Goal: Information Seeking & Learning: Compare options

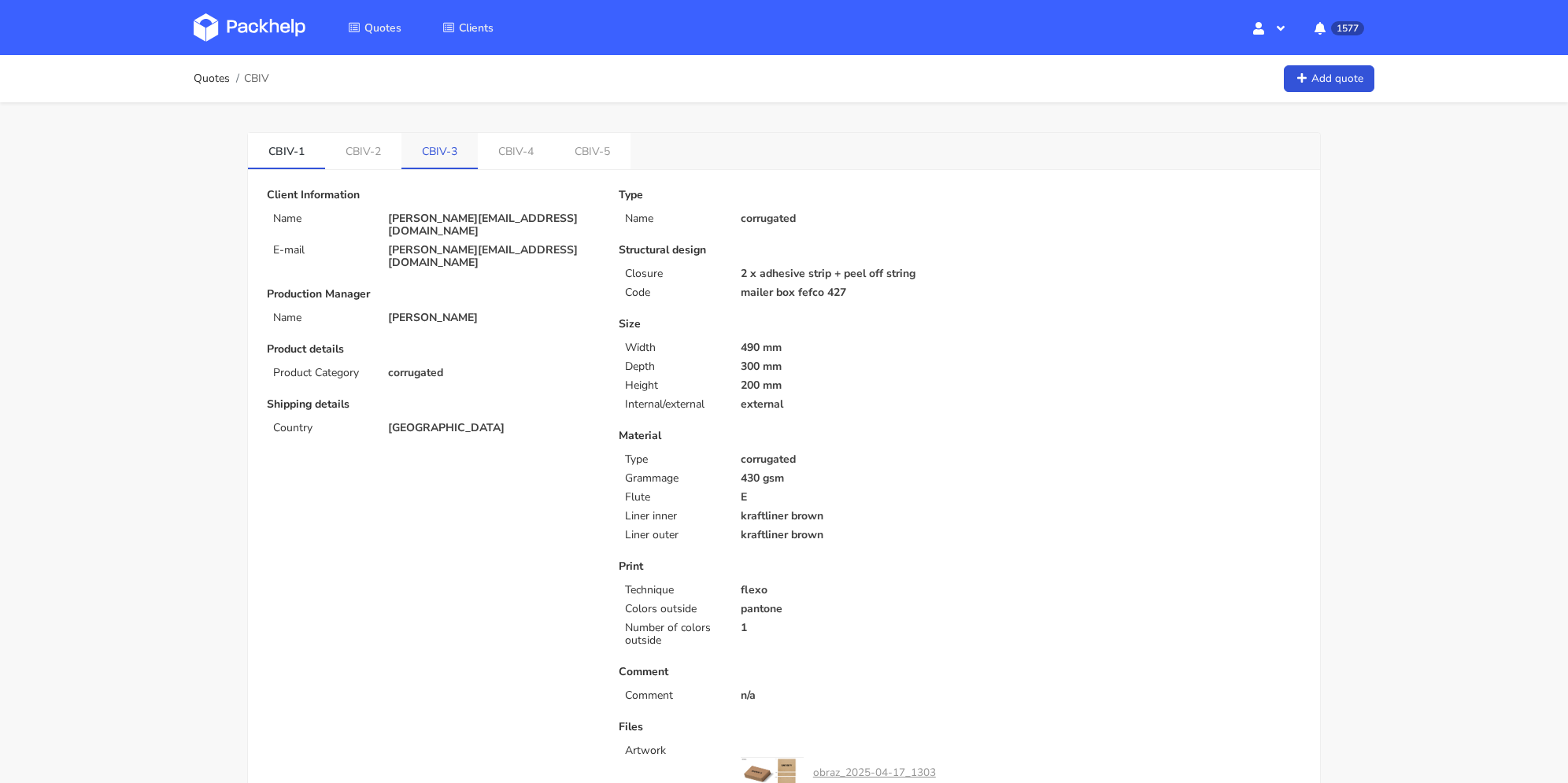
drag, startPoint x: 446, startPoint y: 147, endPoint x: 434, endPoint y: 147, distance: 12.0
click at [446, 147] on link "CBIV-3" at bounding box center [439, 150] width 76 height 35
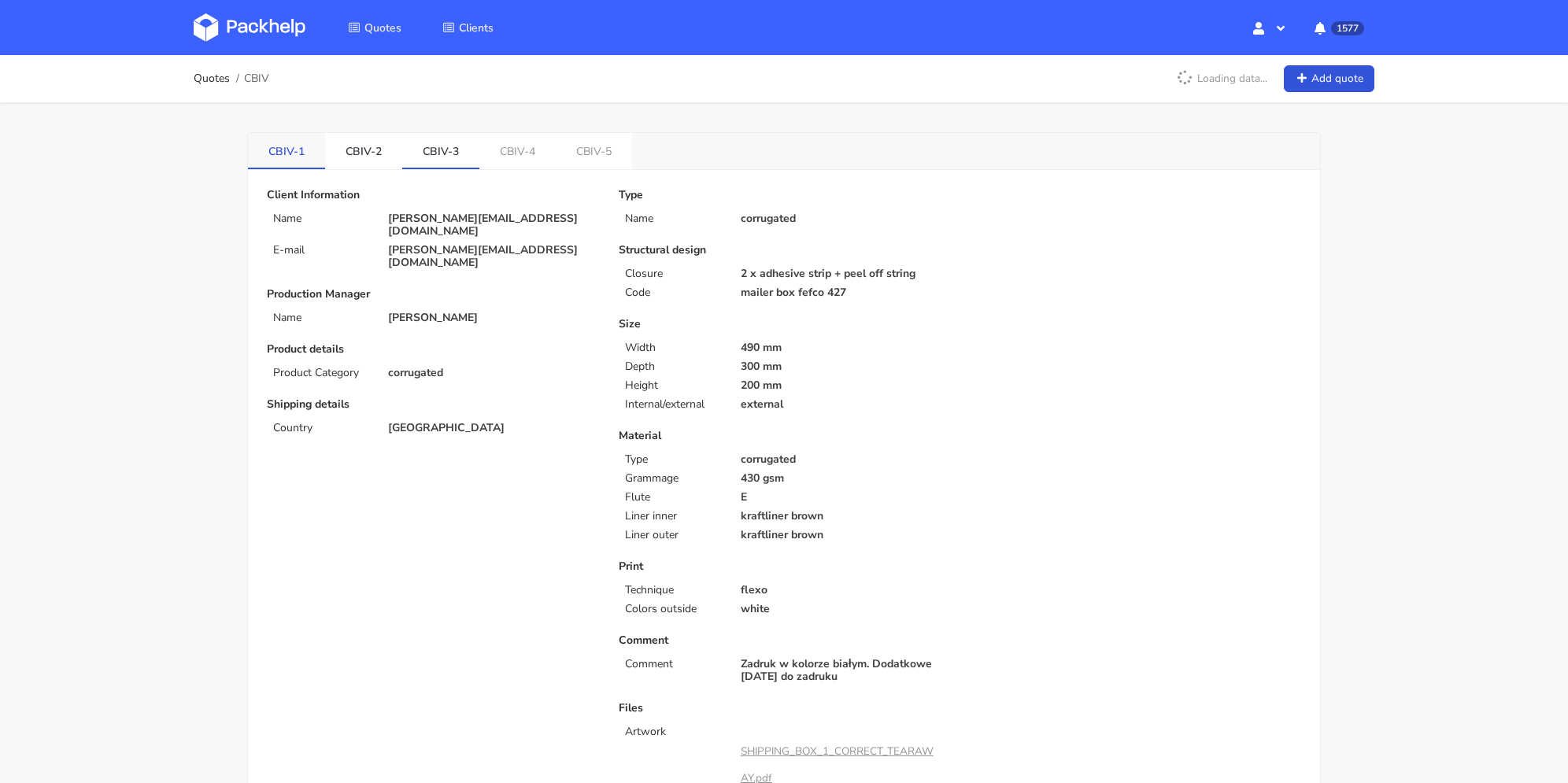
click at [275, 155] on link "CBIV-1" at bounding box center [287, 150] width 77 height 35
click at [434, 150] on link "CBIV-3" at bounding box center [440, 150] width 77 height 35
drag, startPoint x: 282, startPoint y: 148, endPoint x: 362, endPoint y: 135, distance: 81.0
click at [282, 147] on link "CBIV-1" at bounding box center [287, 150] width 77 height 35
click at [445, 147] on link "CBIV-3" at bounding box center [440, 150] width 77 height 35
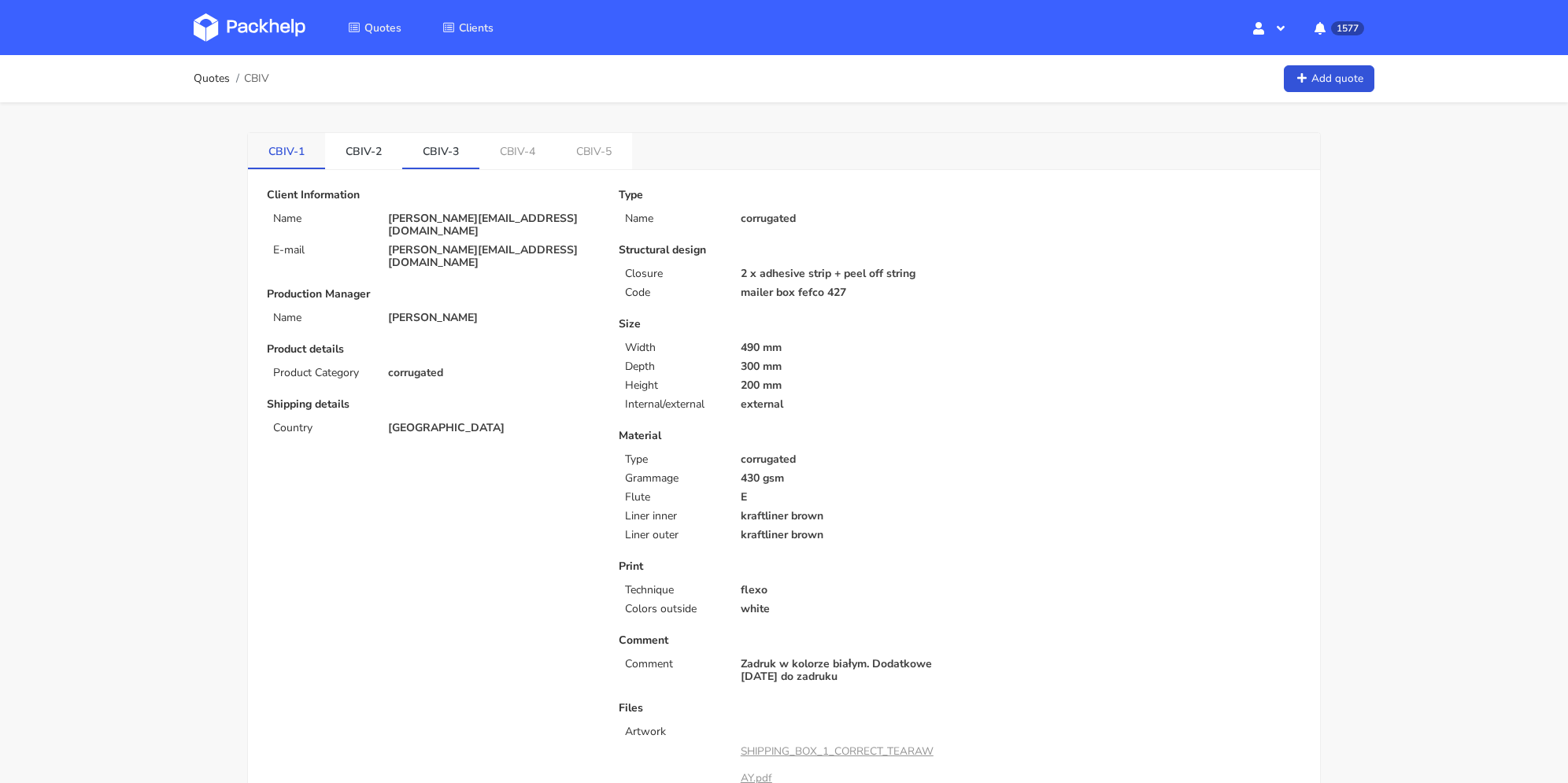
click at [292, 149] on link "CBIV-1" at bounding box center [287, 150] width 77 height 35
click at [452, 154] on link "CBIV-3" at bounding box center [440, 150] width 77 height 35
click at [292, 159] on link "CBIV-1" at bounding box center [287, 150] width 77 height 35
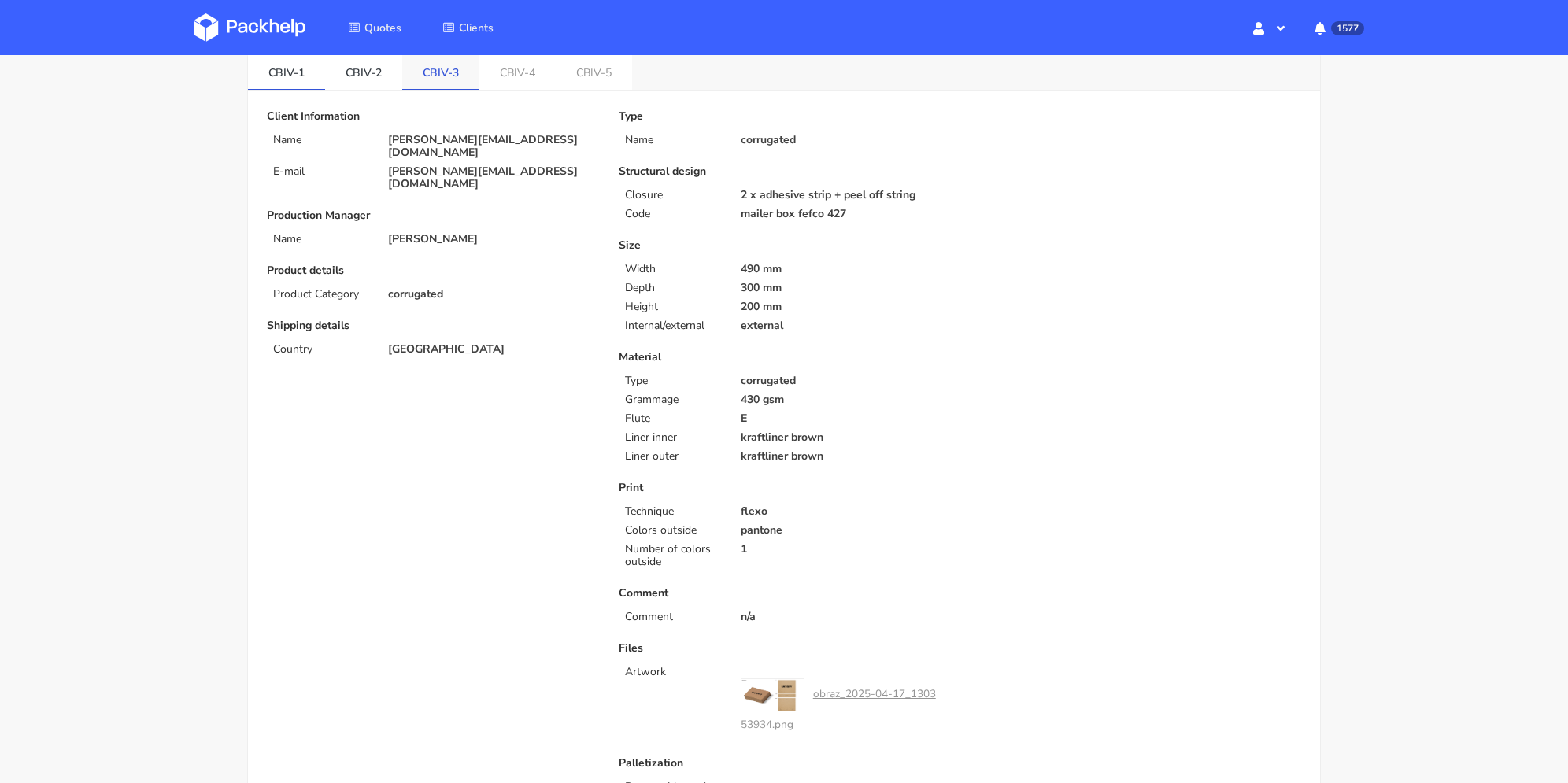
click at [424, 84] on link "CBIV-3" at bounding box center [440, 71] width 77 height 35
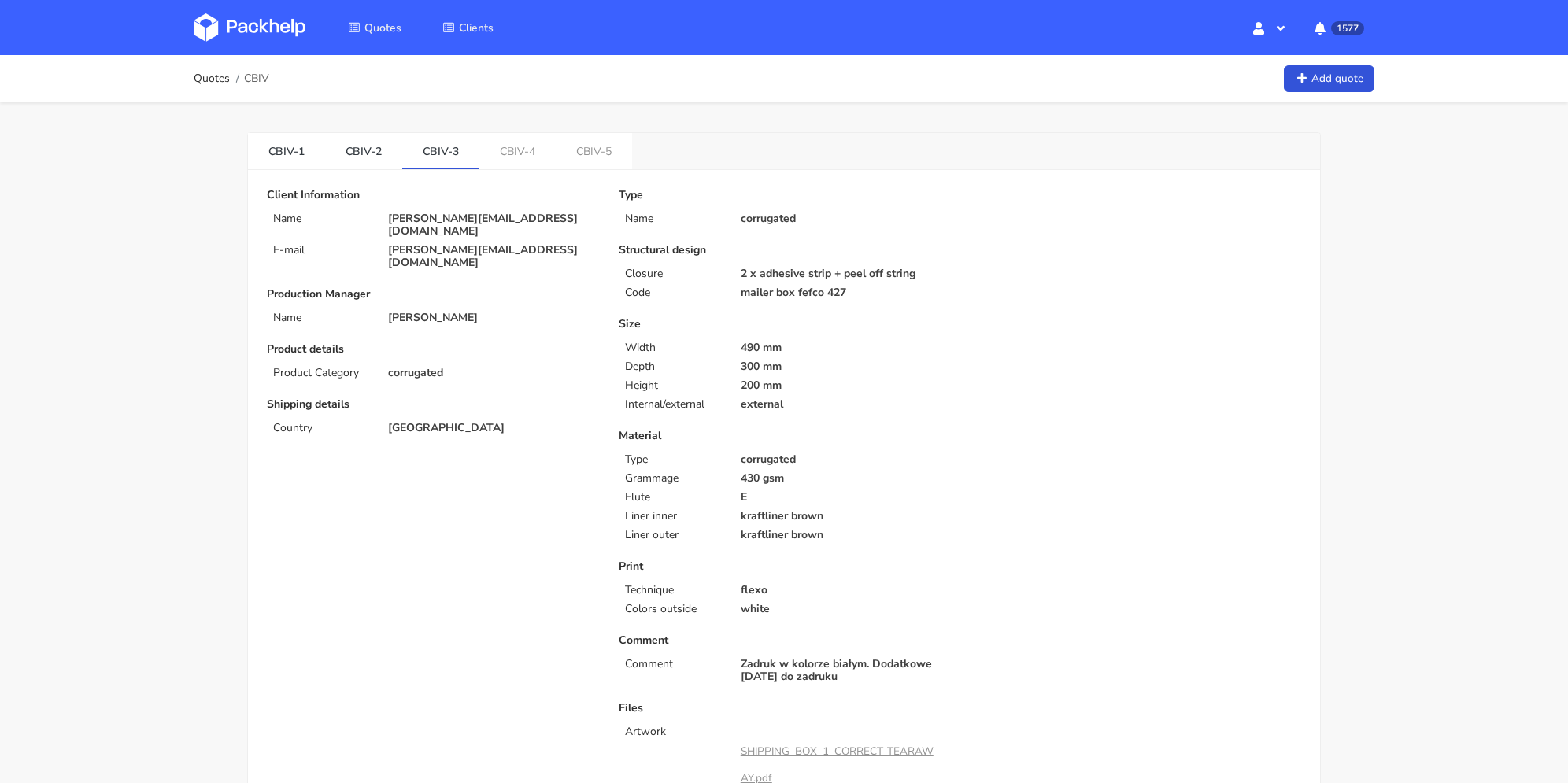
click at [301, 144] on link "CBIV-1" at bounding box center [287, 150] width 77 height 35
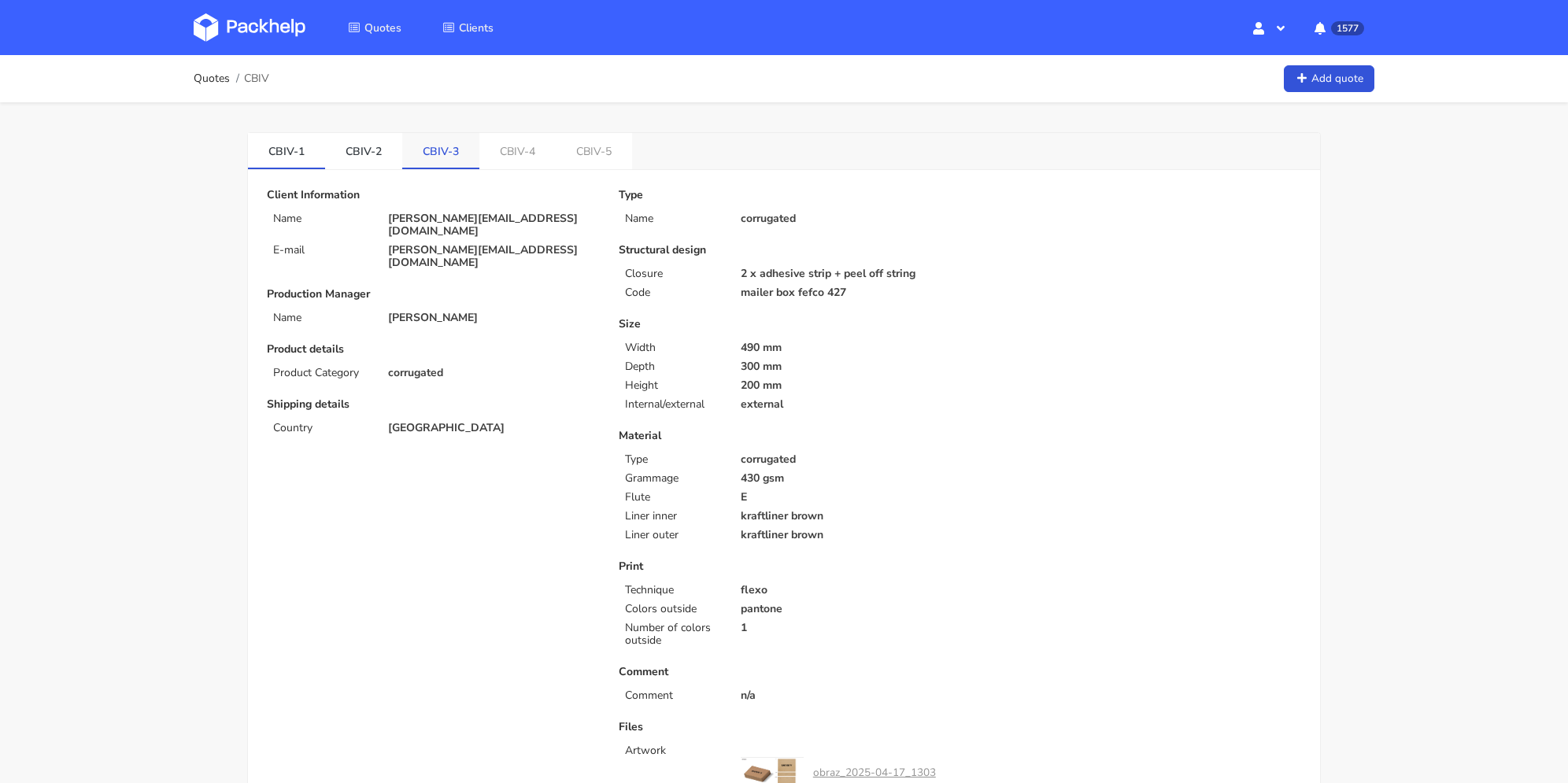
click at [448, 144] on link "CBIV-3" at bounding box center [440, 150] width 77 height 35
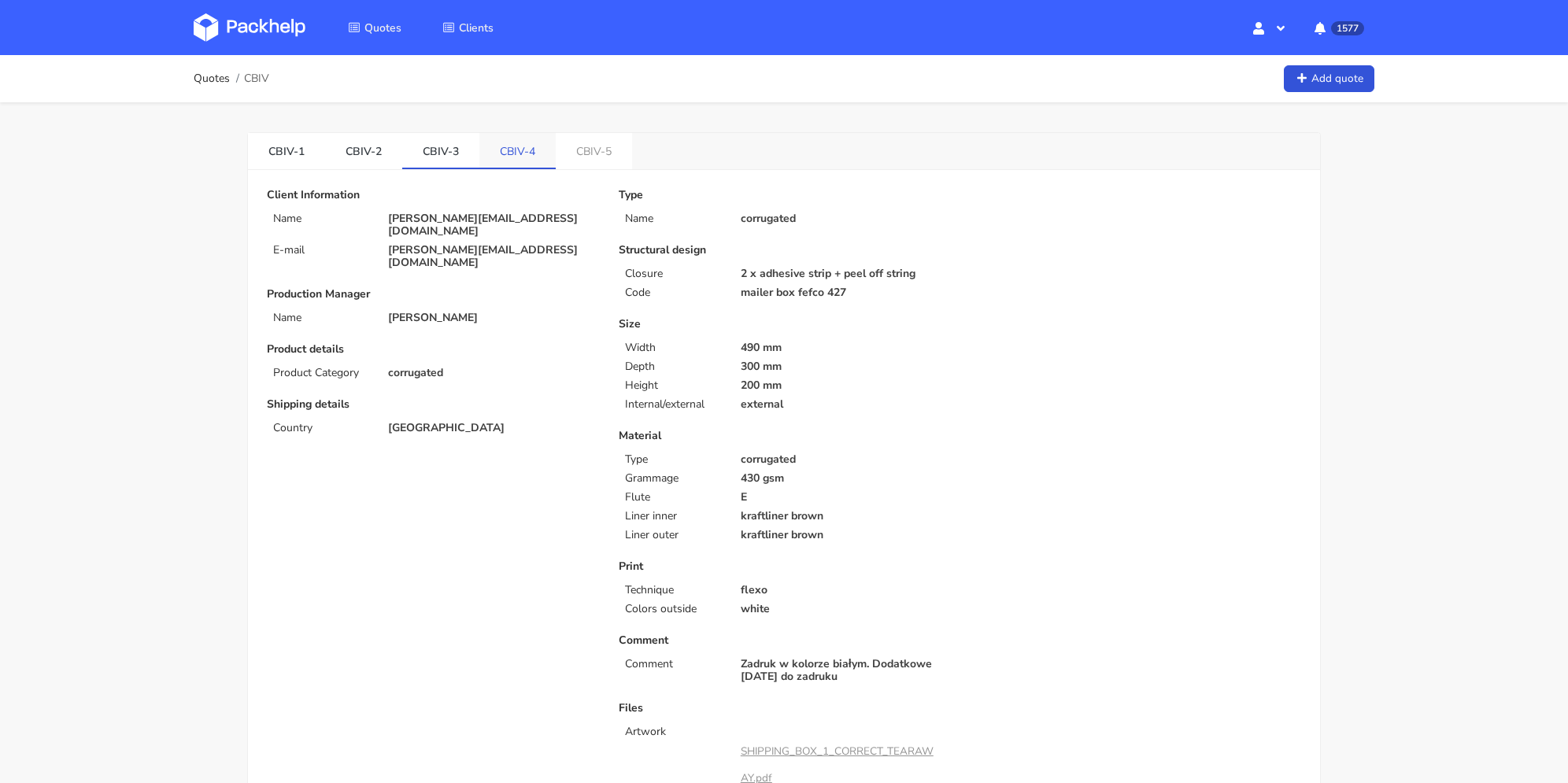
click at [532, 150] on link "CBIV-4" at bounding box center [517, 150] width 76 height 35
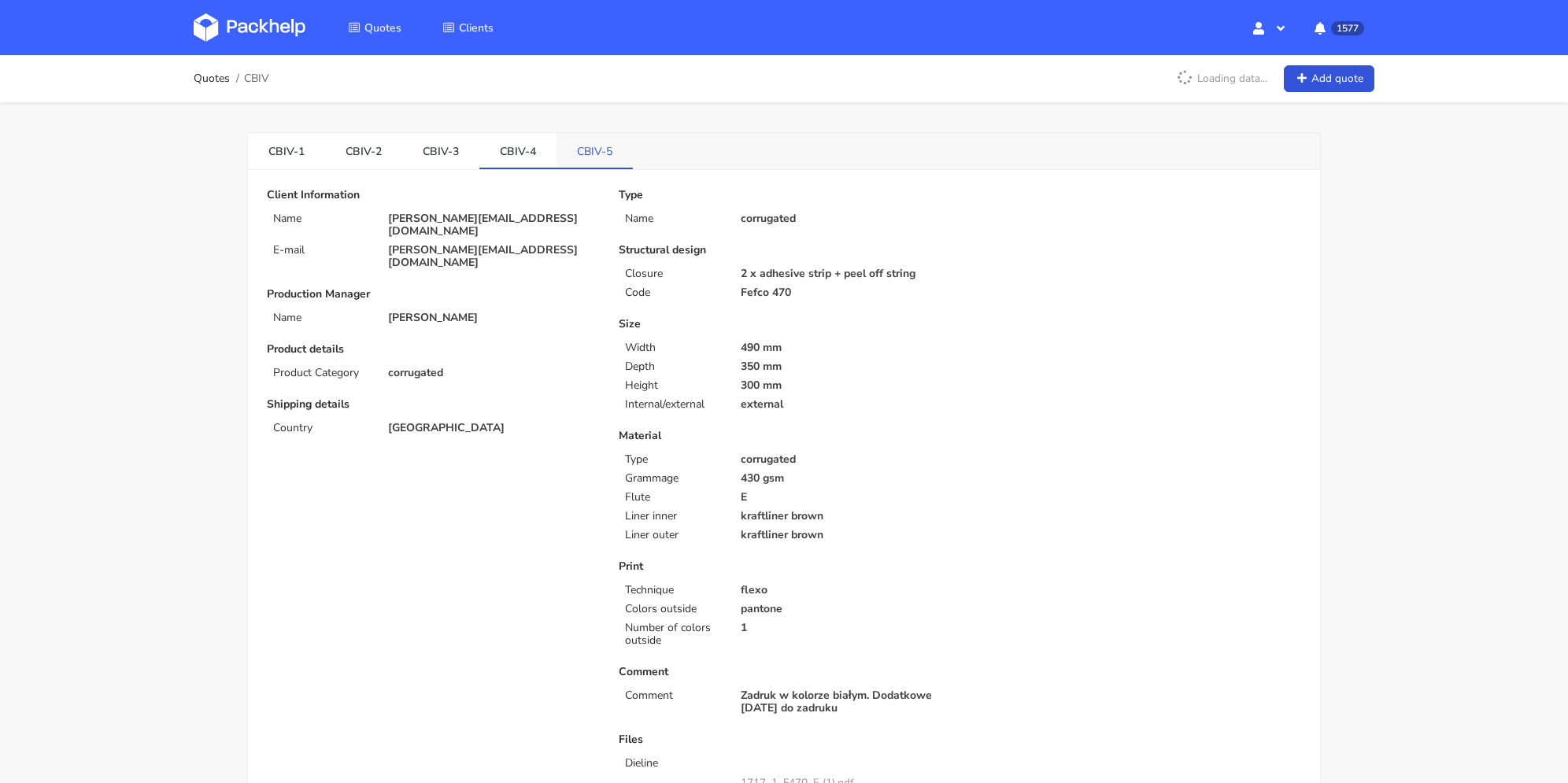
click at [603, 149] on link "CBIV-5" at bounding box center [595, 150] width 76 height 35
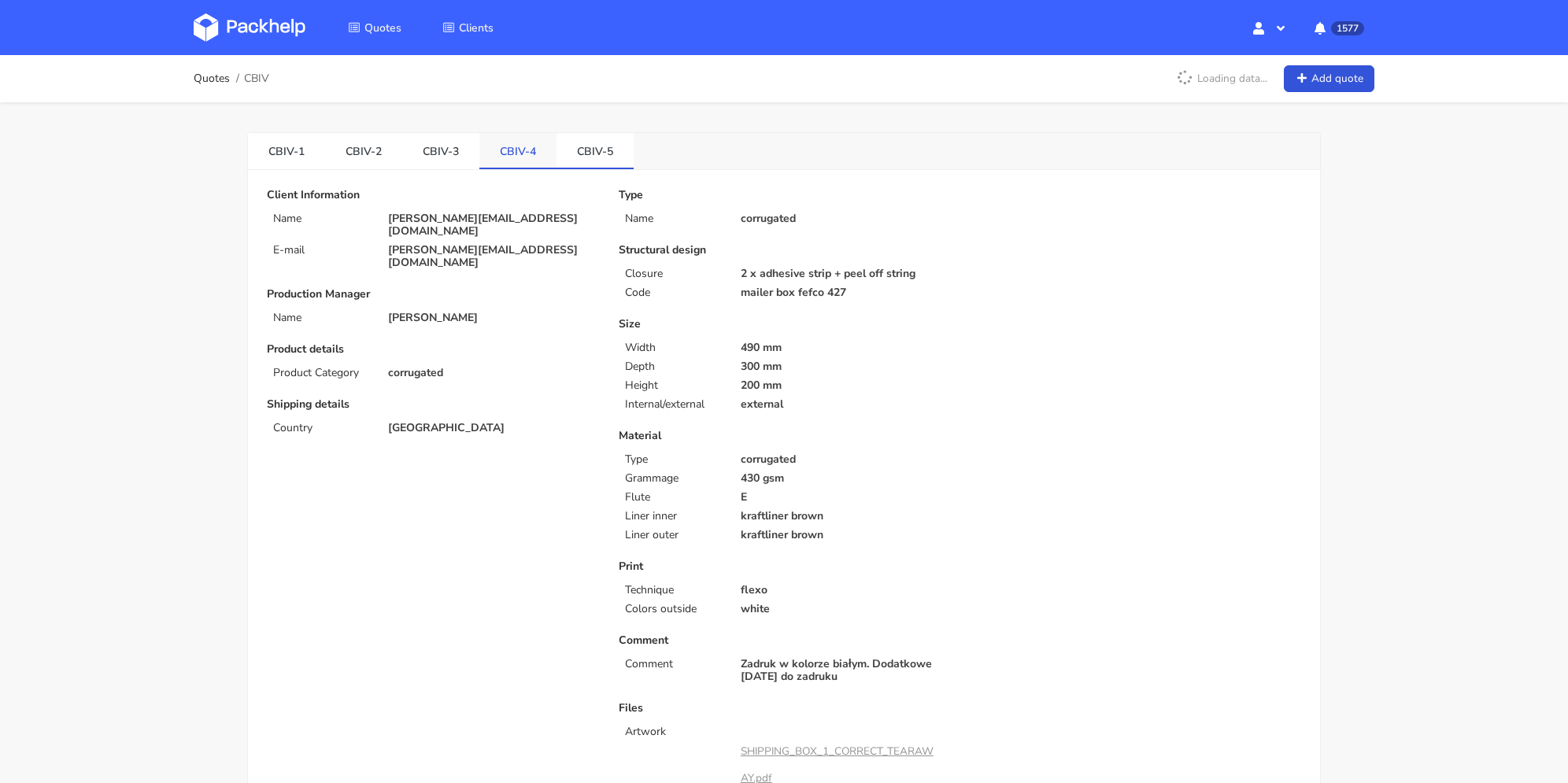
click at [461, 156] on link "CBIV-3" at bounding box center [440, 150] width 77 height 35
click at [597, 144] on link "CBIV-5" at bounding box center [595, 150] width 77 height 35
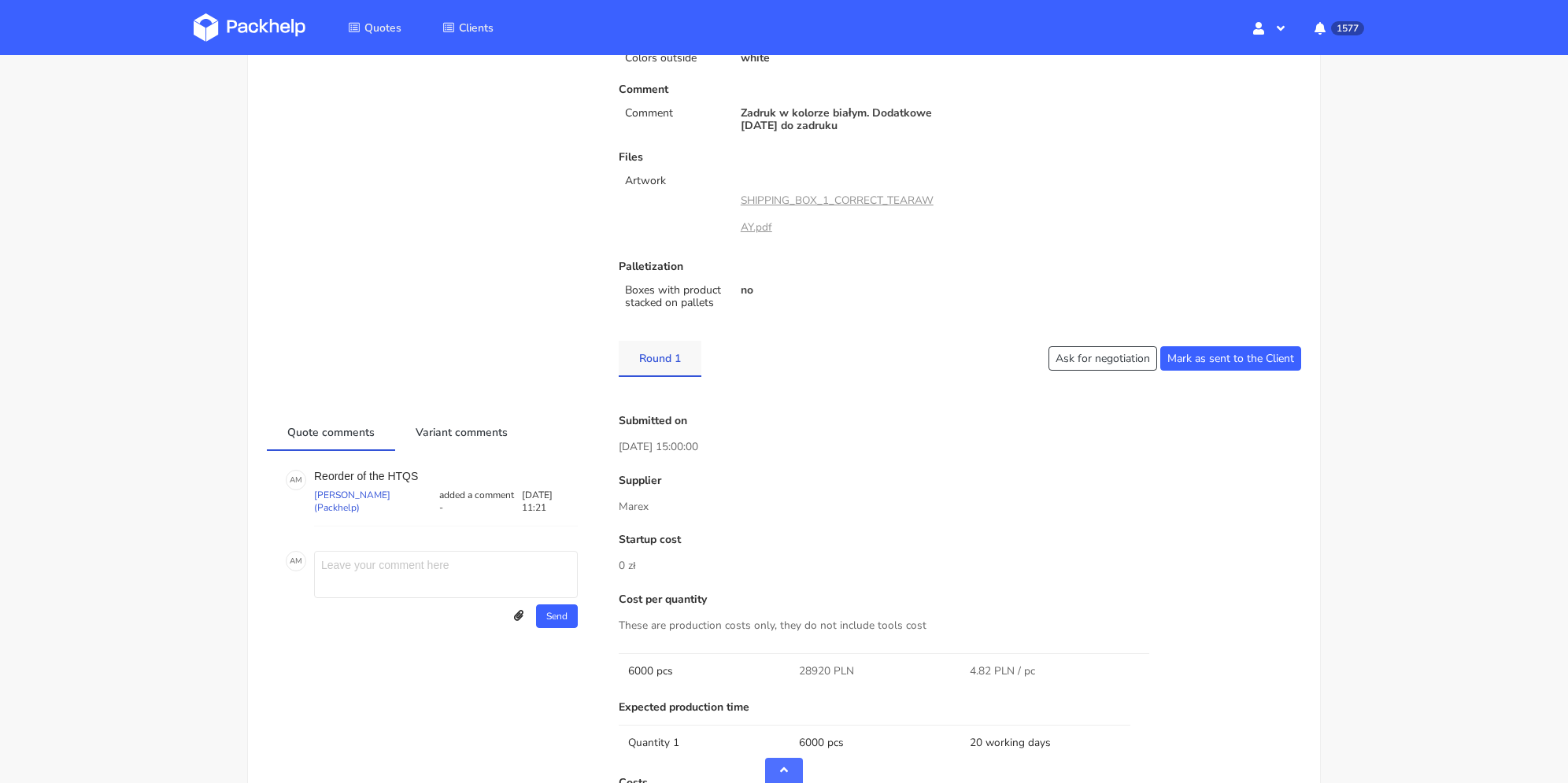
scroll to position [787, 0]
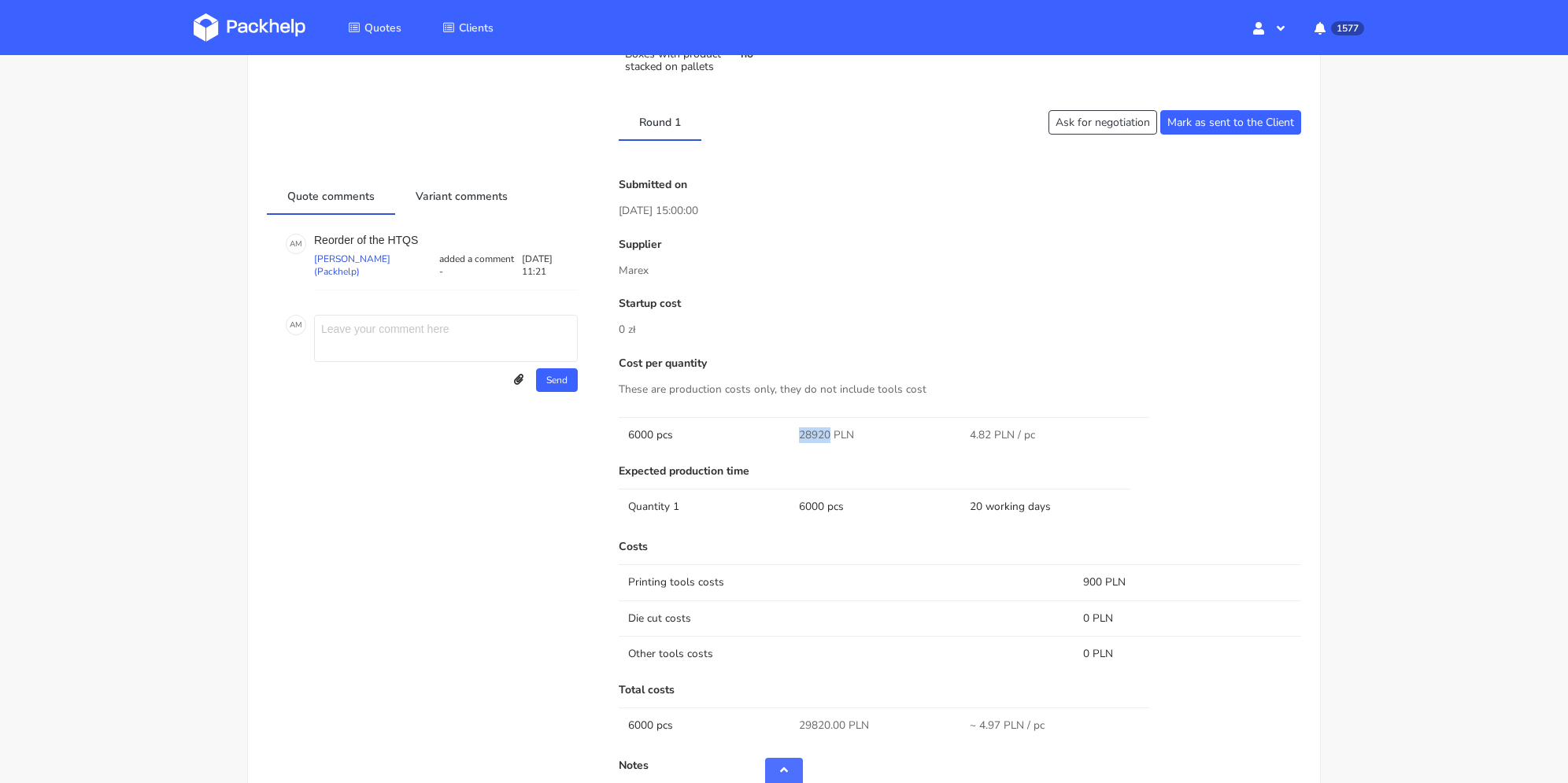
drag, startPoint x: 801, startPoint y: 434, endPoint x: 830, endPoint y: 435, distance: 29.0
click at [830, 435] on span "28920 PLN" at bounding box center [826, 435] width 55 height 16
copy span "28920"
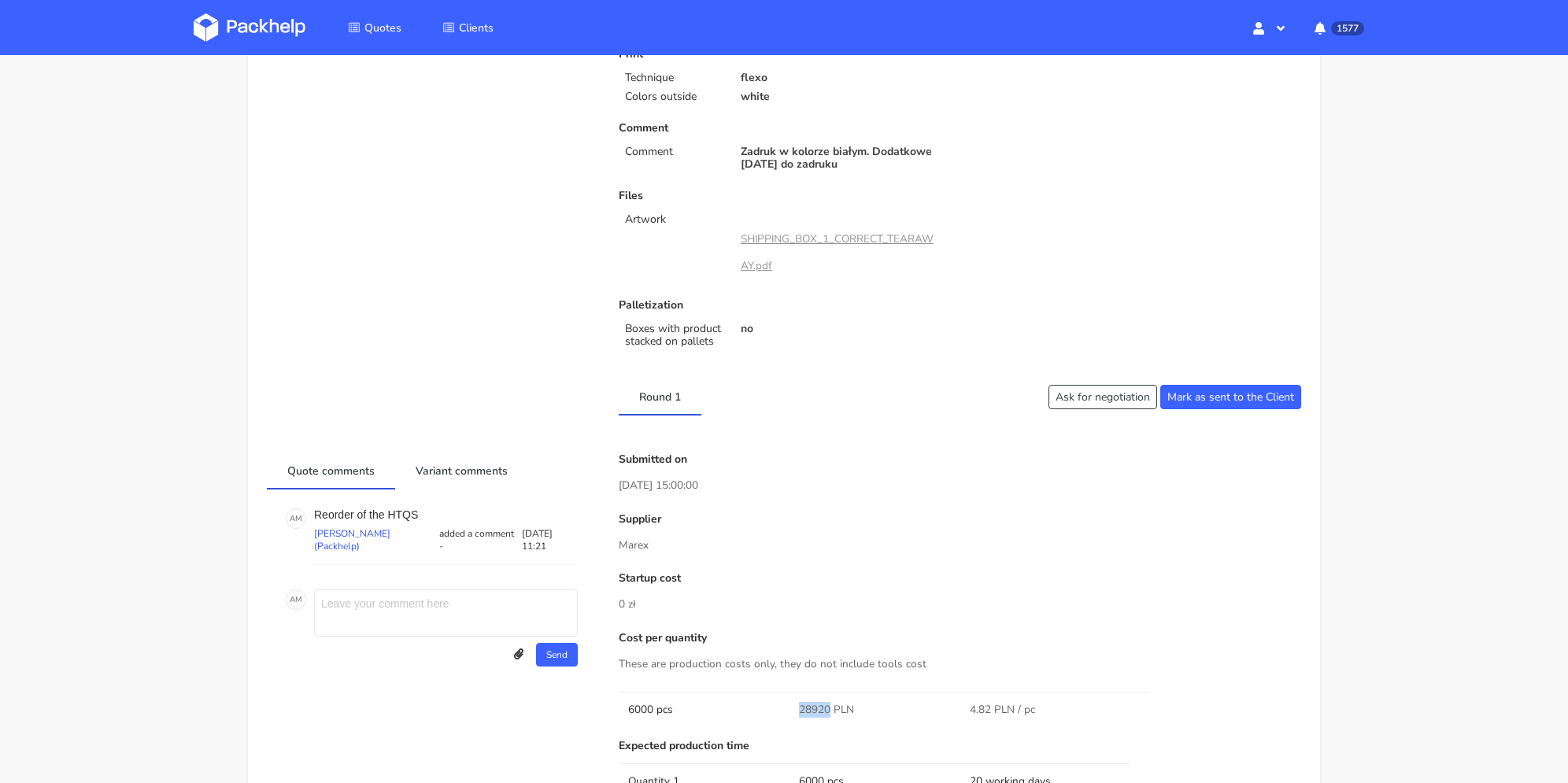
scroll to position [40, 0]
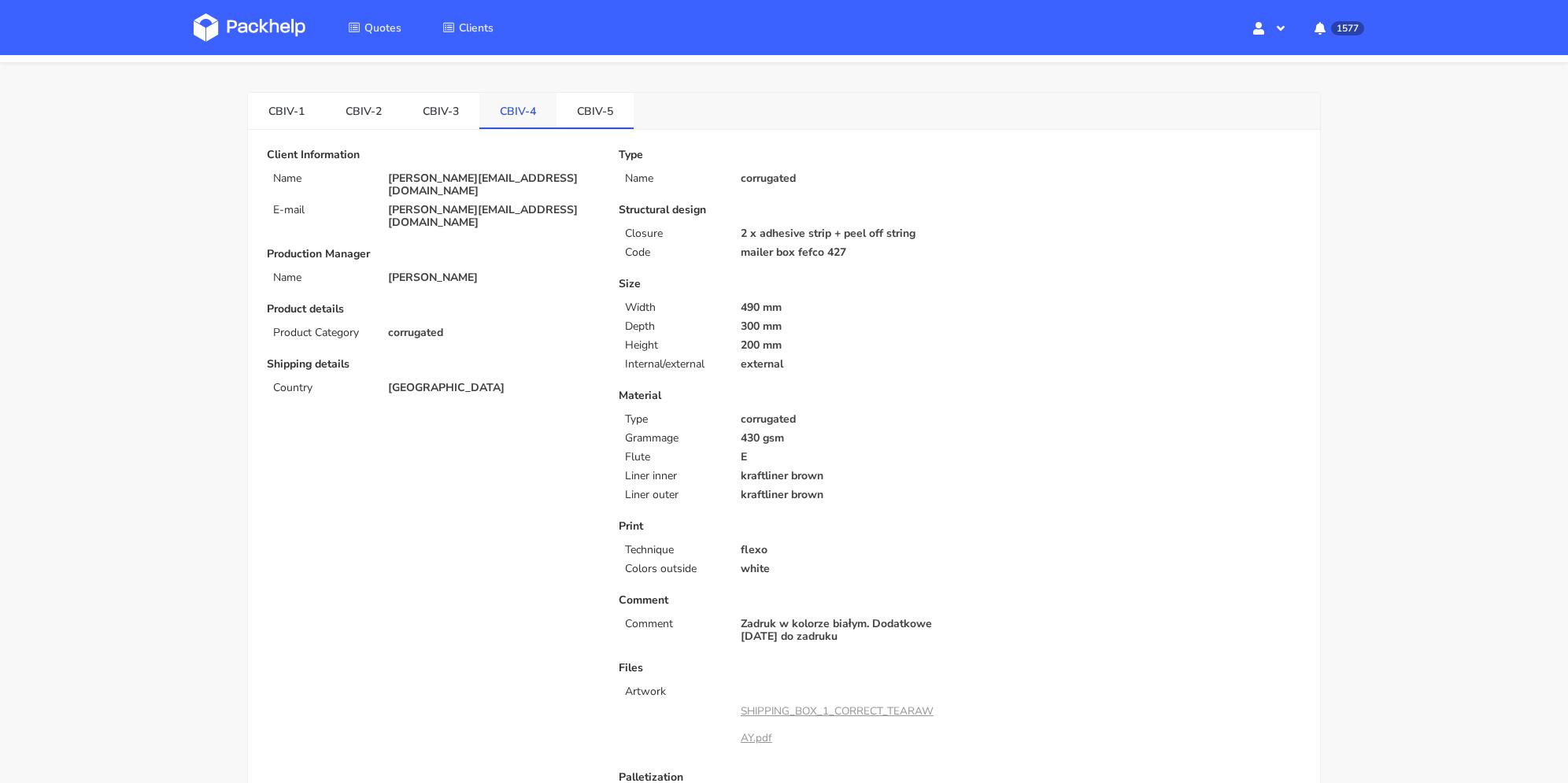
click at [524, 113] on link "CBIV-4" at bounding box center [517, 110] width 77 height 35
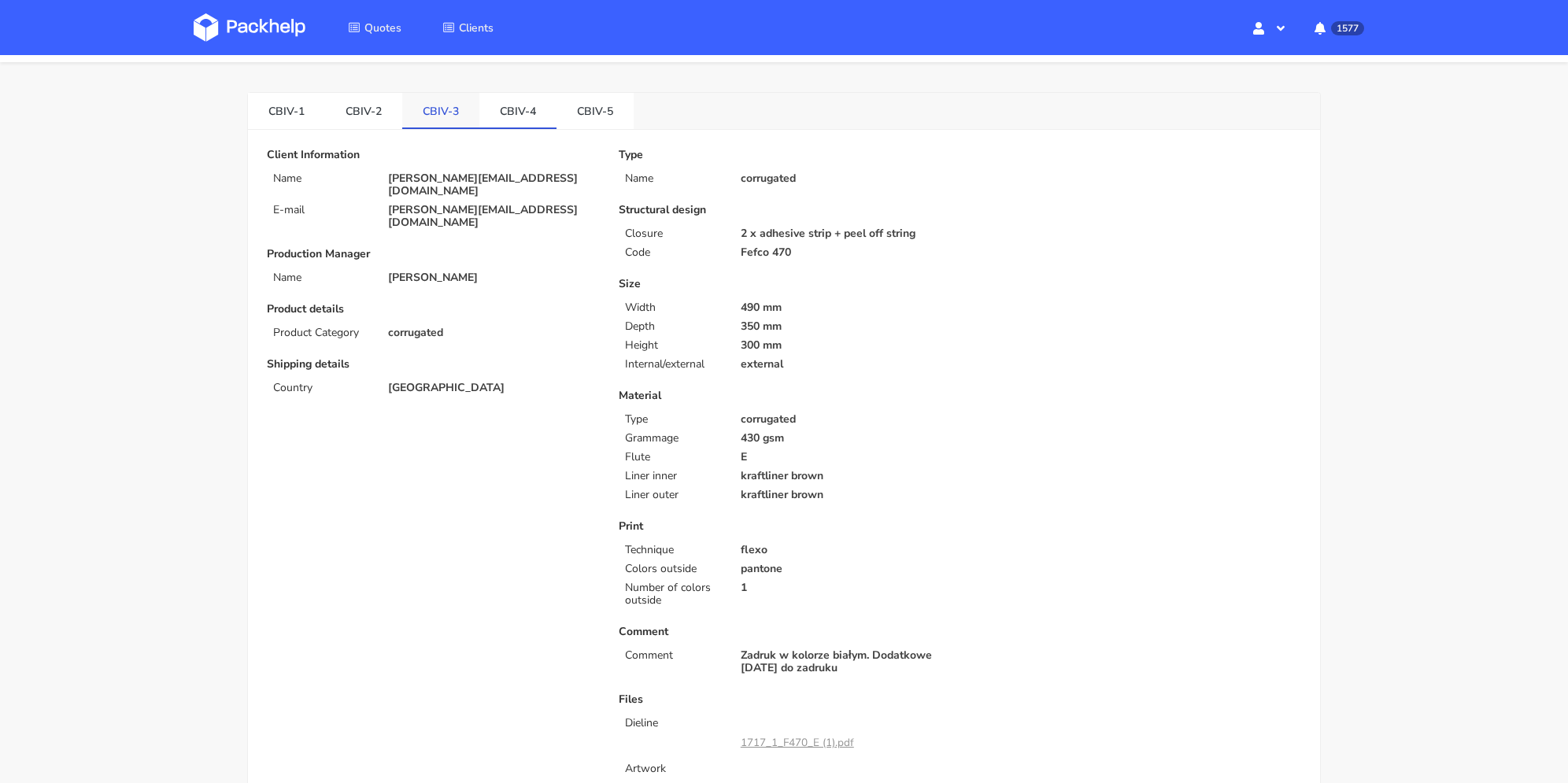
click at [455, 100] on link "CBIV-3" at bounding box center [440, 110] width 77 height 35
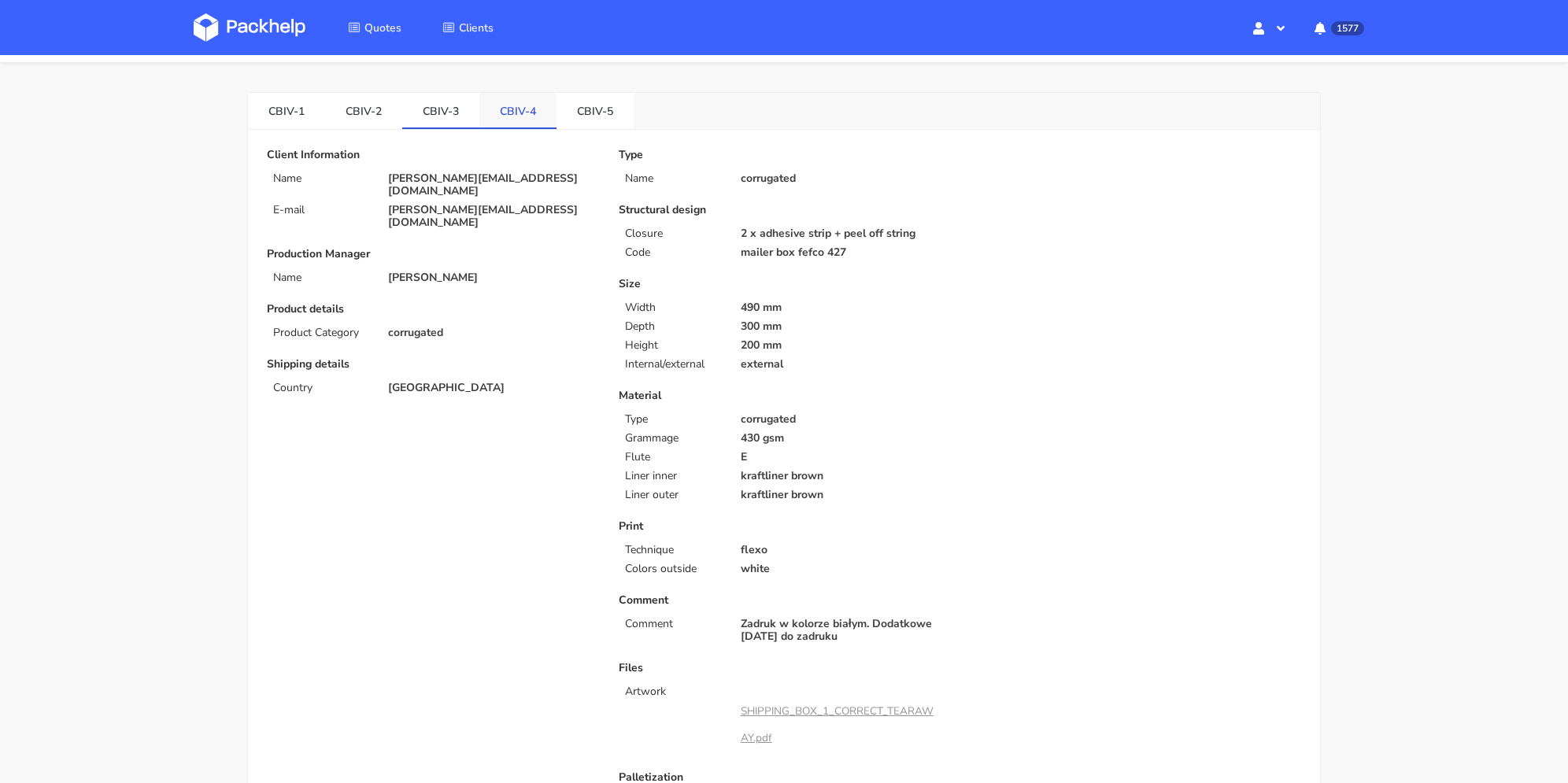
click at [511, 102] on link "CBIV-4" at bounding box center [517, 110] width 77 height 35
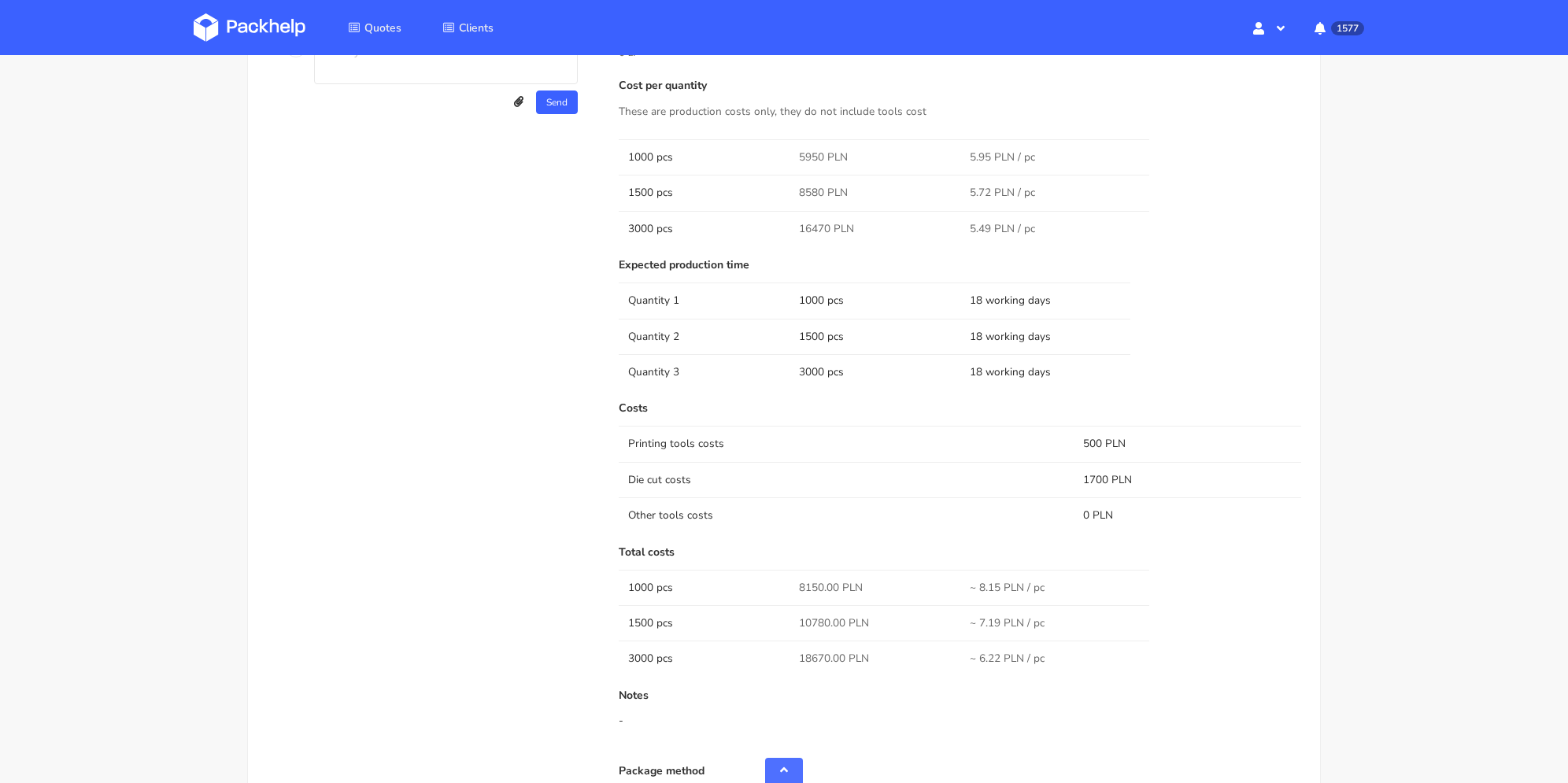
scroll to position [906, 0]
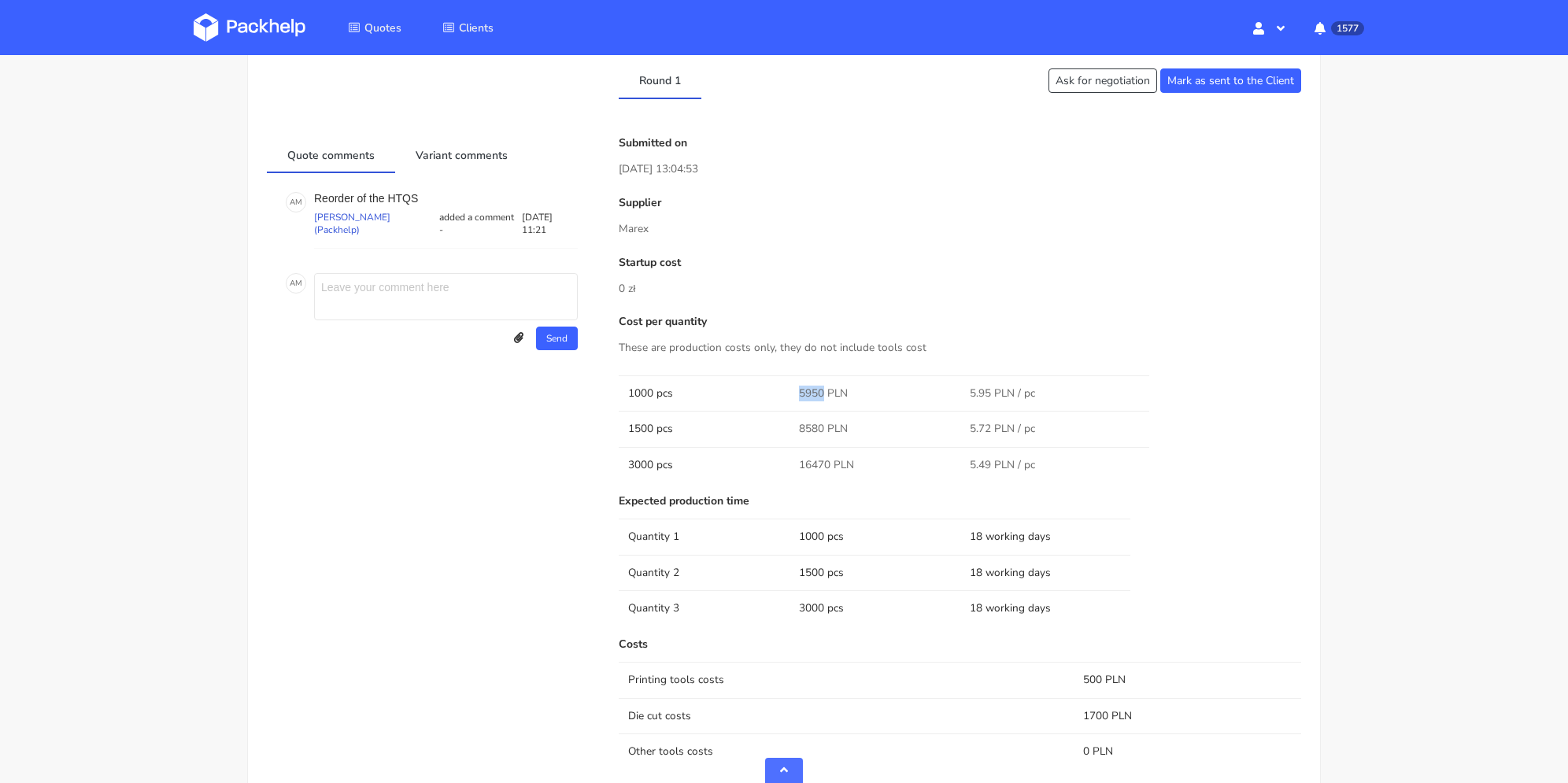
drag, startPoint x: 797, startPoint y: 387, endPoint x: 823, endPoint y: 395, distance: 27.2
click at [823, 395] on td "5950 PLN" at bounding box center [875, 393] width 171 height 36
copy span "5950"
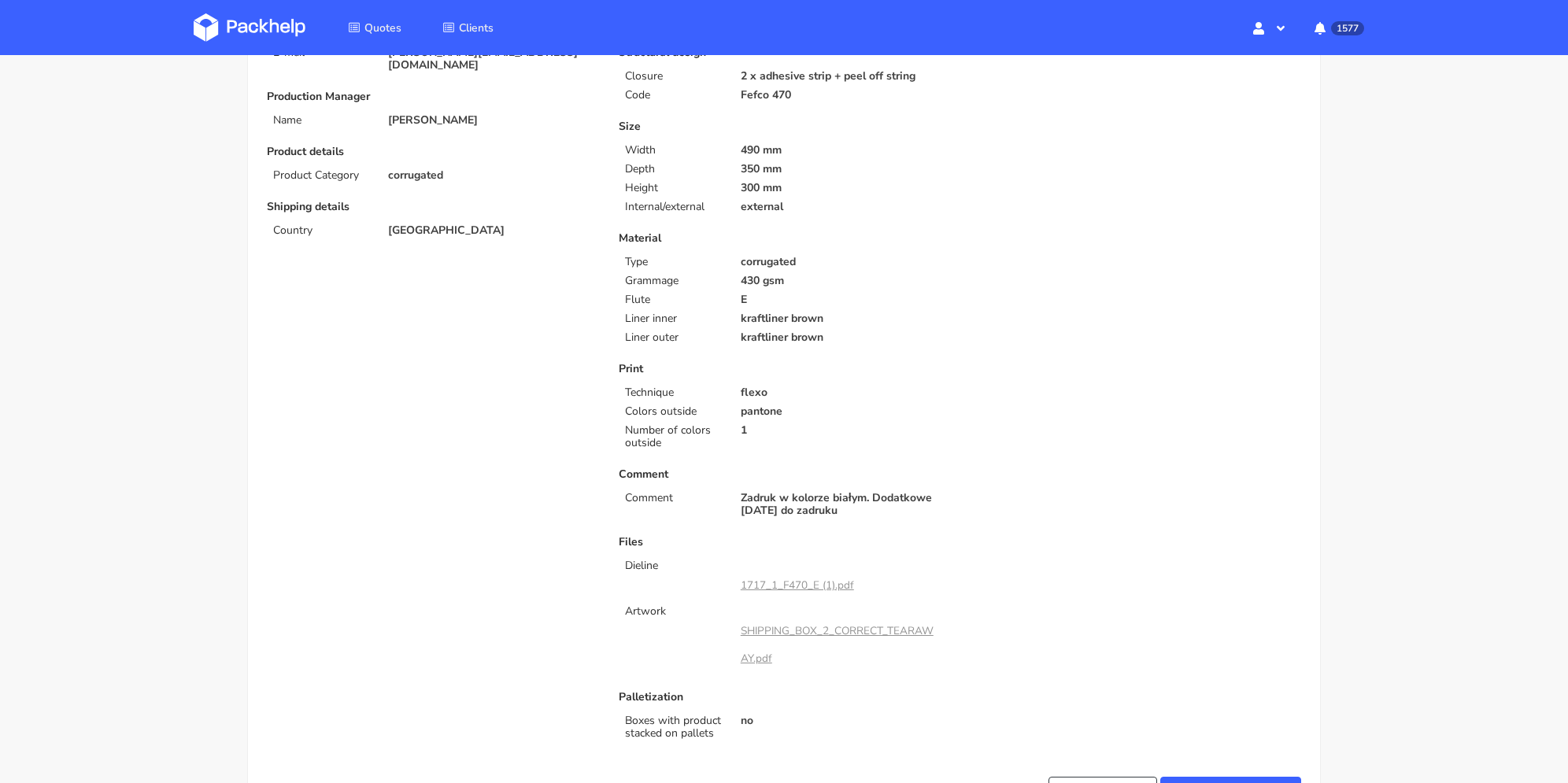
scroll to position [0, 0]
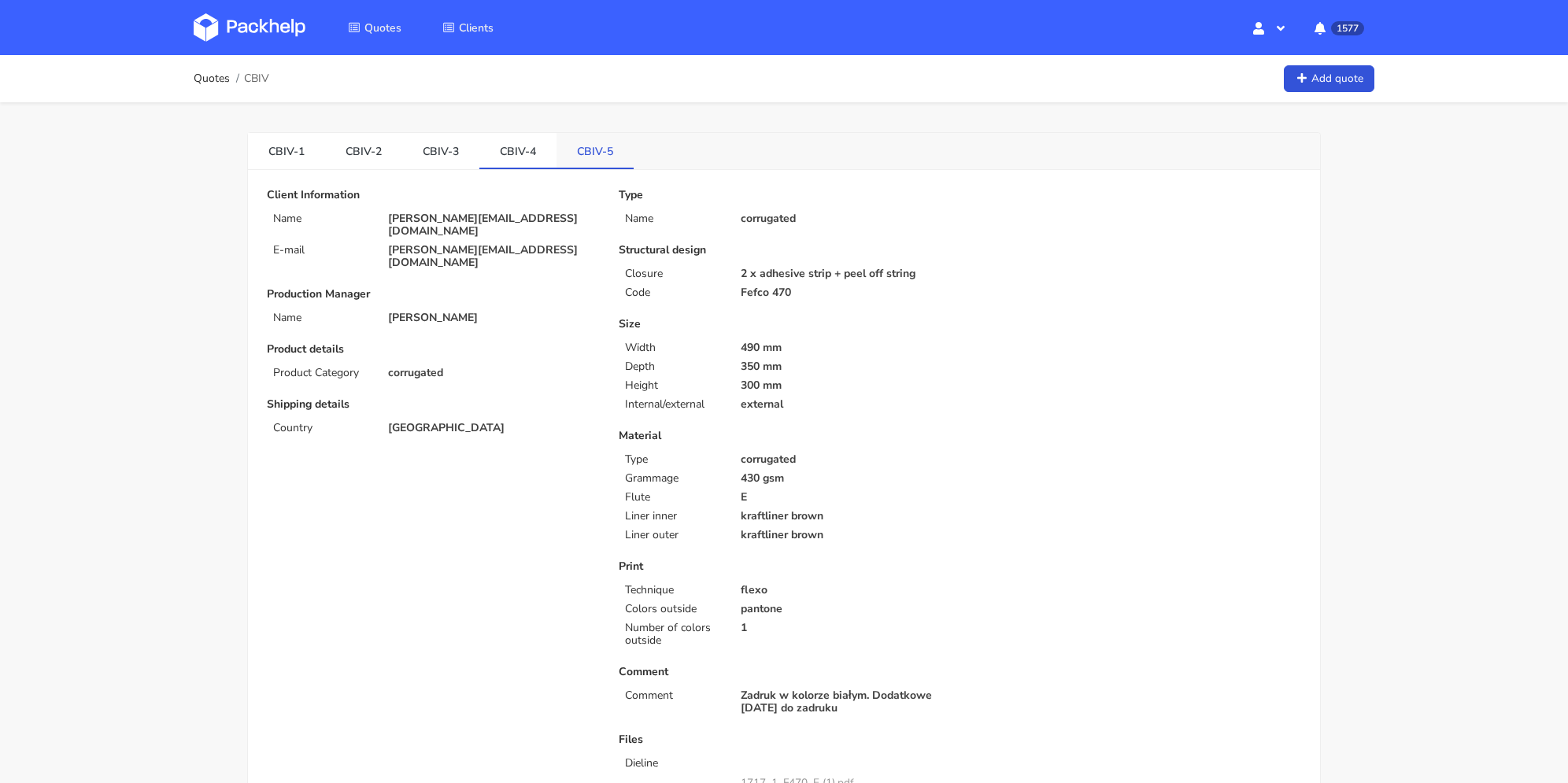
click at [605, 151] on link "CBIV-5" at bounding box center [595, 150] width 77 height 35
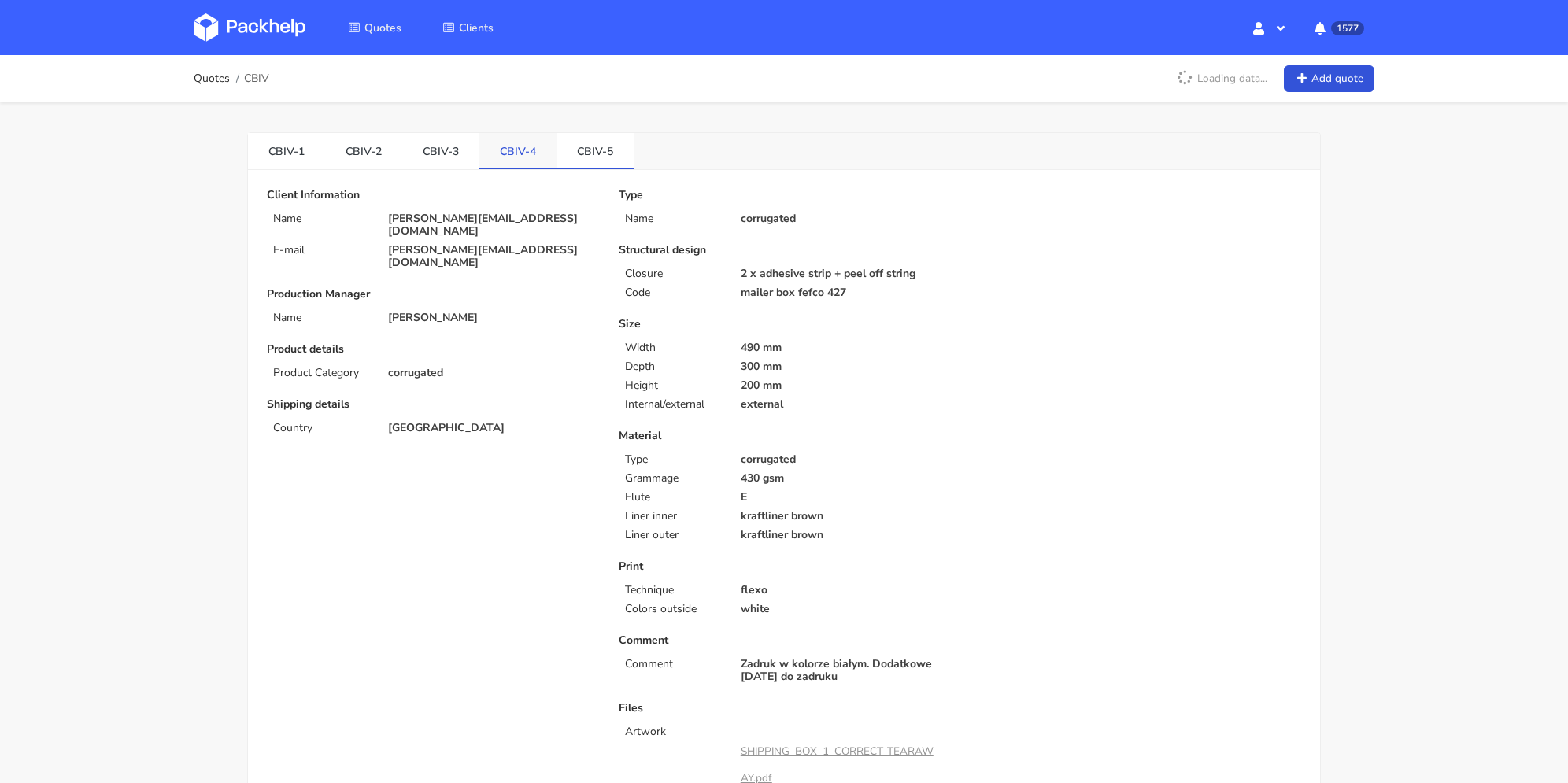
click at [532, 150] on link "CBIV-4" at bounding box center [517, 150] width 77 height 35
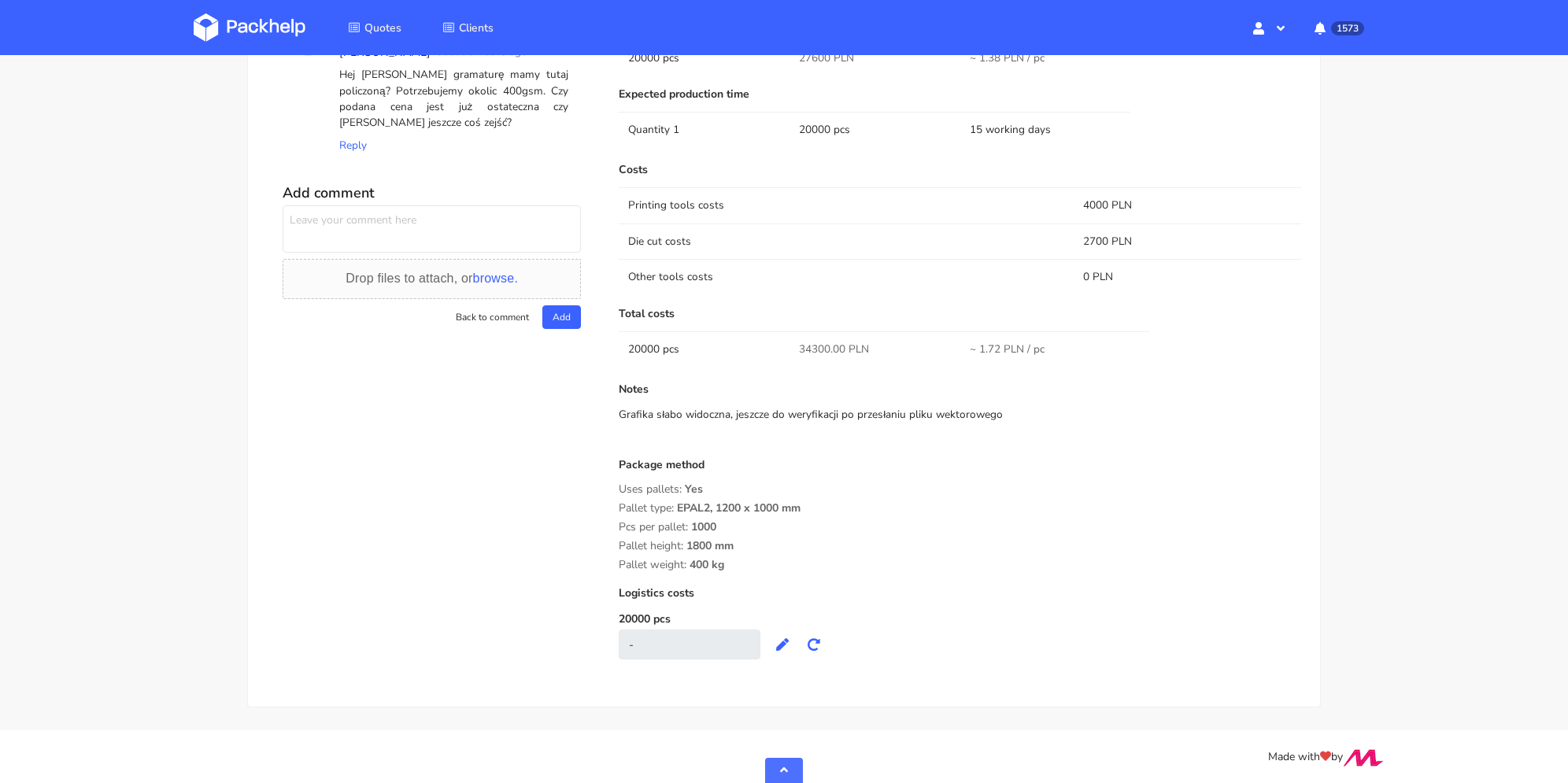
scroll to position [919, 0]
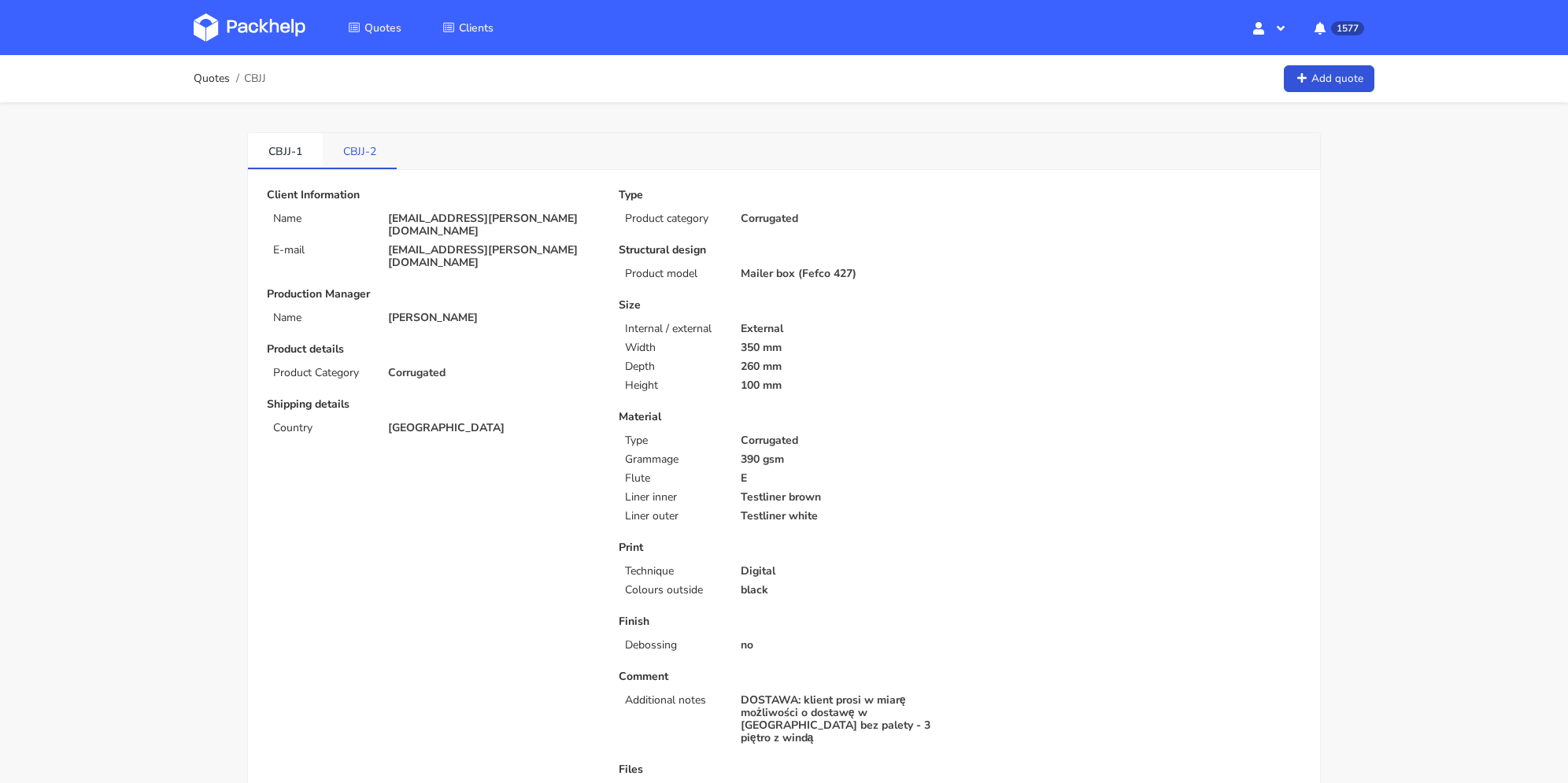
click at [349, 146] on link "CBJJ-2" at bounding box center [360, 150] width 74 height 35
click at [280, 153] on link "CBJJ-1" at bounding box center [286, 150] width 75 height 35
click at [344, 147] on link "CBJJ-2" at bounding box center [360, 150] width 75 height 35
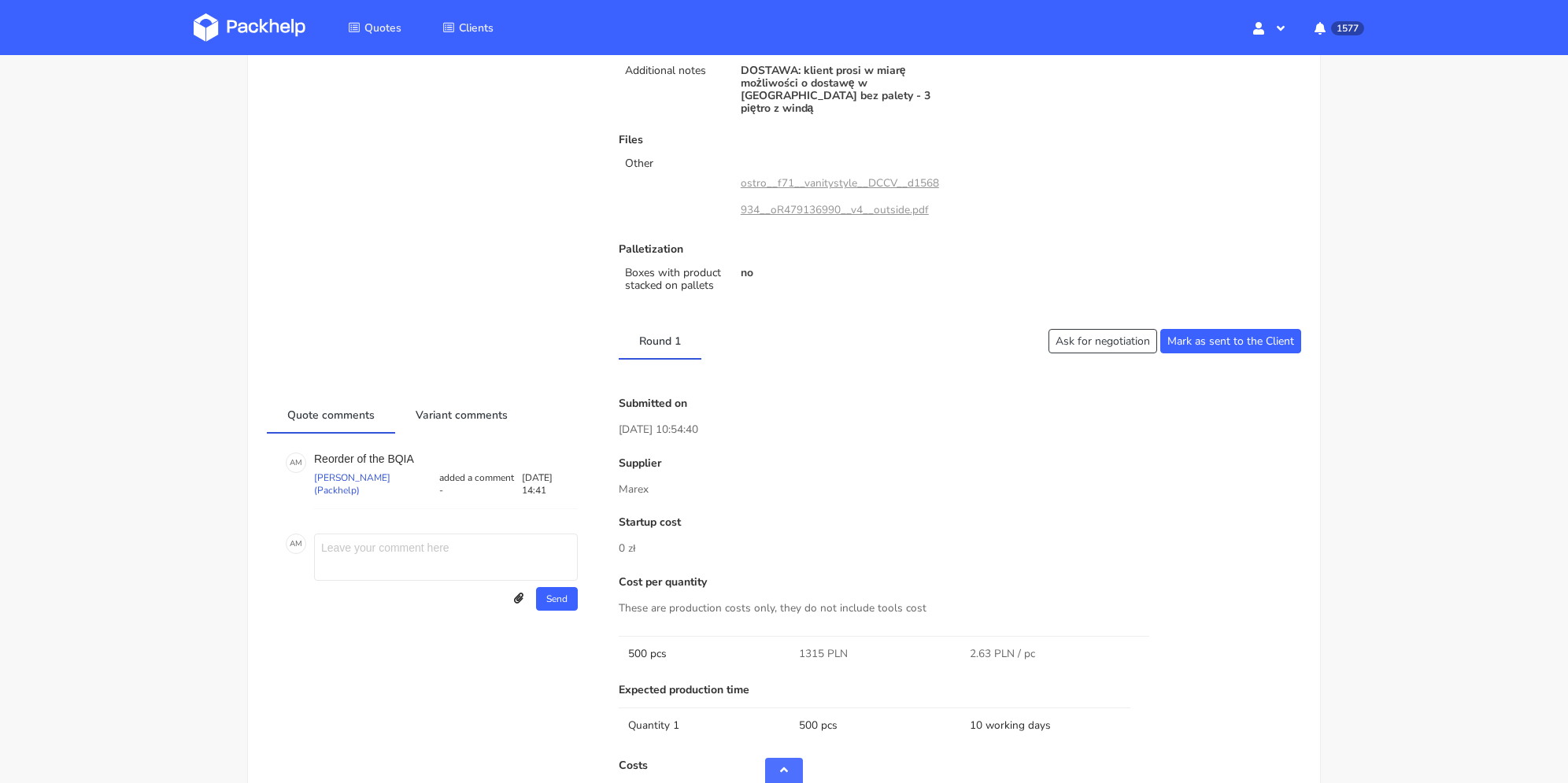
scroll to position [866, 0]
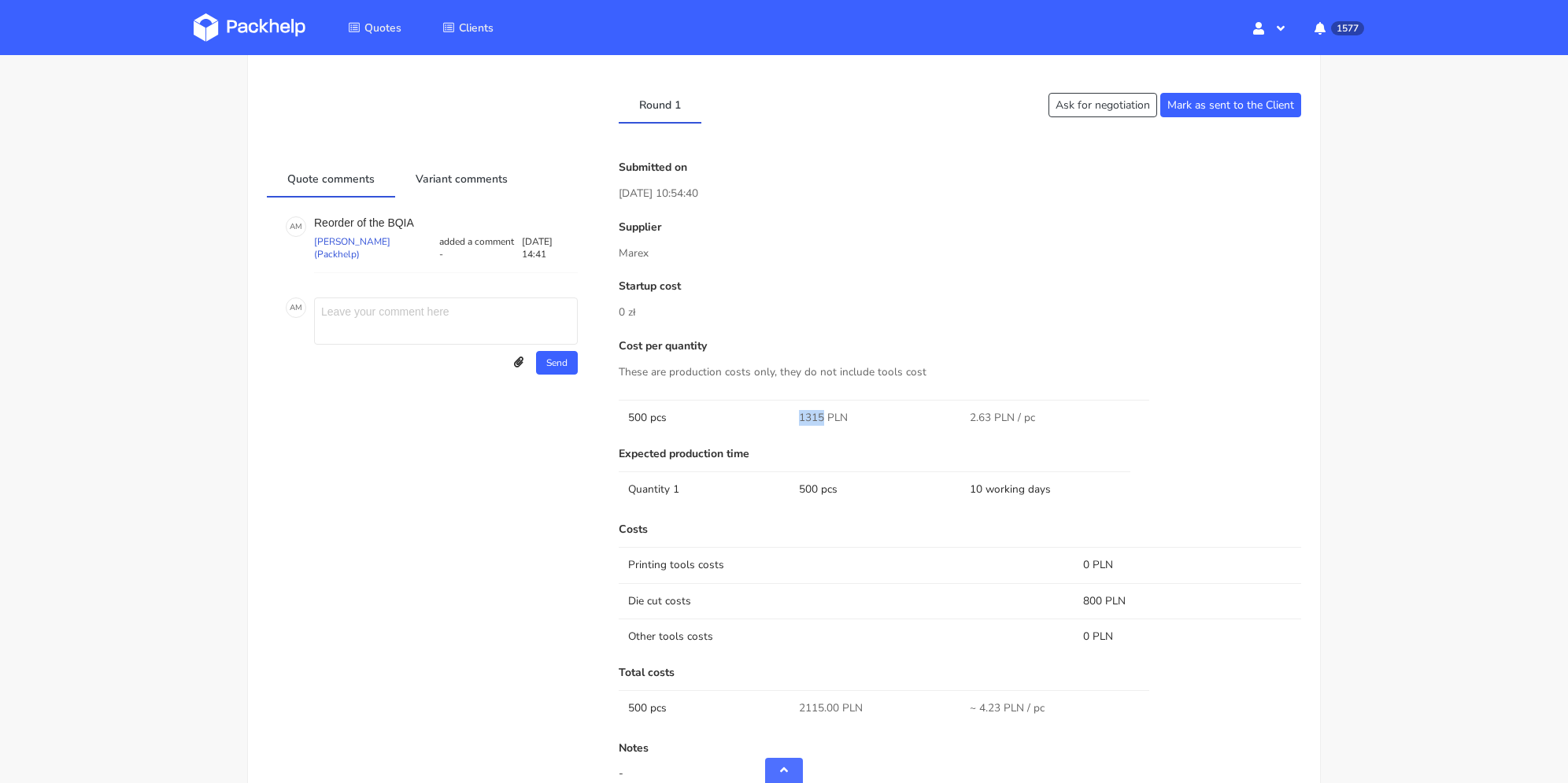
drag, startPoint x: 811, startPoint y: 402, endPoint x: 824, endPoint y: 403, distance: 13.0
click at [824, 403] on td "1315 PLN" at bounding box center [875, 418] width 171 height 36
copy span "1315"
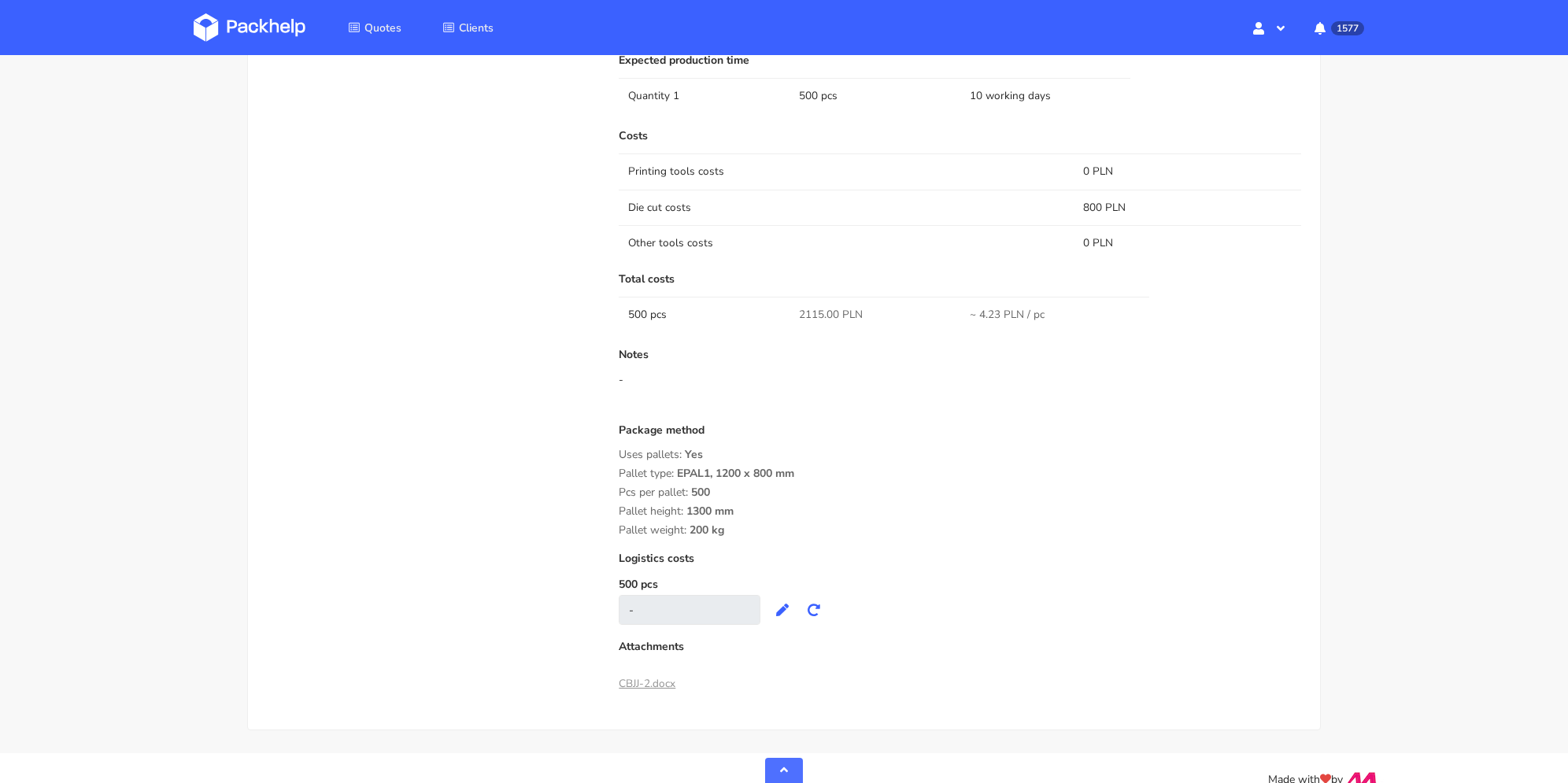
scroll to position [1181, 0]
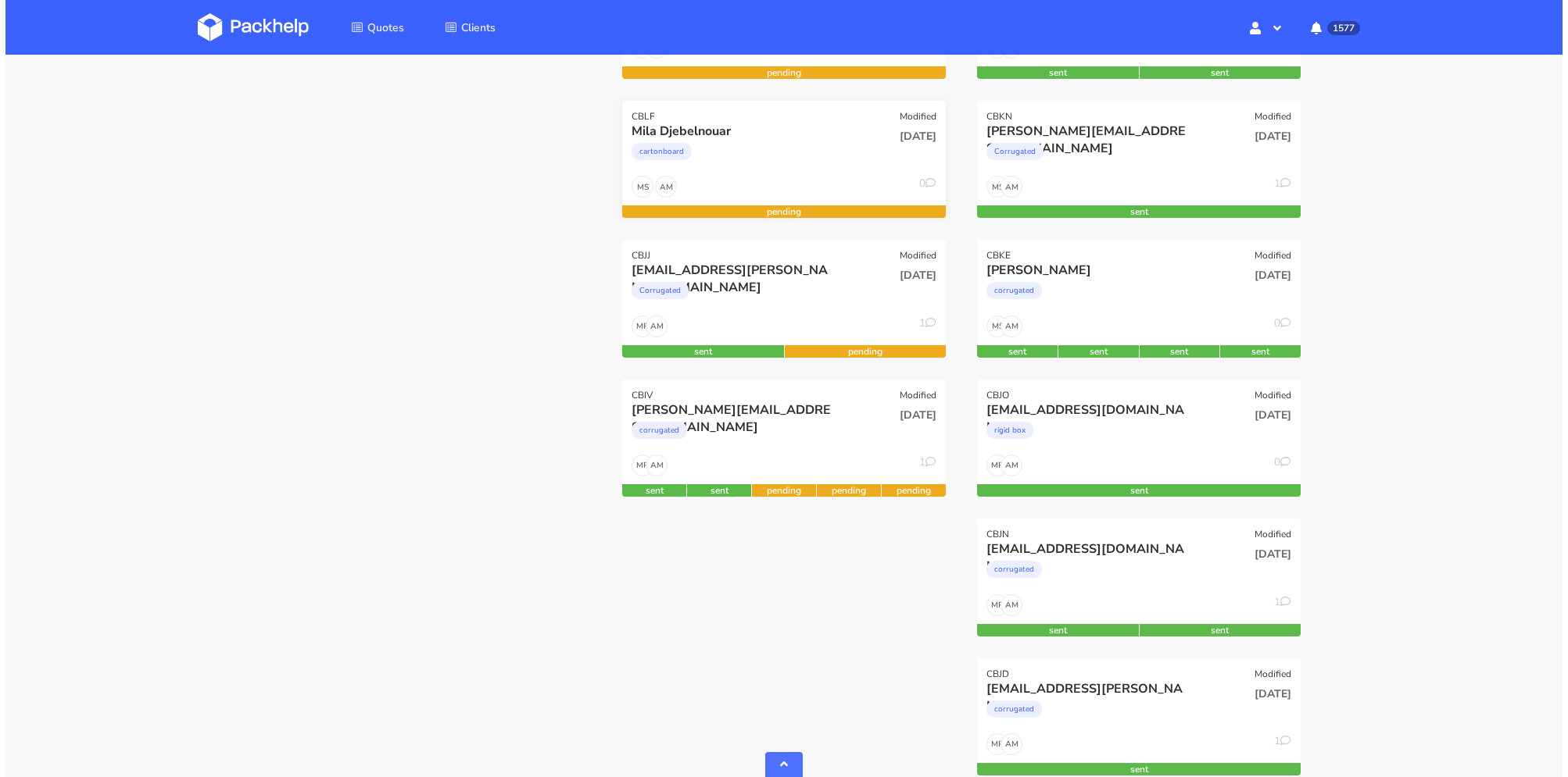
scroll to position [469, 0]
click at [768, 161] on div "cartonboard" at bounding box center [729, 156] width 207 height 31
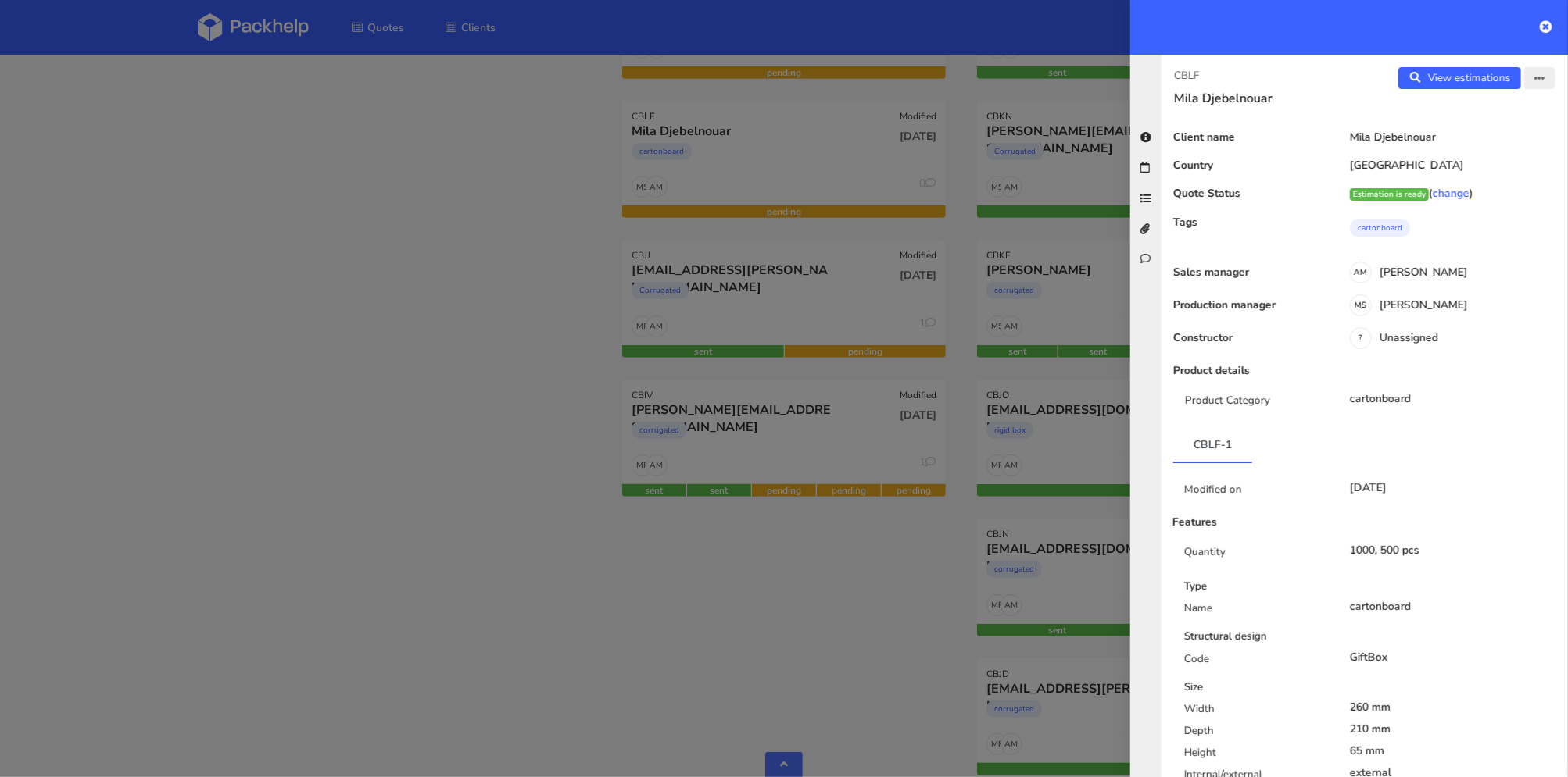
click at [1534, 81] on icon "button" at bounding box center [1539, 78] width 11 height 11
click at [1479, 131] on link "Edit quote" at bounding box center [1488, 138] width 138 height 26
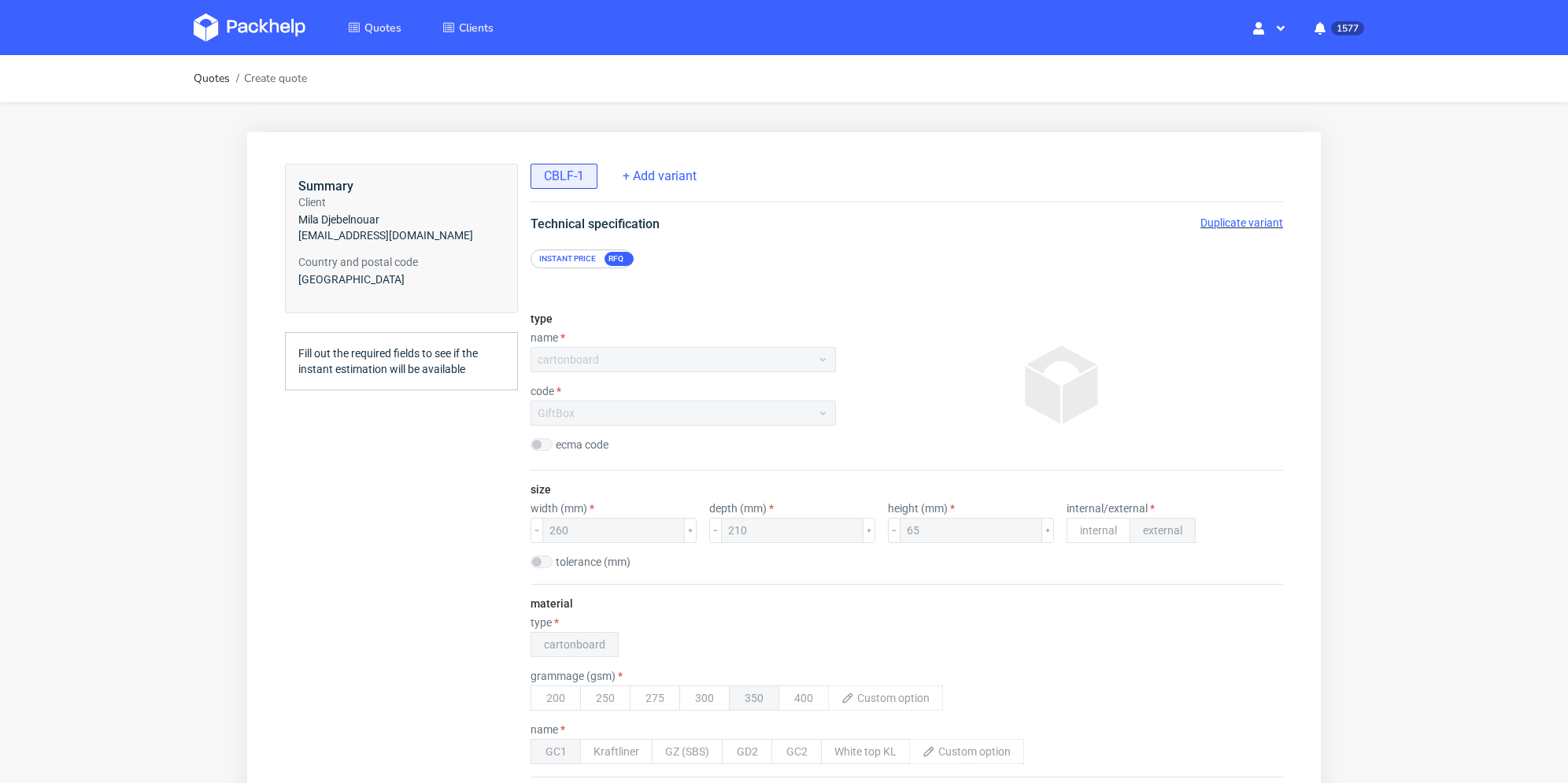
click at [1262, 222] on span "Duplicate variant" at bounding box center [1242, 223] width 83 height 12
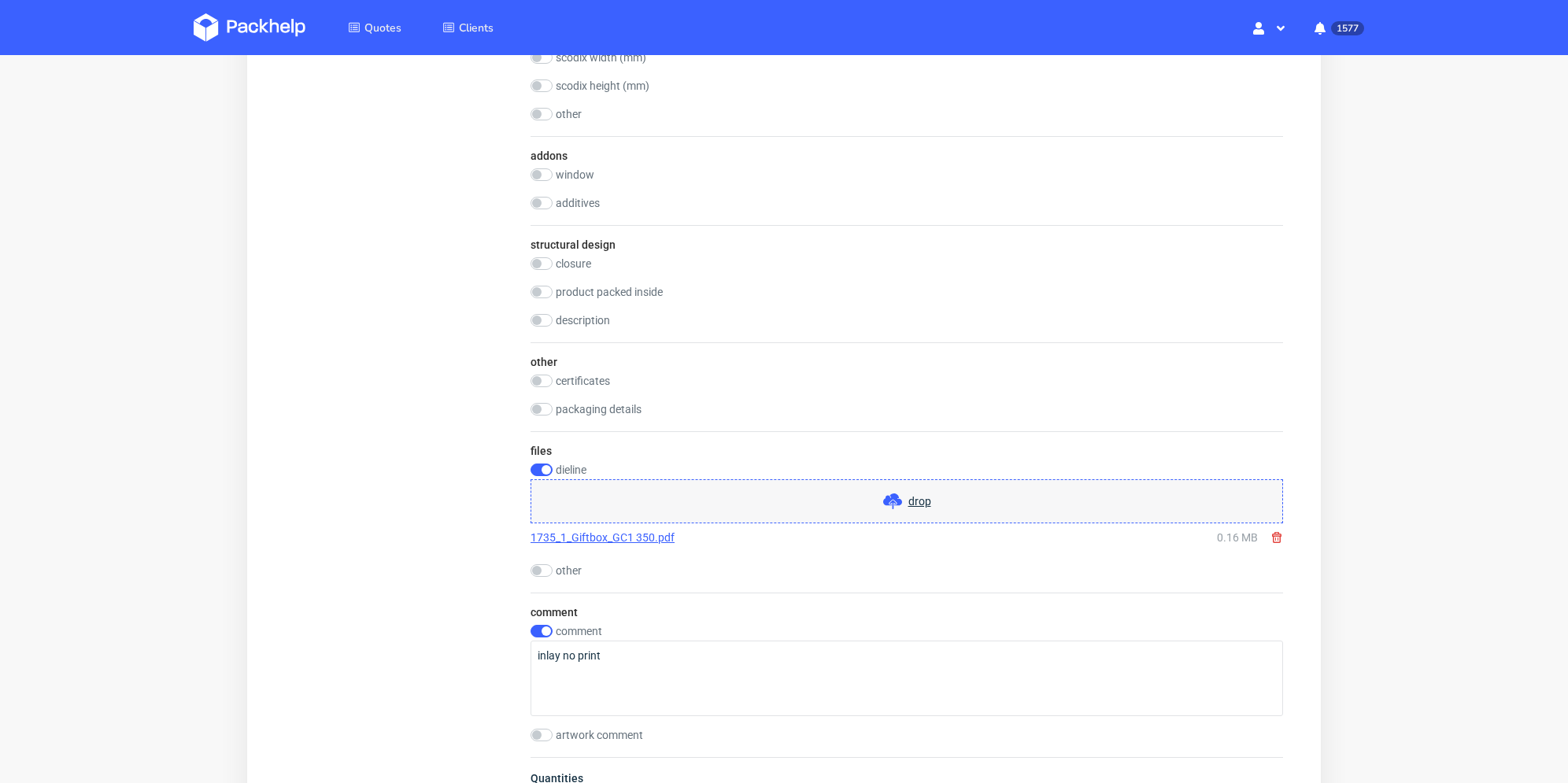
scroll to position [1495, 0]
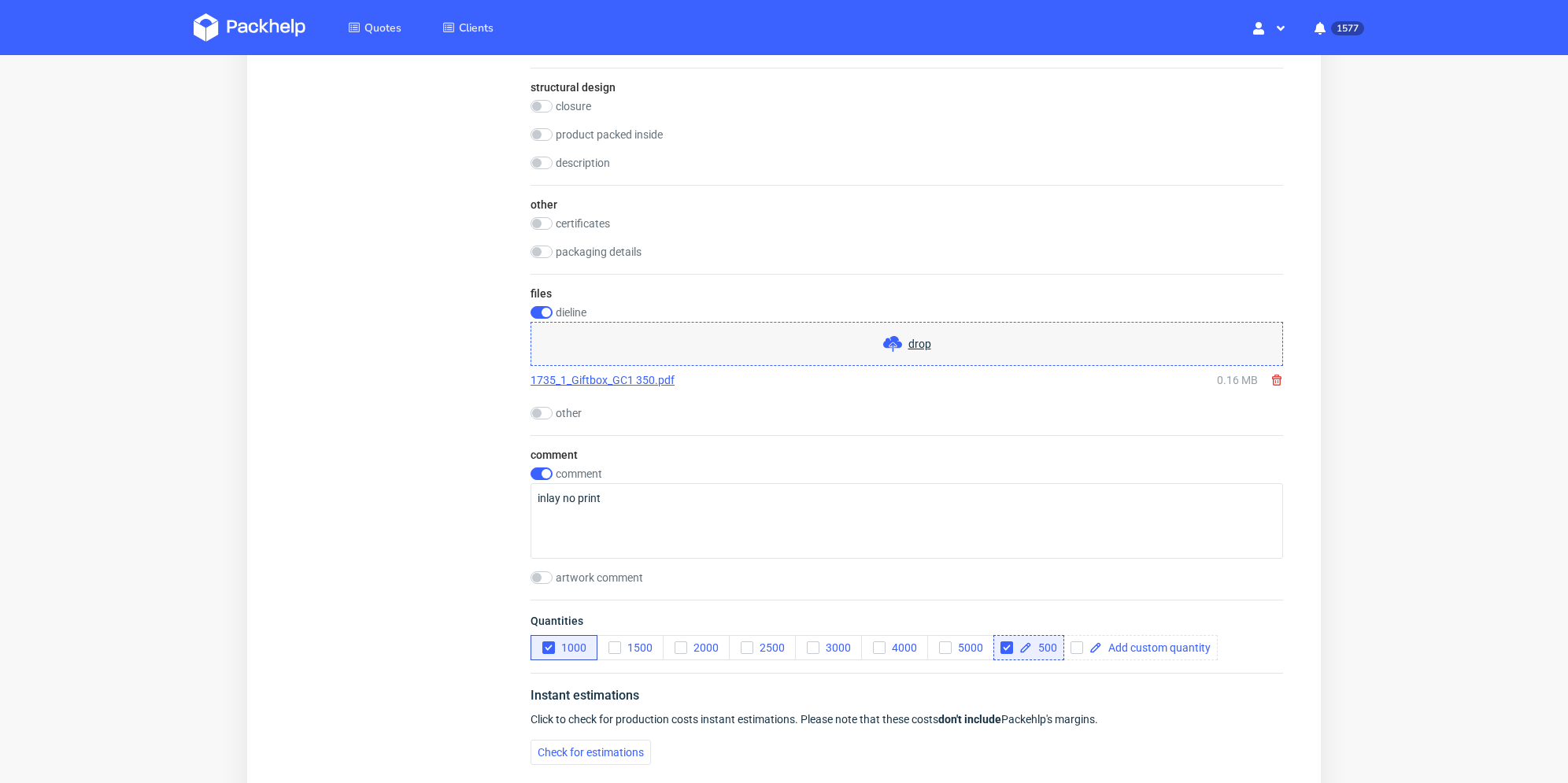
click at [1280, 376] on icon at bounding box center [1276, 379] width 12 height 12
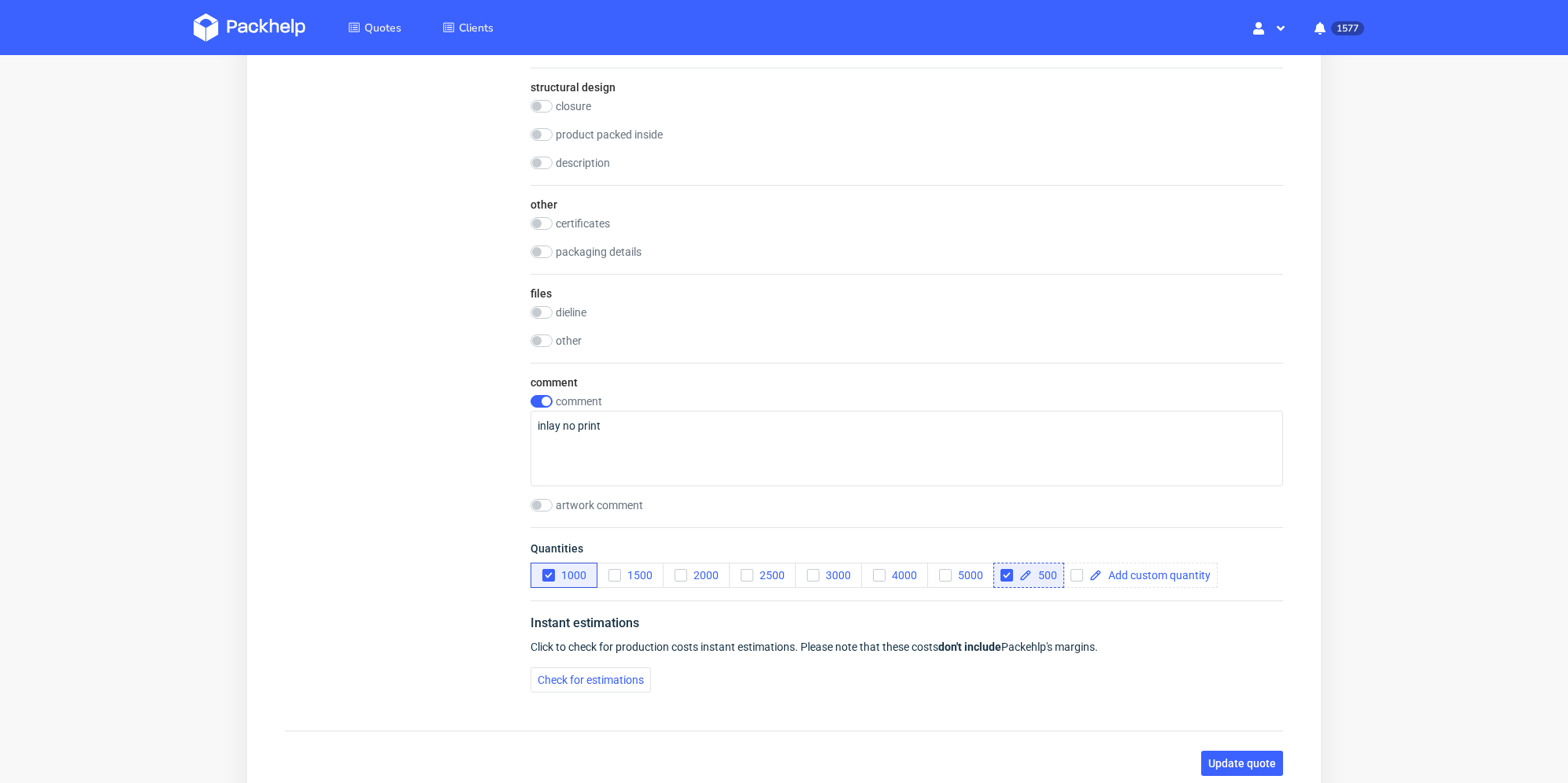
click at [542, 317] on div "dieline drop" at bounding box center [907, 314] width 752 height 16
click at [552, 309] on div "dieline" at bounding box center [907, 312] width 752 height 12
drag, startPoint x: 548, startPoint y: 313, endPoint x: 607, endPoint y: 320, distance: 59.4
click at [551, 311] on input "checkbox" at bounding box center [541, 312] width 22 height 12
checkbox input "true"
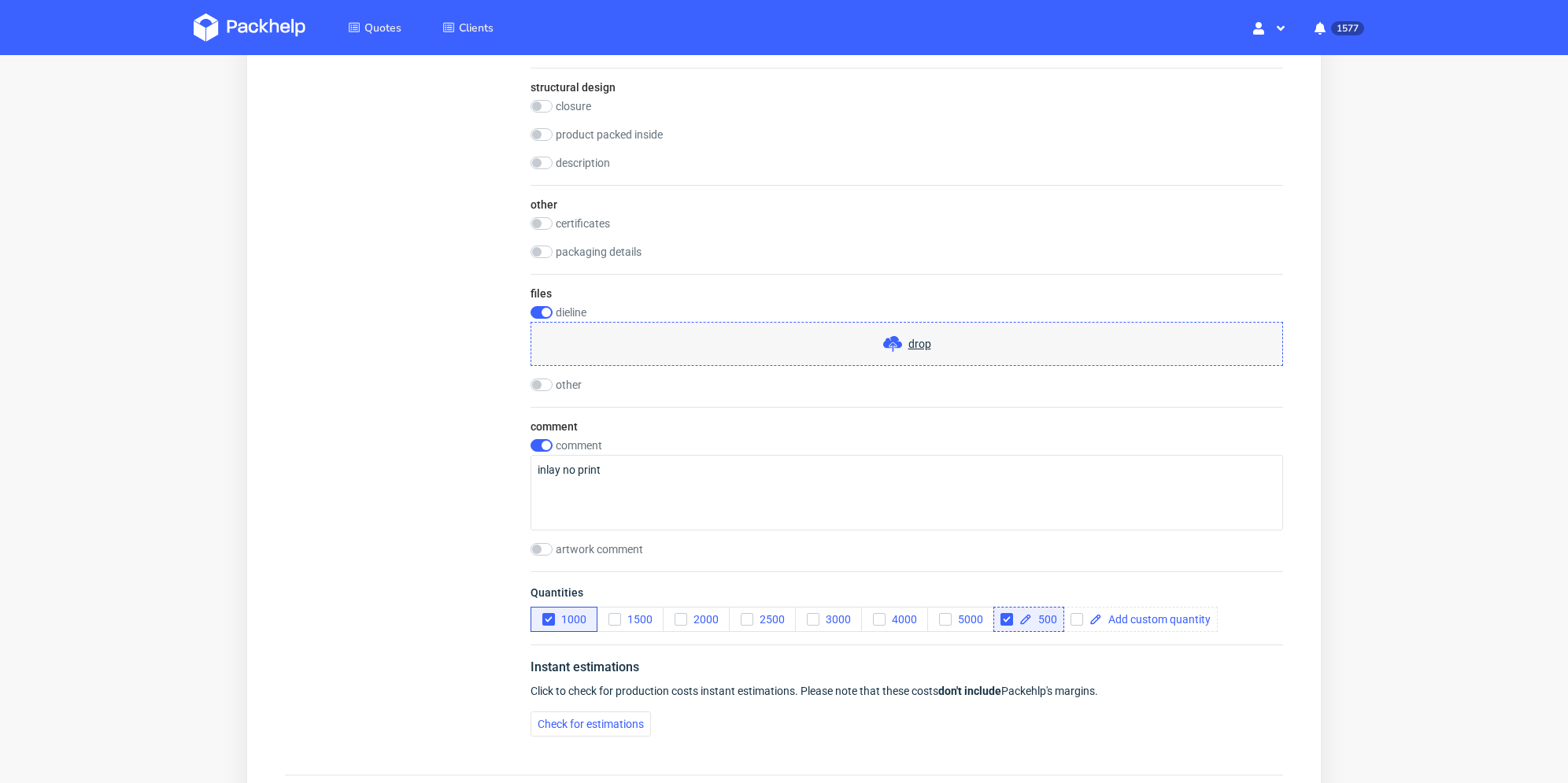
click at [647, 336] on div "drop" at bounding box center [907, 344] width 752 height 44
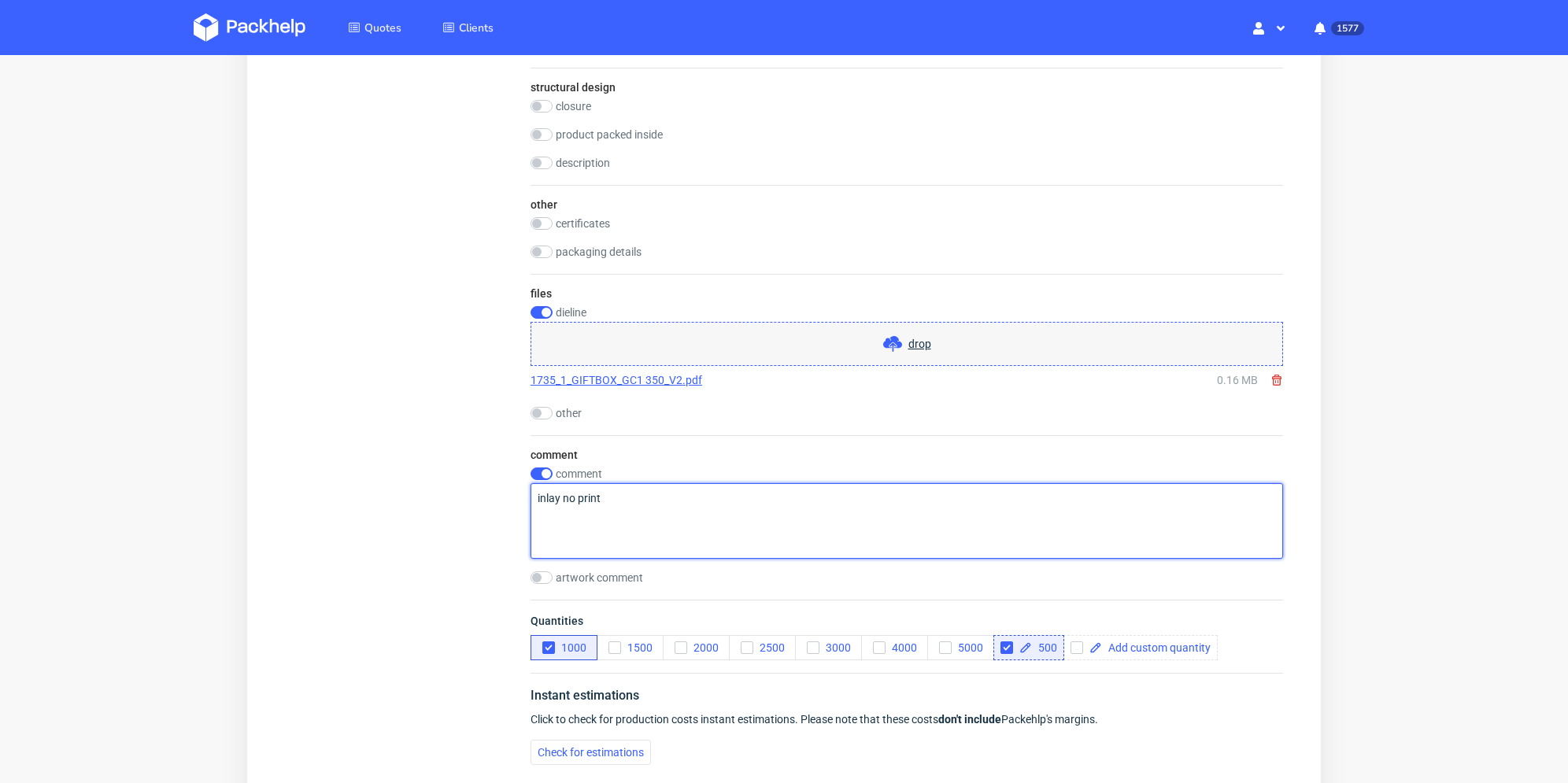
drag, startPoint x: 607, startPoint y: 501, endPoint x: 565, endPoint y: 502, distance: 42.0
click at [565, 502] on textarea "inlay no print" at bounding box center [907, 521] width 752 height 76
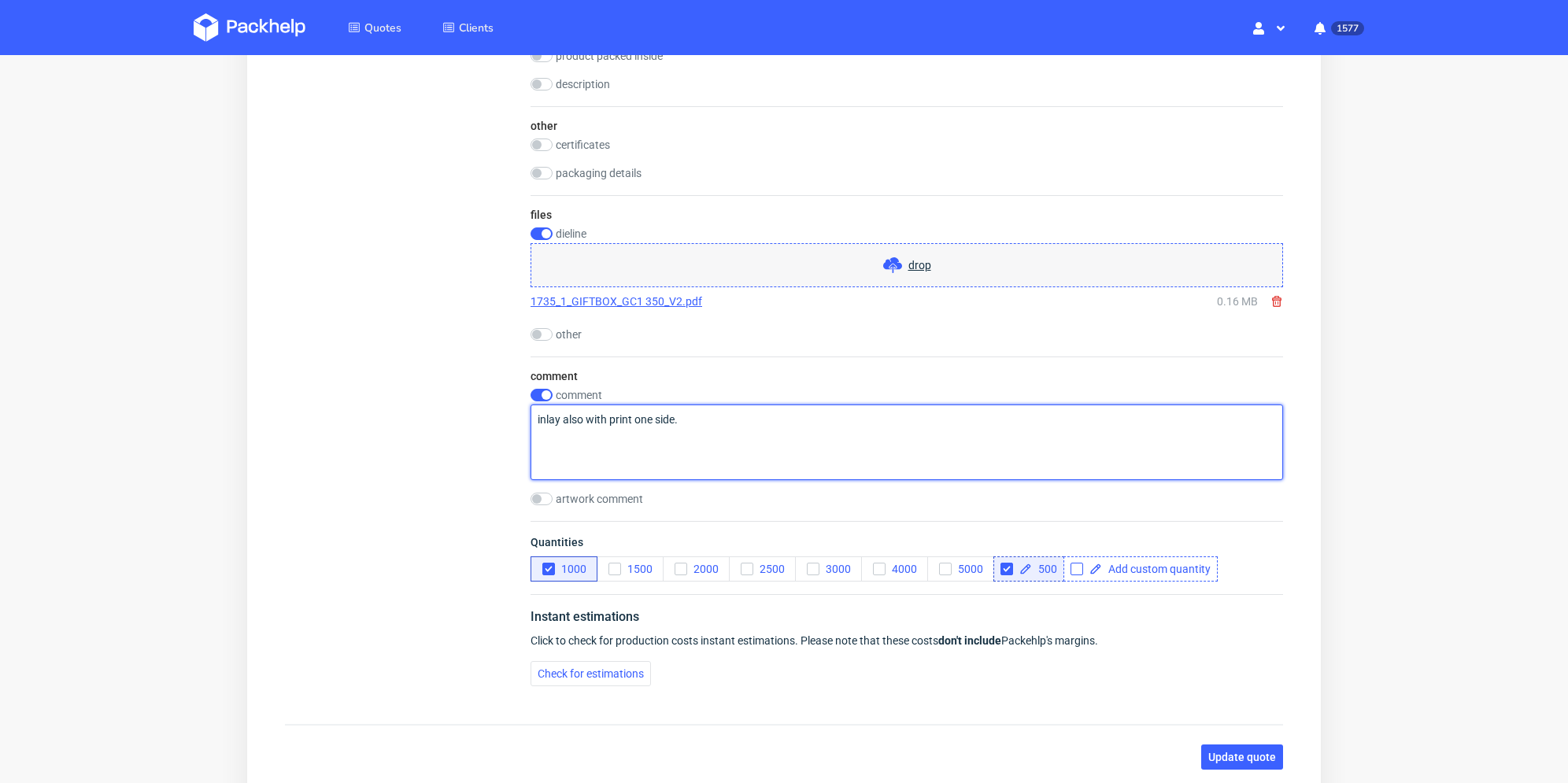
type textarea "inlay also with print one side."
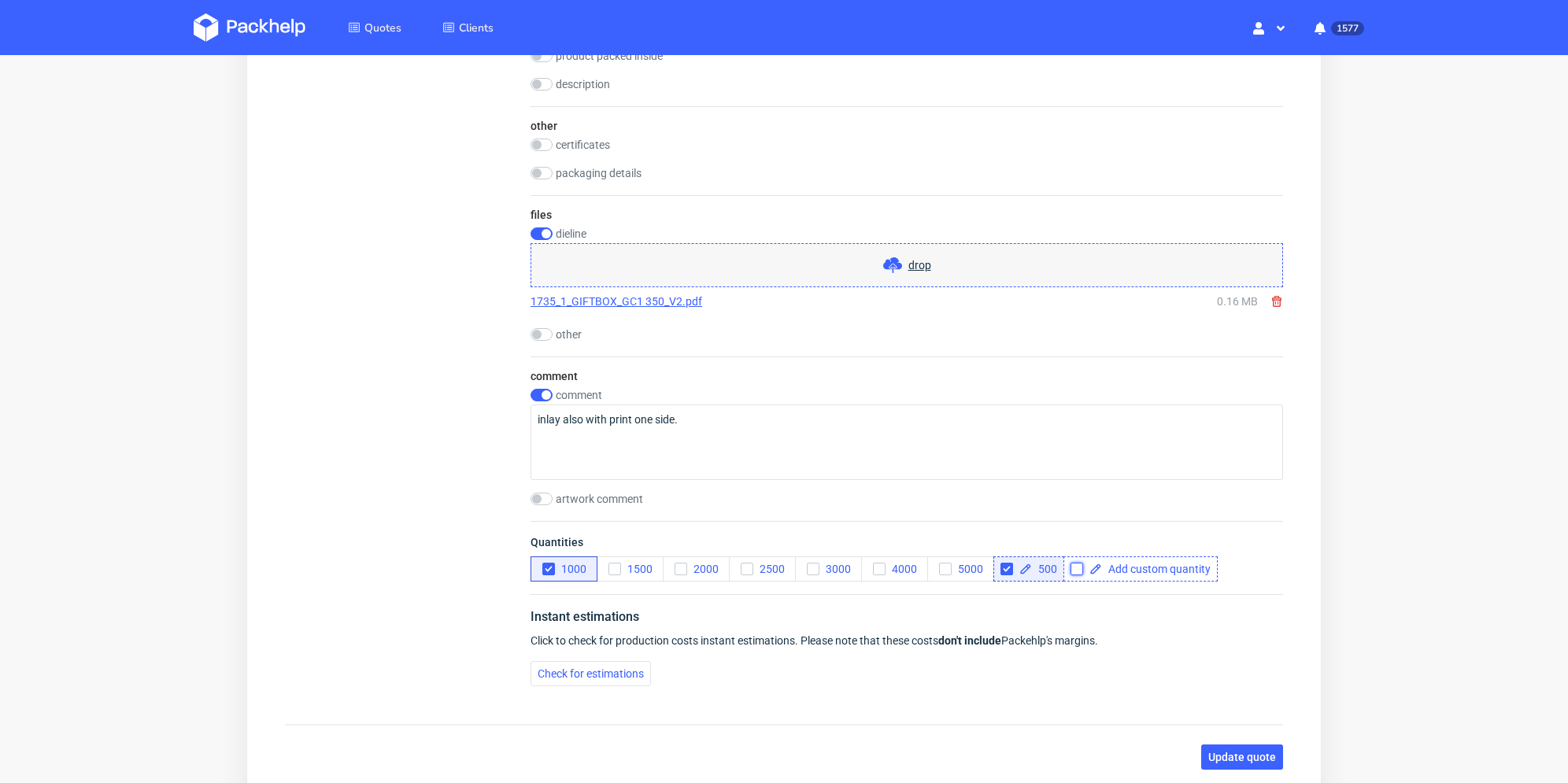
drag, startPoint x: 1072, startPoint y: 564, endPoint x: 1115, endPoint y: 569, distance: 43.3
click at [1074, 565] on input "checkbox" at bounding box center [1076, 569] width 12 height 12
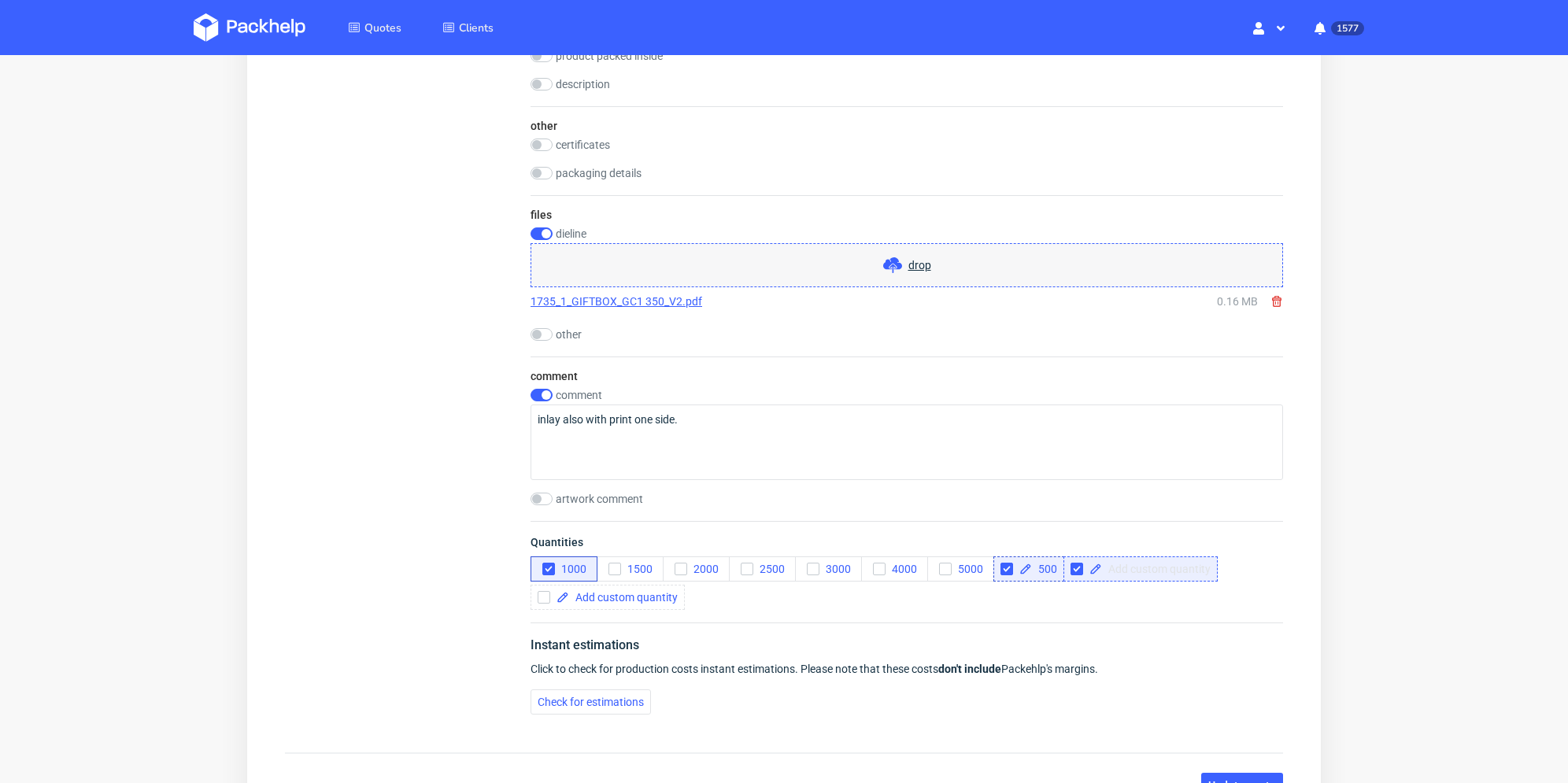
click at [1115, 569] on span at bounding box center [1156, 569] width 109 height 11
checkbox input "true"
click at [1120, 613] on div "Quantities 1000 1500 2000 2500 3000 4000 5000 500 250" at bounding box center [907, 572] width 752 height 101
click at [543, 566] on icon "button" at bounding box center [548, 569] width 11 height 11
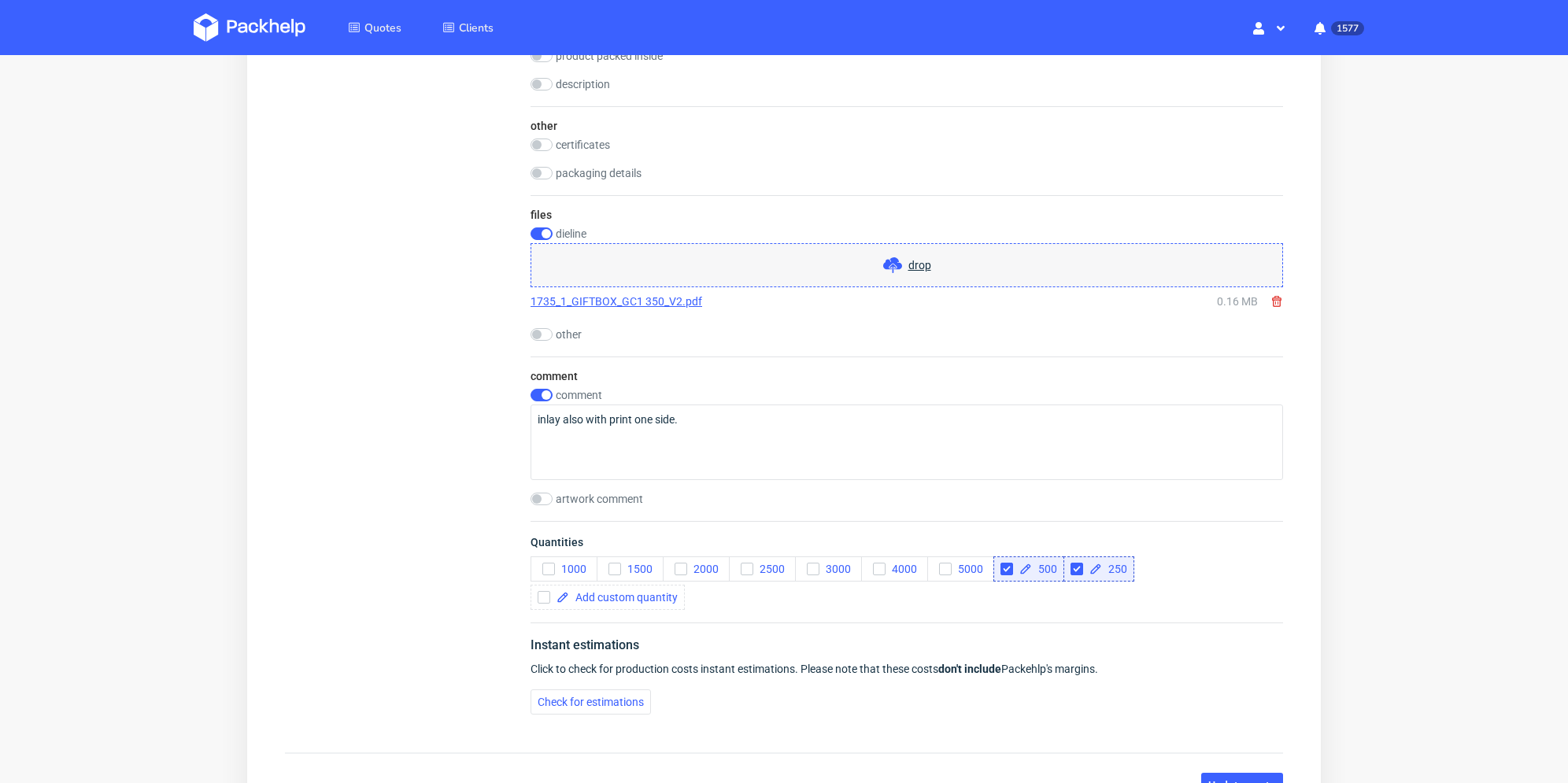
drag, startPoint x: 1127, startPoint y: 640, endPoint x: 1135, endPoint y: 639, distance: 8.1
click at [1129, 640] on div "Instant estimations" at bounding box center [907, 648] width 752 height 25
click at [1242, 780] on span "Update quote" at bounding box center [1242, 785] width 68 height 11
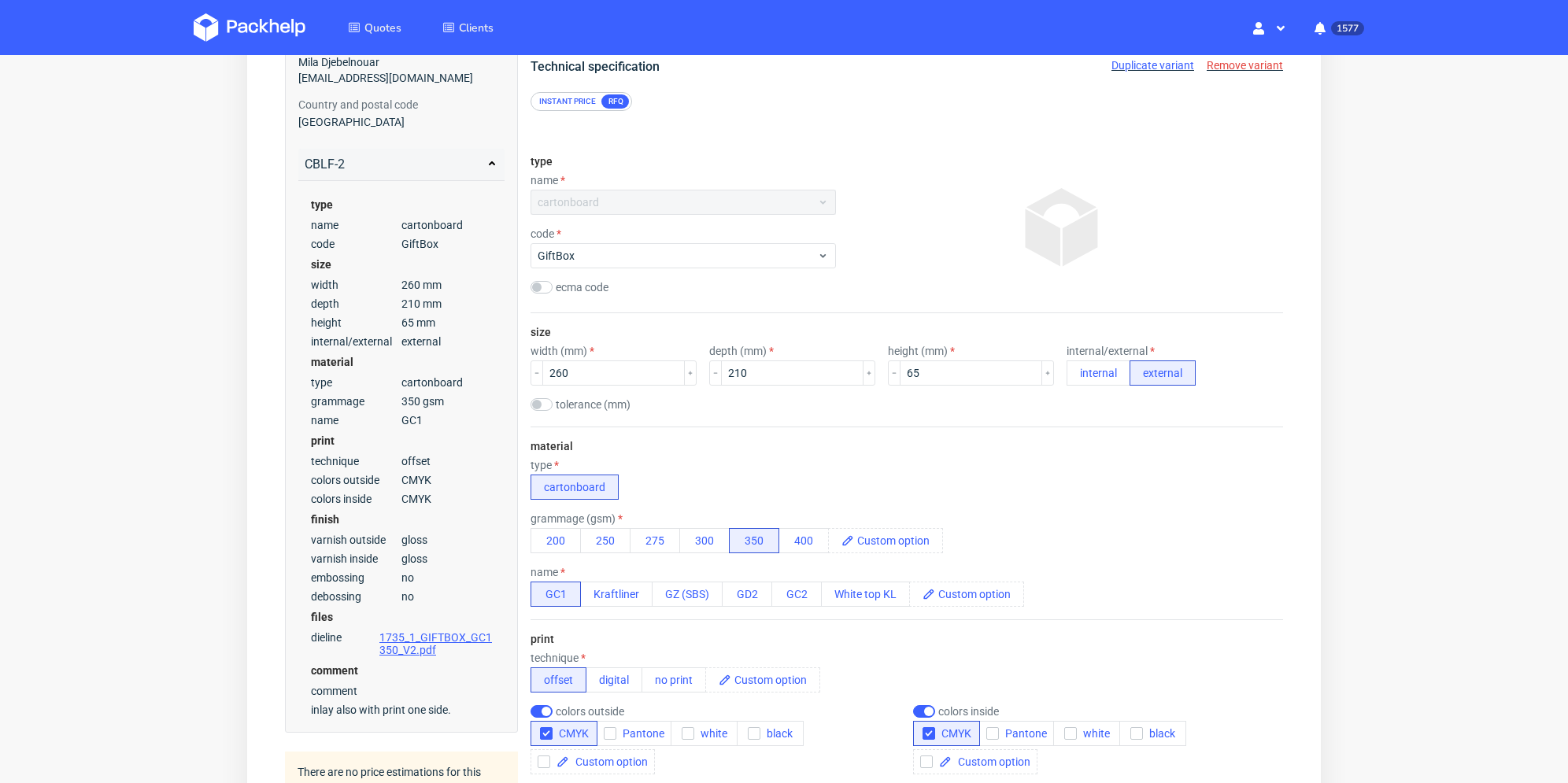
scroll to position [0, 0]
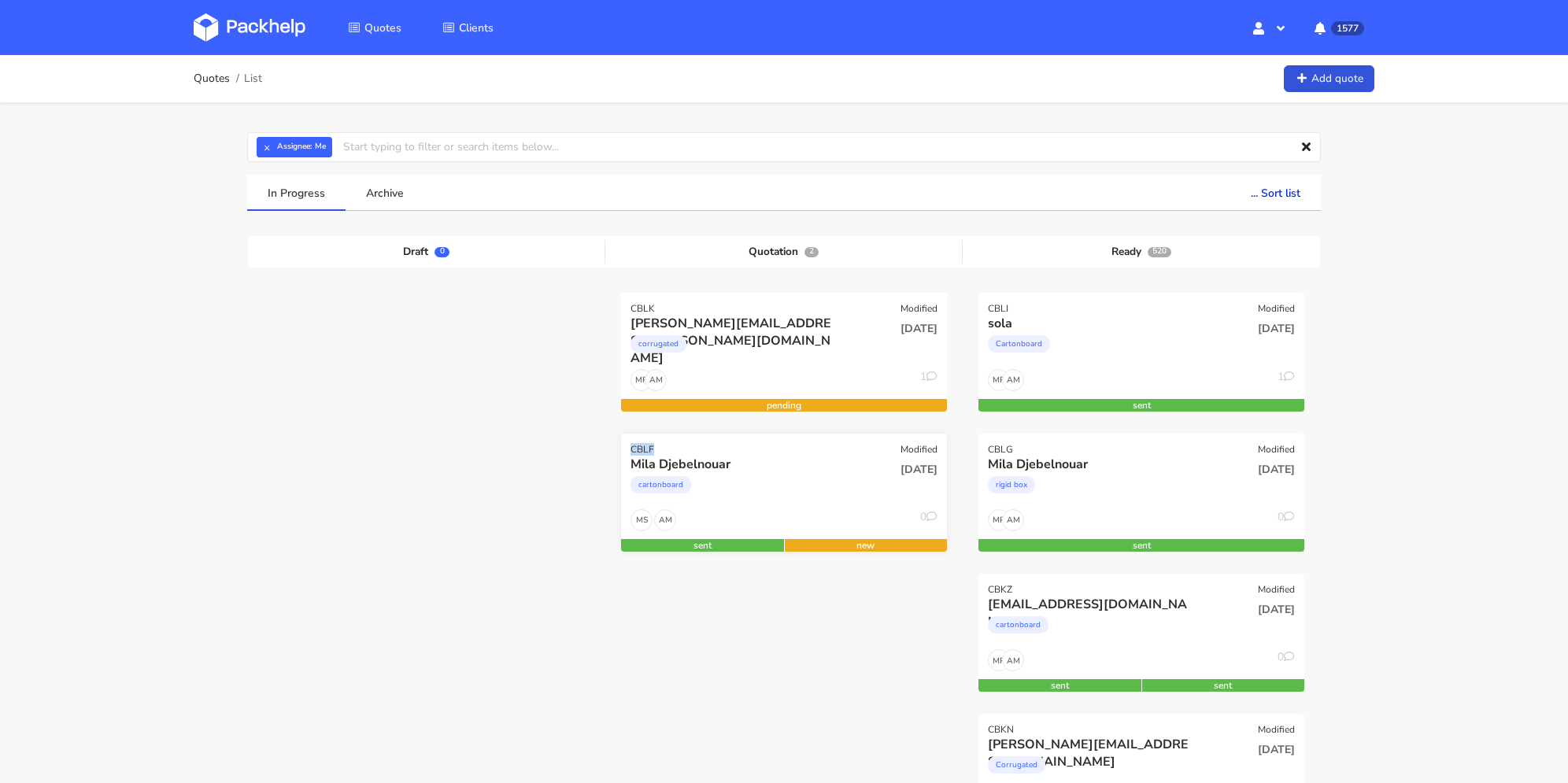
drag, startPoint x: 655, startPoint y: 445, endPoint x: 624, endPoint y: 444, distance: 31.0
copy div "CBLF"
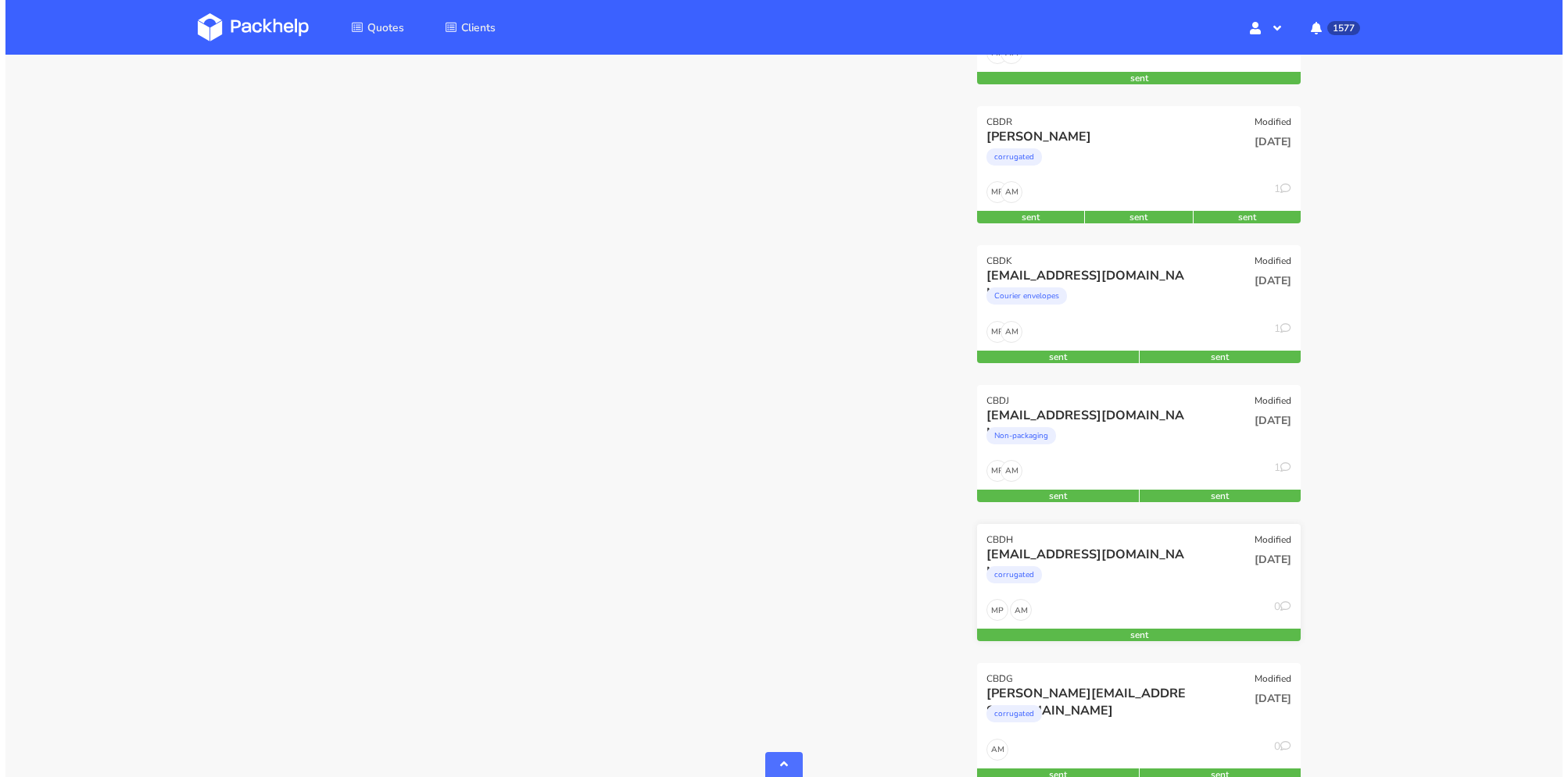
scroll to position [4521, 0]
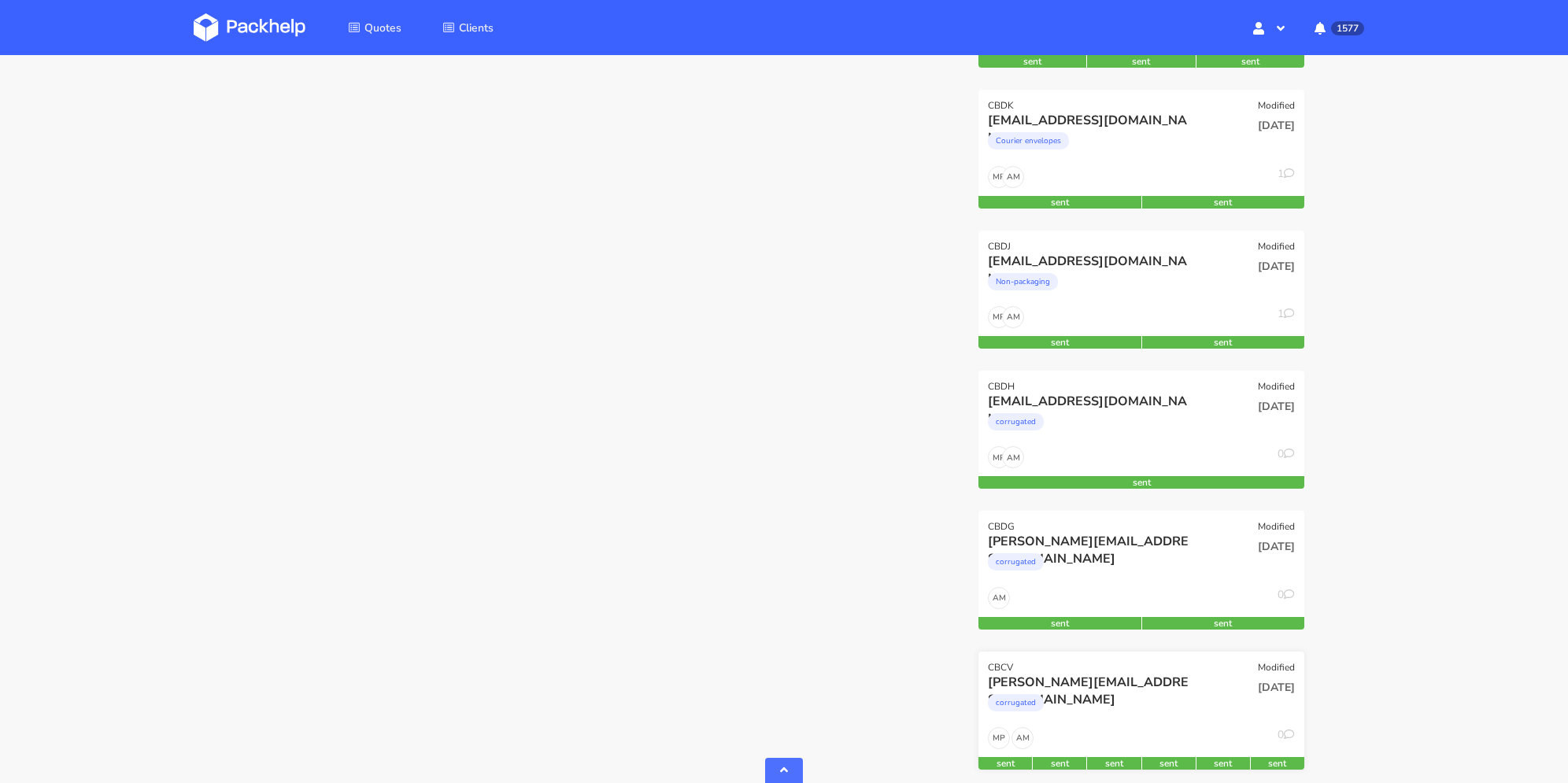
click at [1144, 707] on div "corrugated" at bounding box center [1092, 707] width 208 height 32
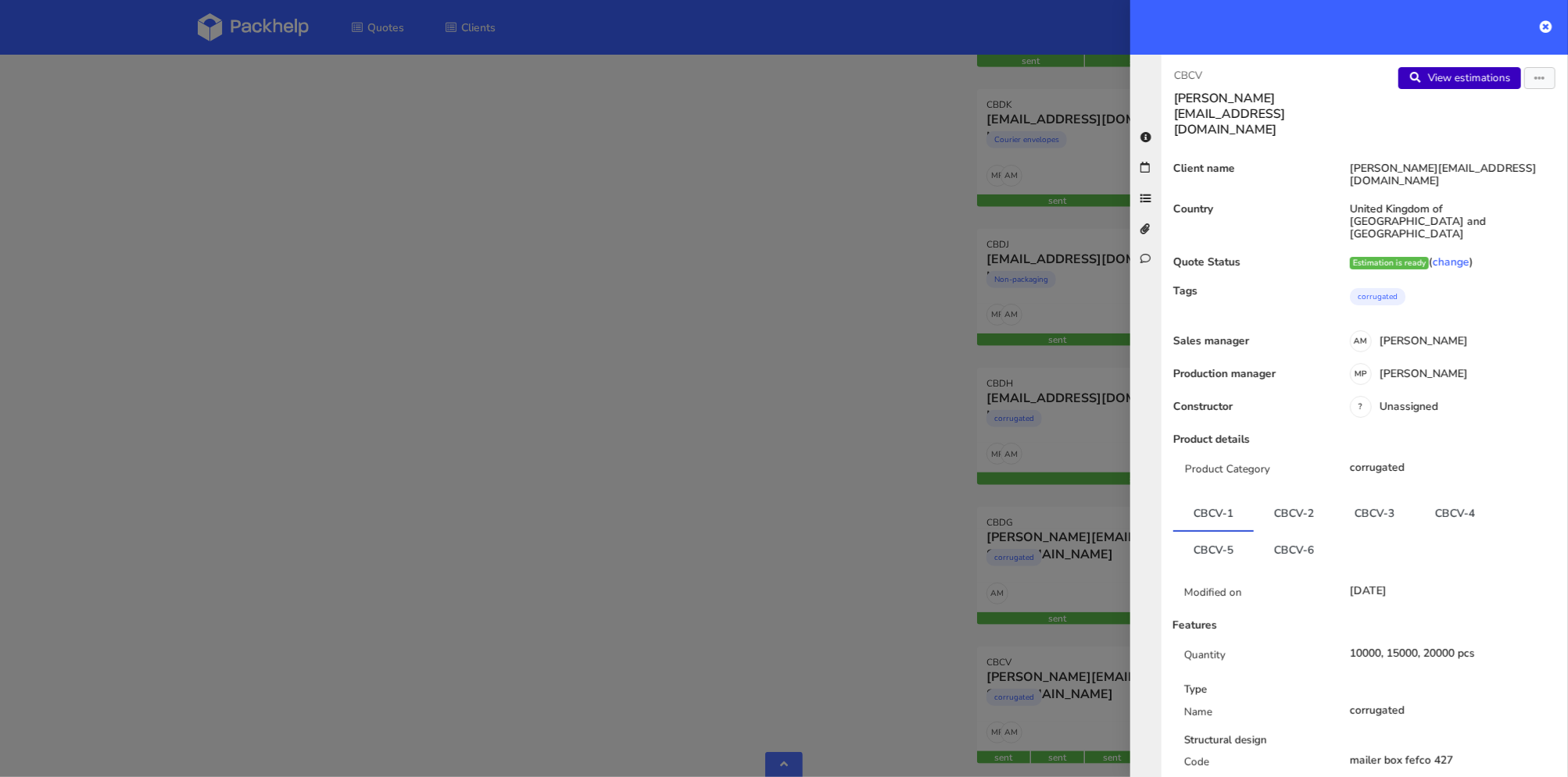
click at [1481, 77] on link "View estimations" at bounding box center [1459, 78] width 123 height 22
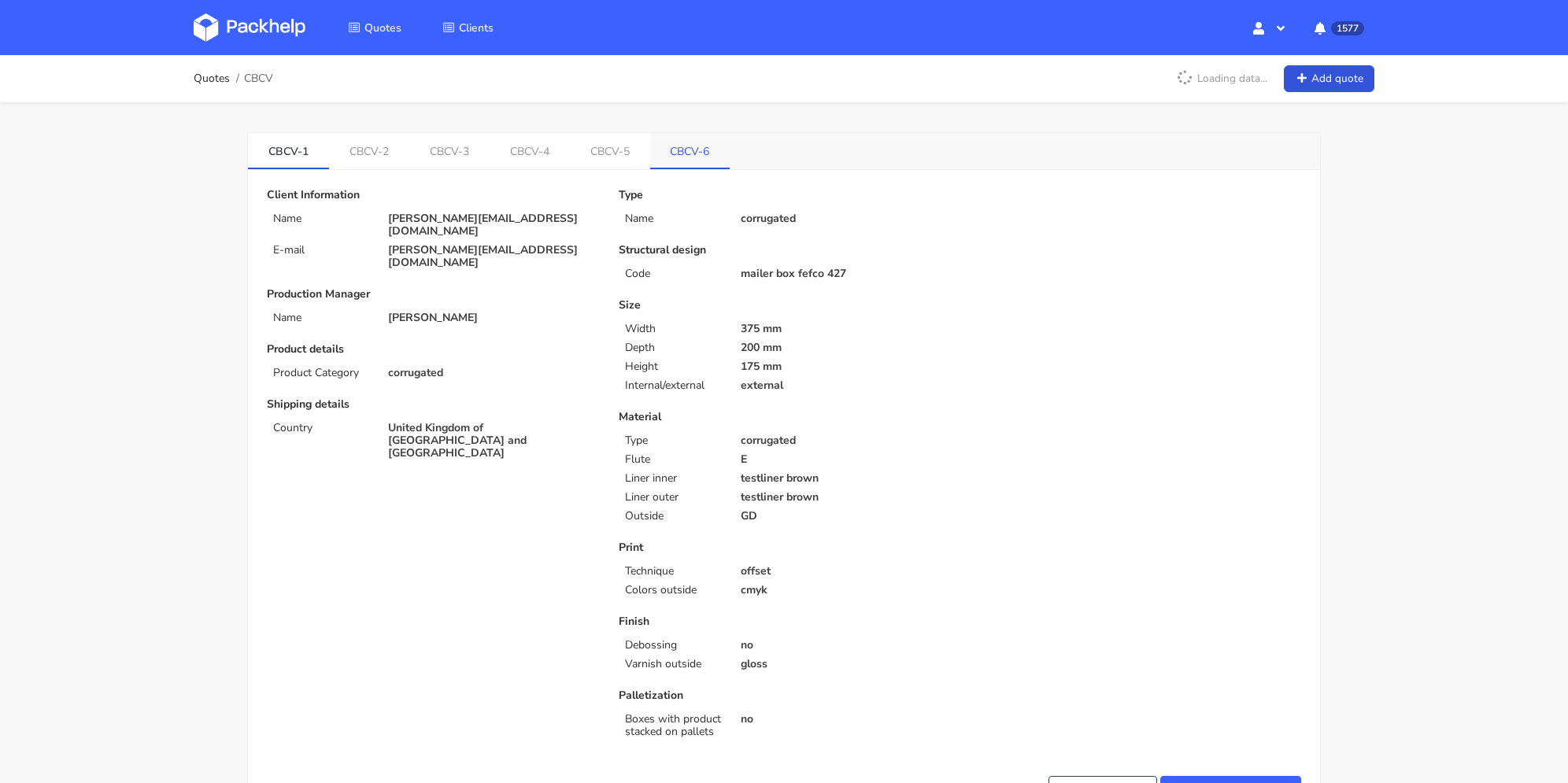
click at [674, 147] on link "CBCV-6" at bounding box center [690, 150] width 81 height 35
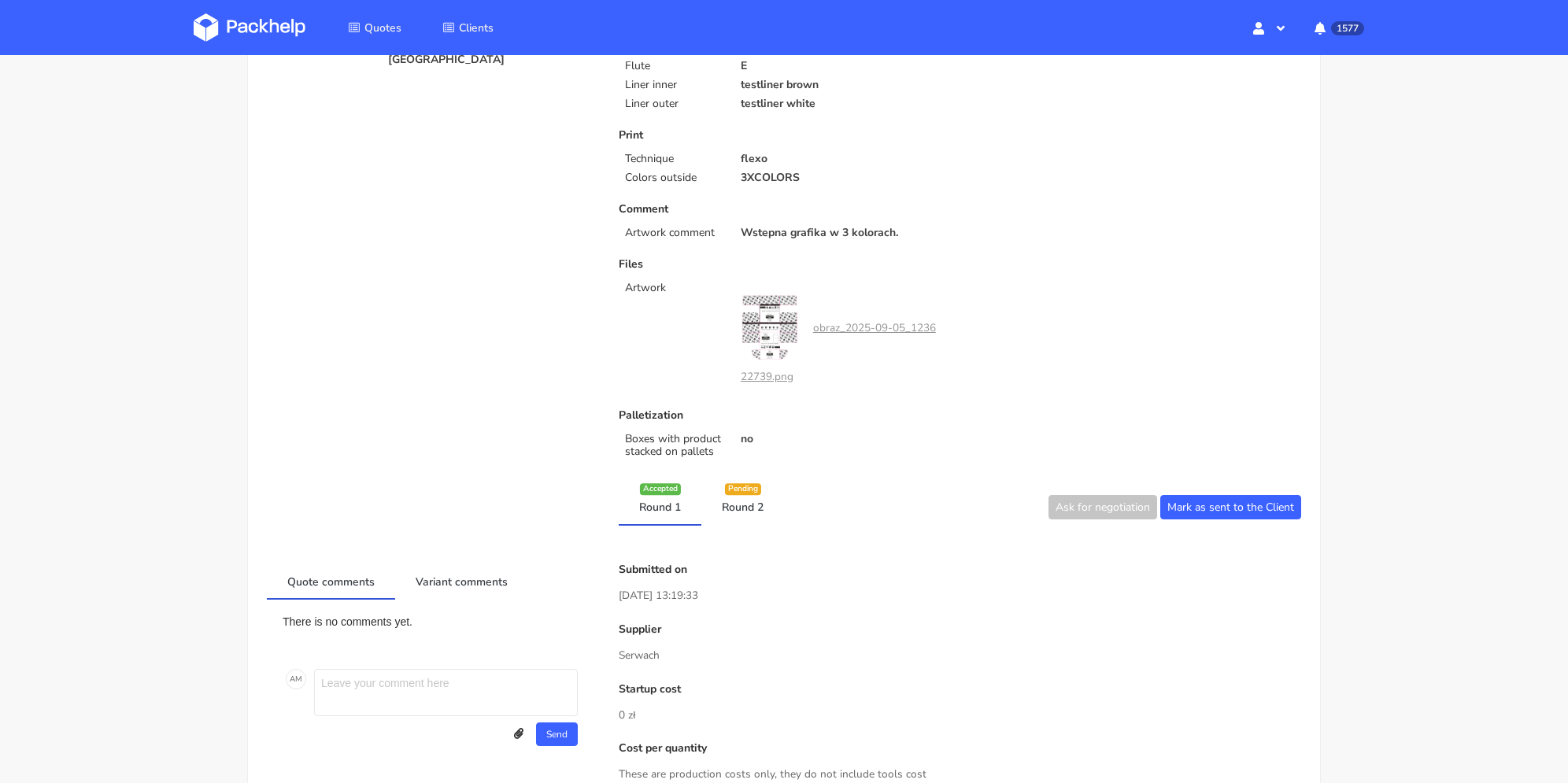
scroll to position [551, 0]
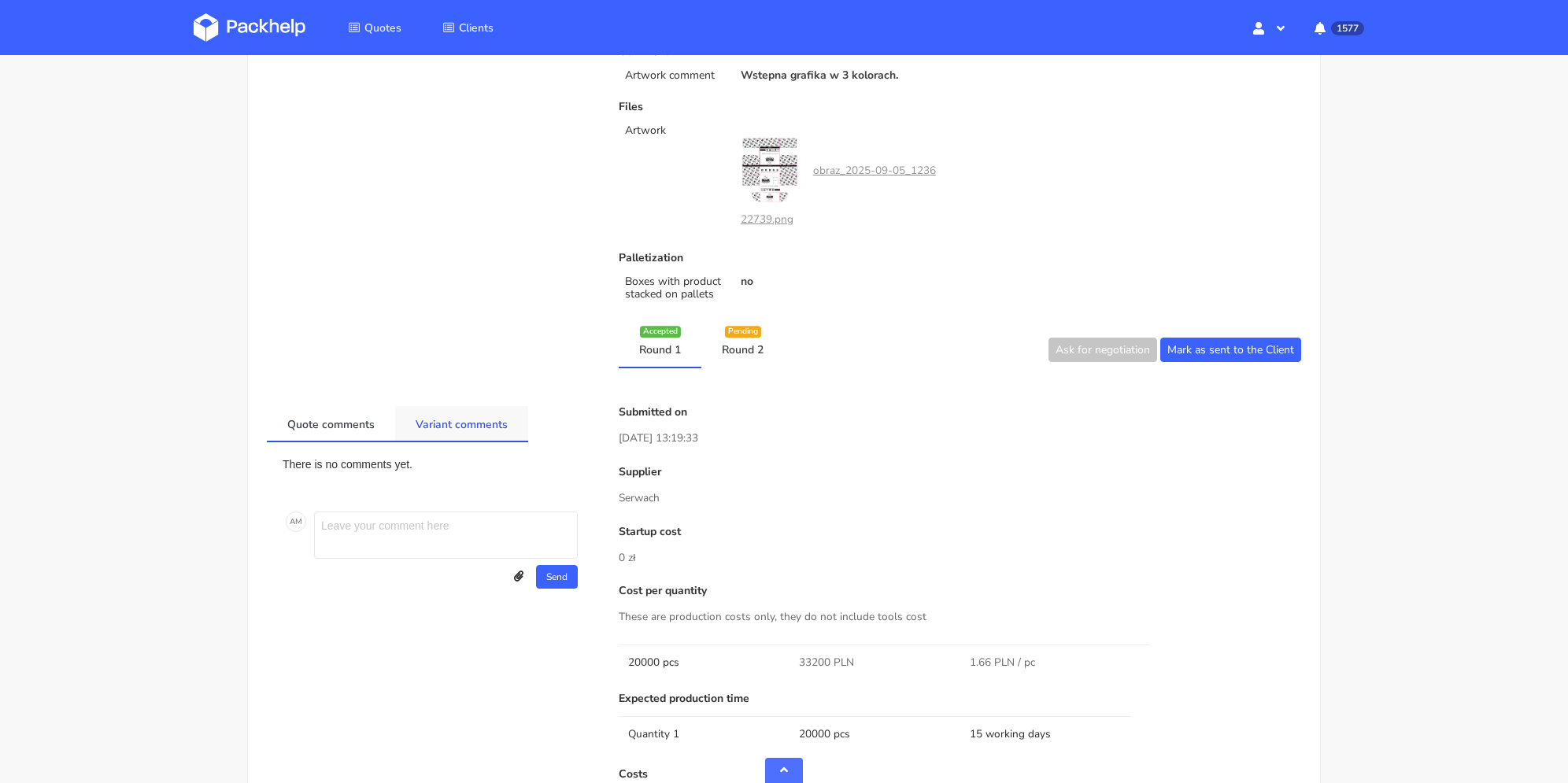
click at [458, 418] on link "Variant comments" at bounding box center [462, 423] width 133 height 35
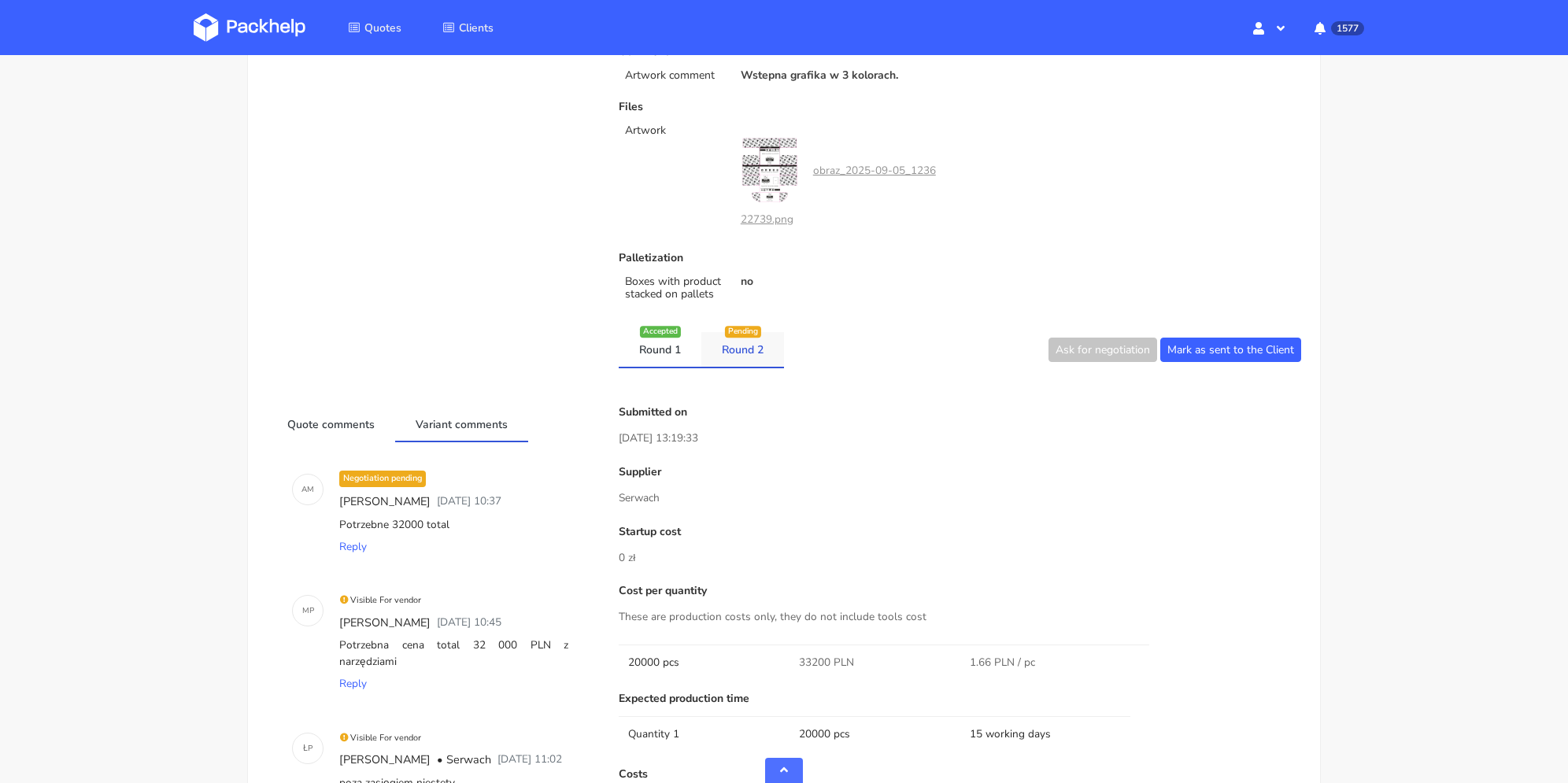
click at [734, 349] on link "Round 2" at bounding box center [743, 350] width 83 height 35
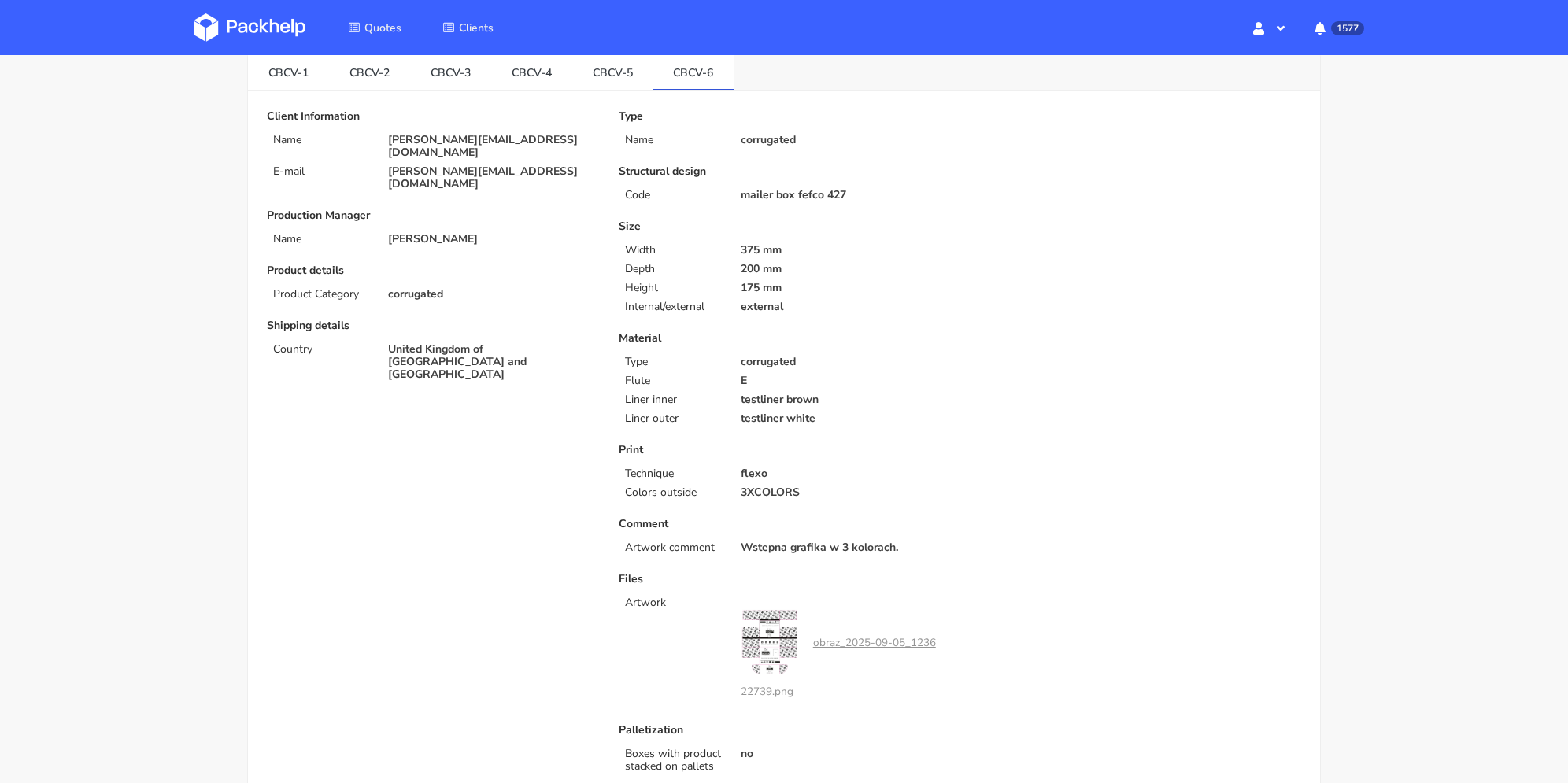
scroll to position [0, 0]
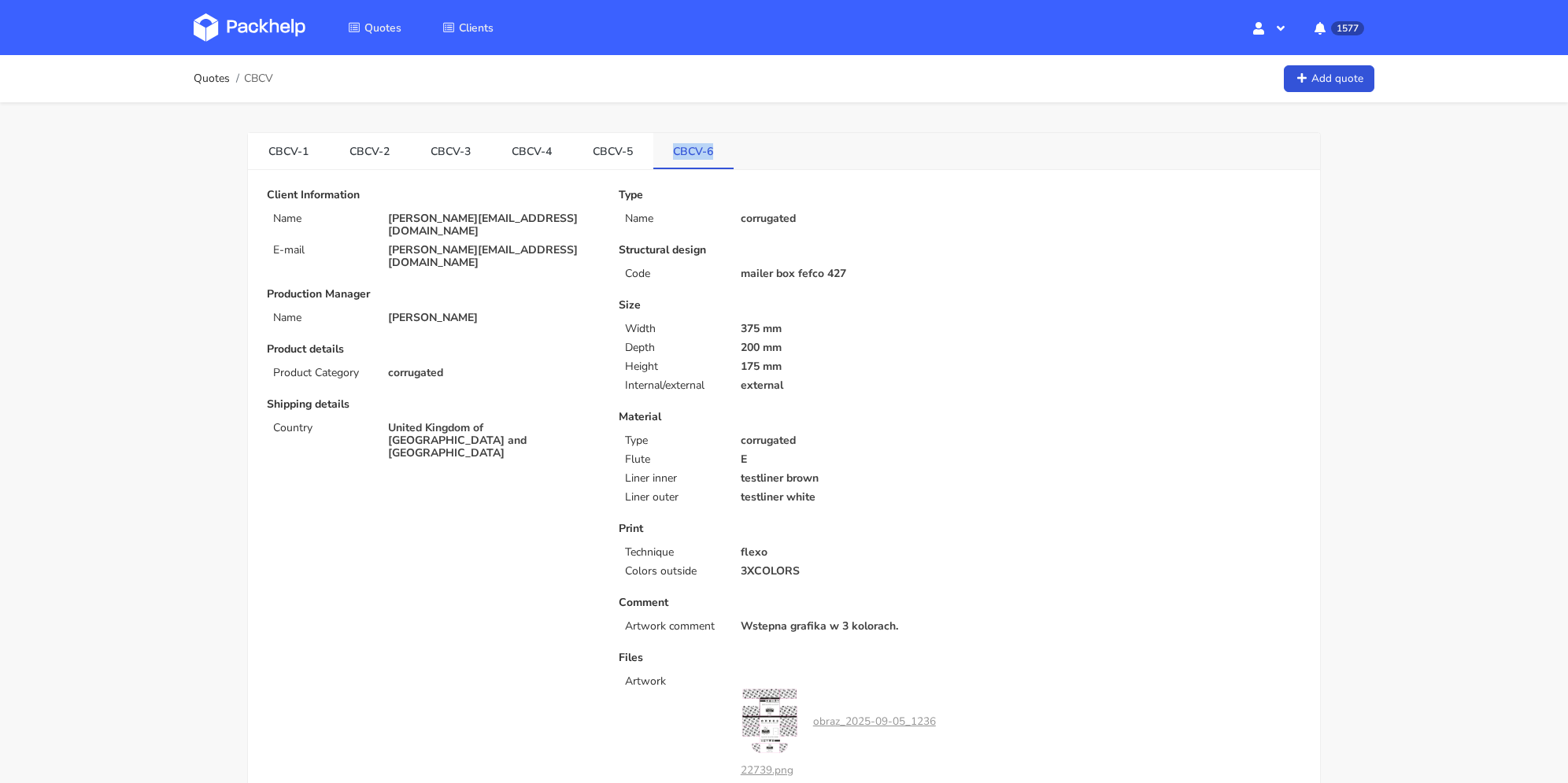
drag, startPoint x: 674, startPoint y: 150, endPoint x: 724, endPoint y: 146, distance: 50.2
click at [724, 146] on link "CBCV-6" at bounding box center [694, 150] width 81 height 35
copy link "CBCV-6"
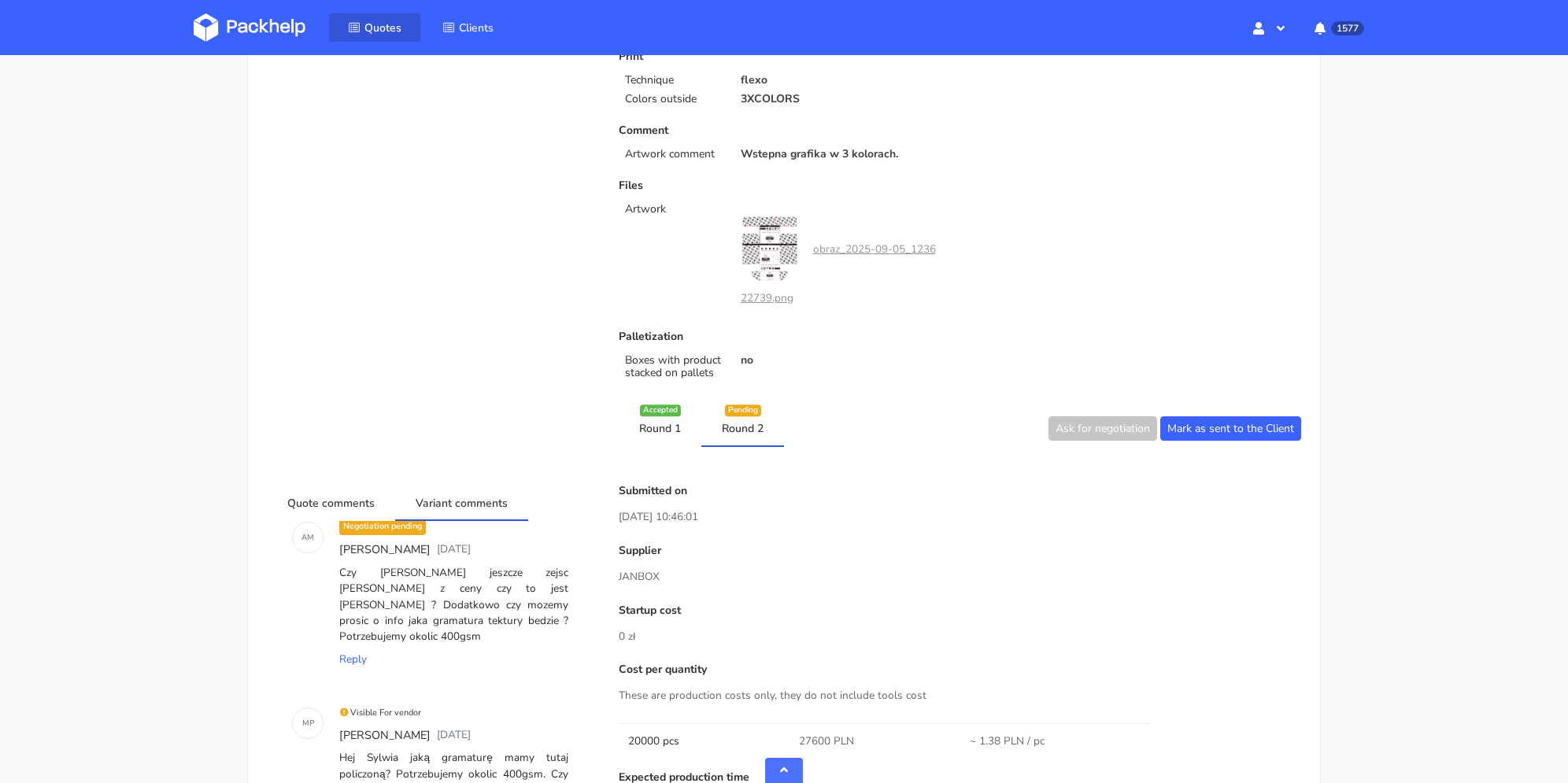
click at [375, 22] on span "Quotes" at bounding box center [383, 28] width 37 height 15
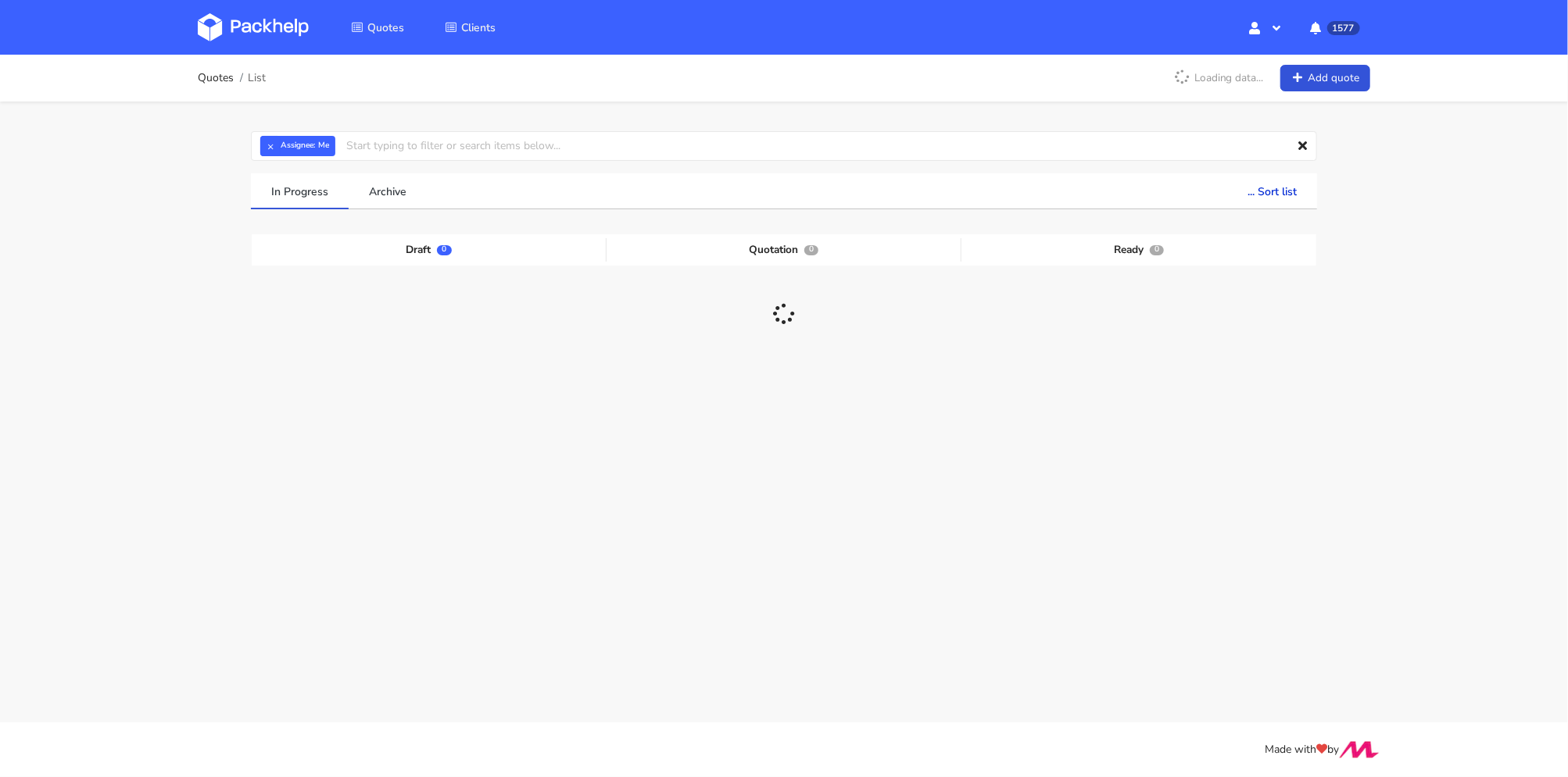
click at [1417, 288] on div "Quotes List Loading data... Add quote × Assignee: Me Assignee Me Dylan Dewit Na…" at bounding box center [784, 298] width 1568 height 489
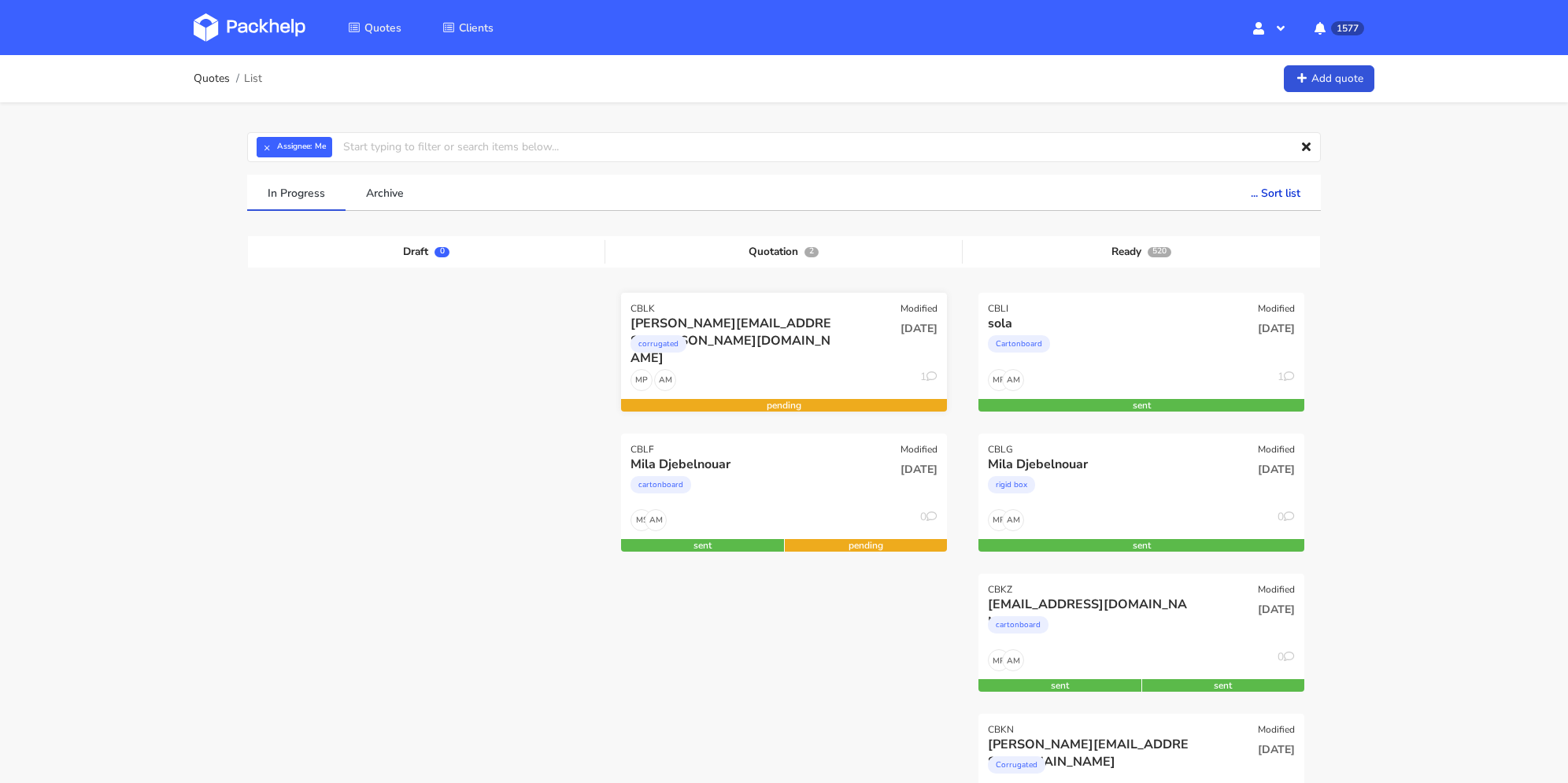
click at [689, 341] on div "corrugated" at bounding box center [734, 348] width 208 height 32
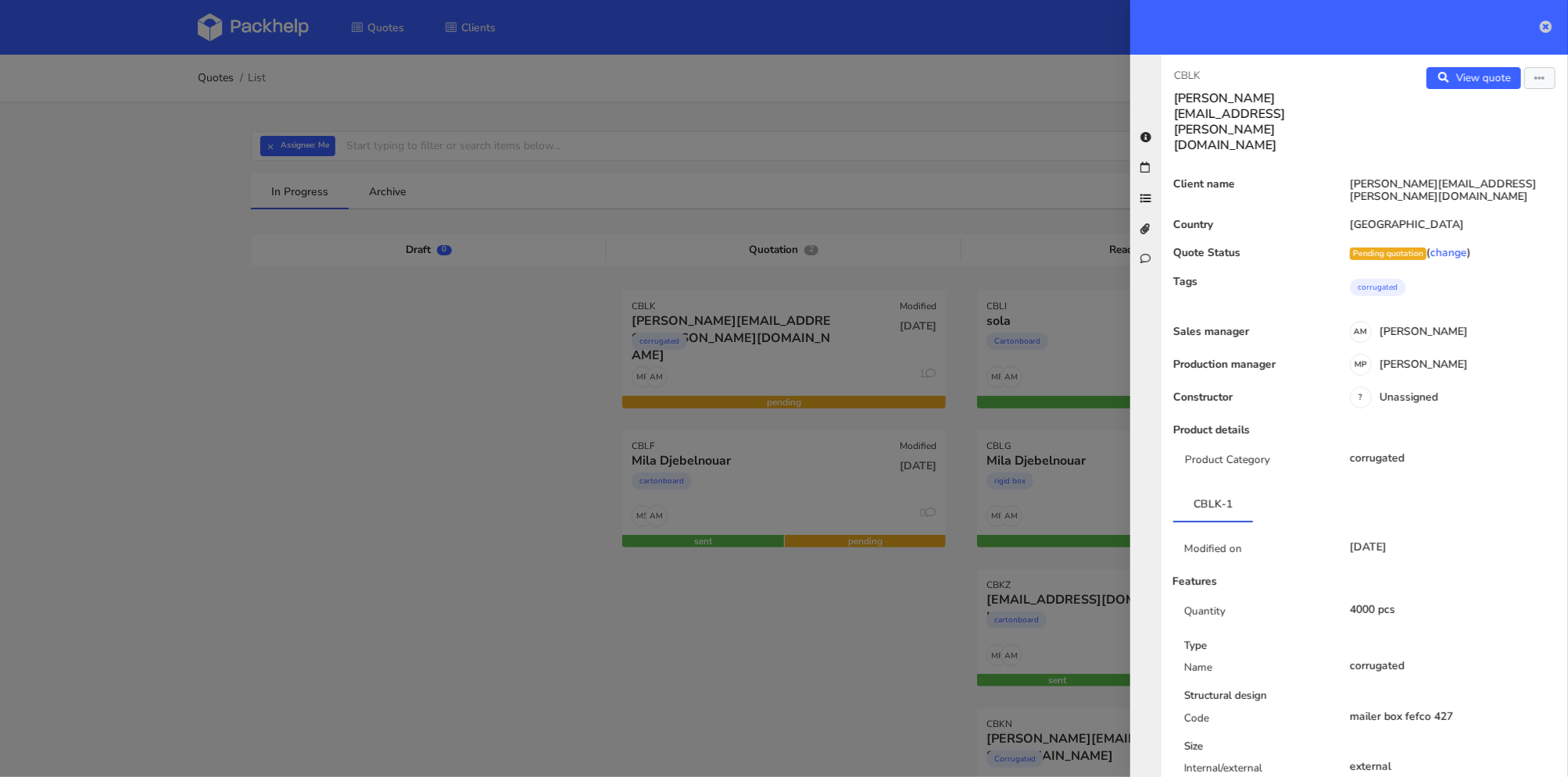
click at [1549, 29] on icon at bounding box center [1545, 26] width 12 height 12
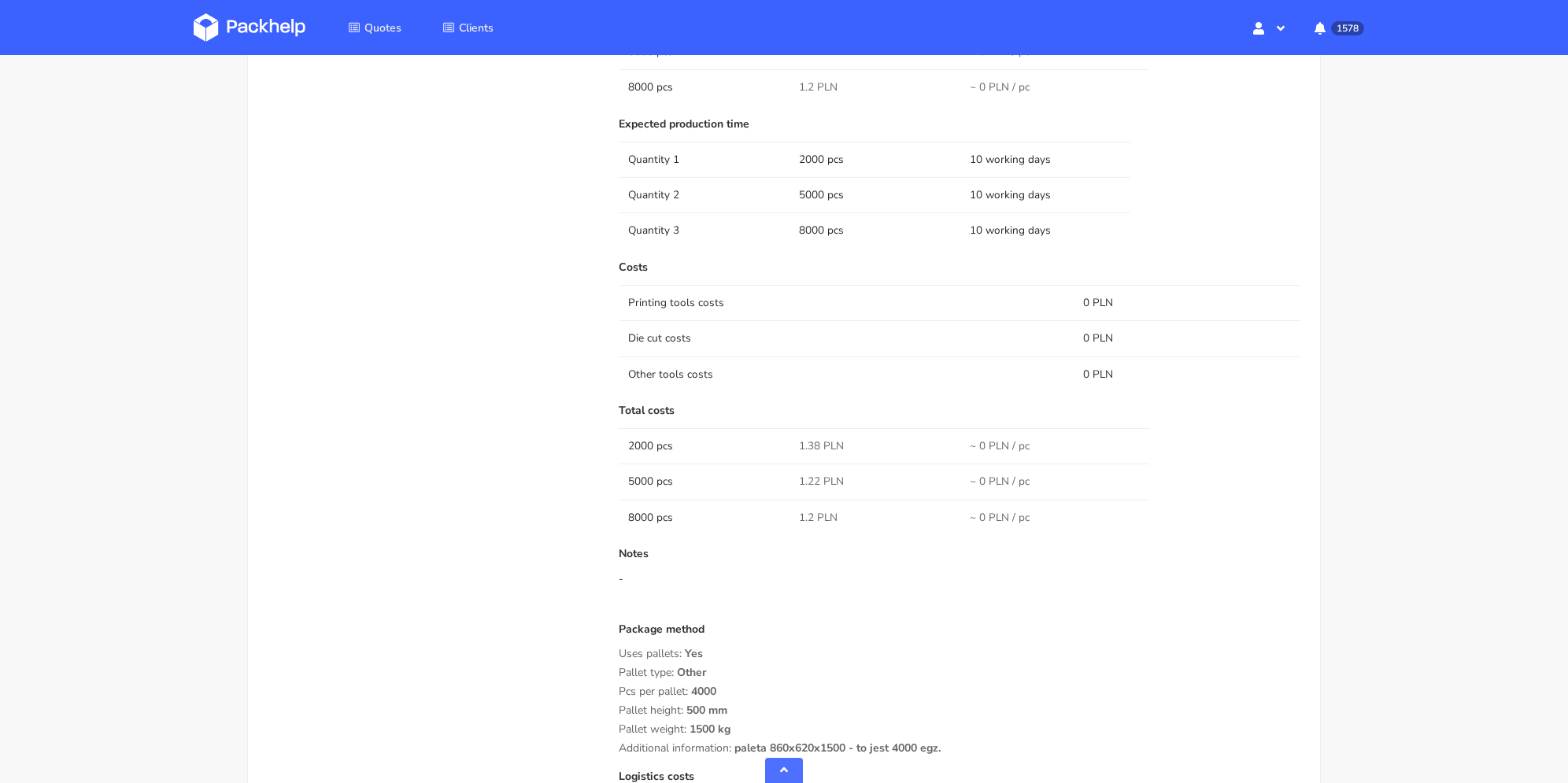
scroll to position [945, 0]
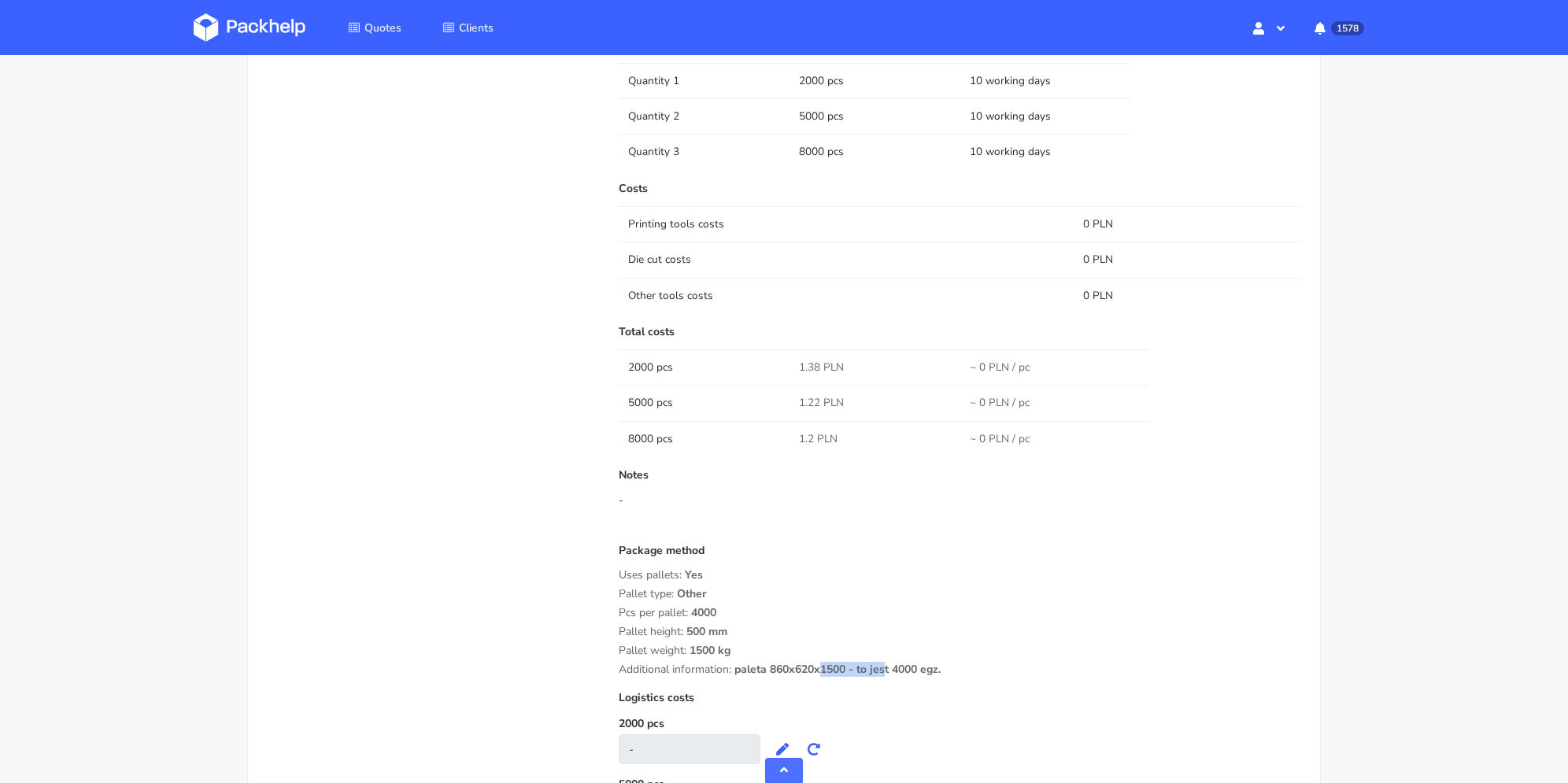
drag, startPoint x: 768, startPoint y: 663, endPoint x: 845, endPoint y: 658, distance: 77.2
click at [845, 662] on span "paleta 860x620x1500 - to jest 4000 egz." at bounding box center [837, 675] width 206 height 27
copy span "860x620x1500"
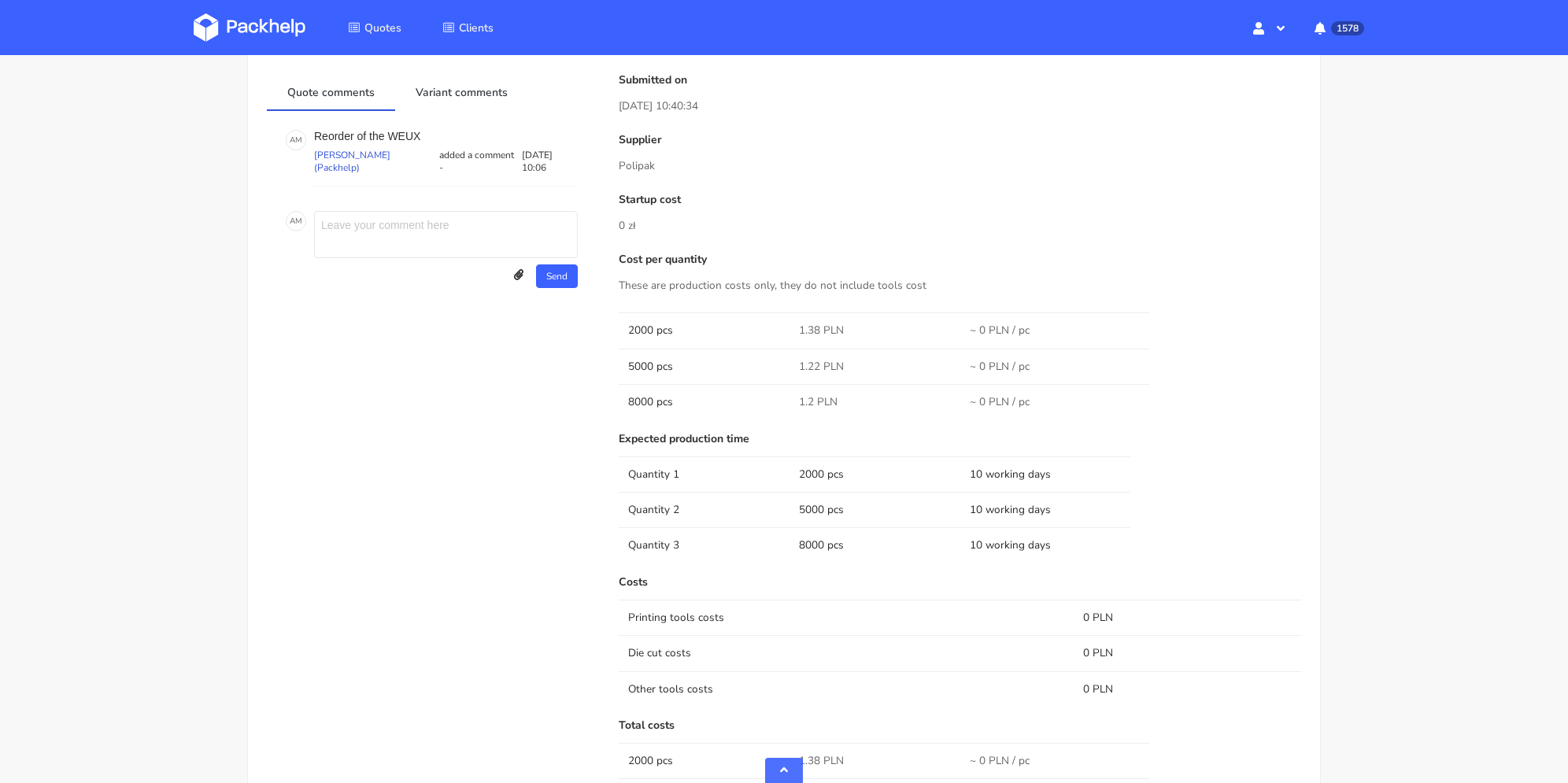
scroll to position [394, 0]
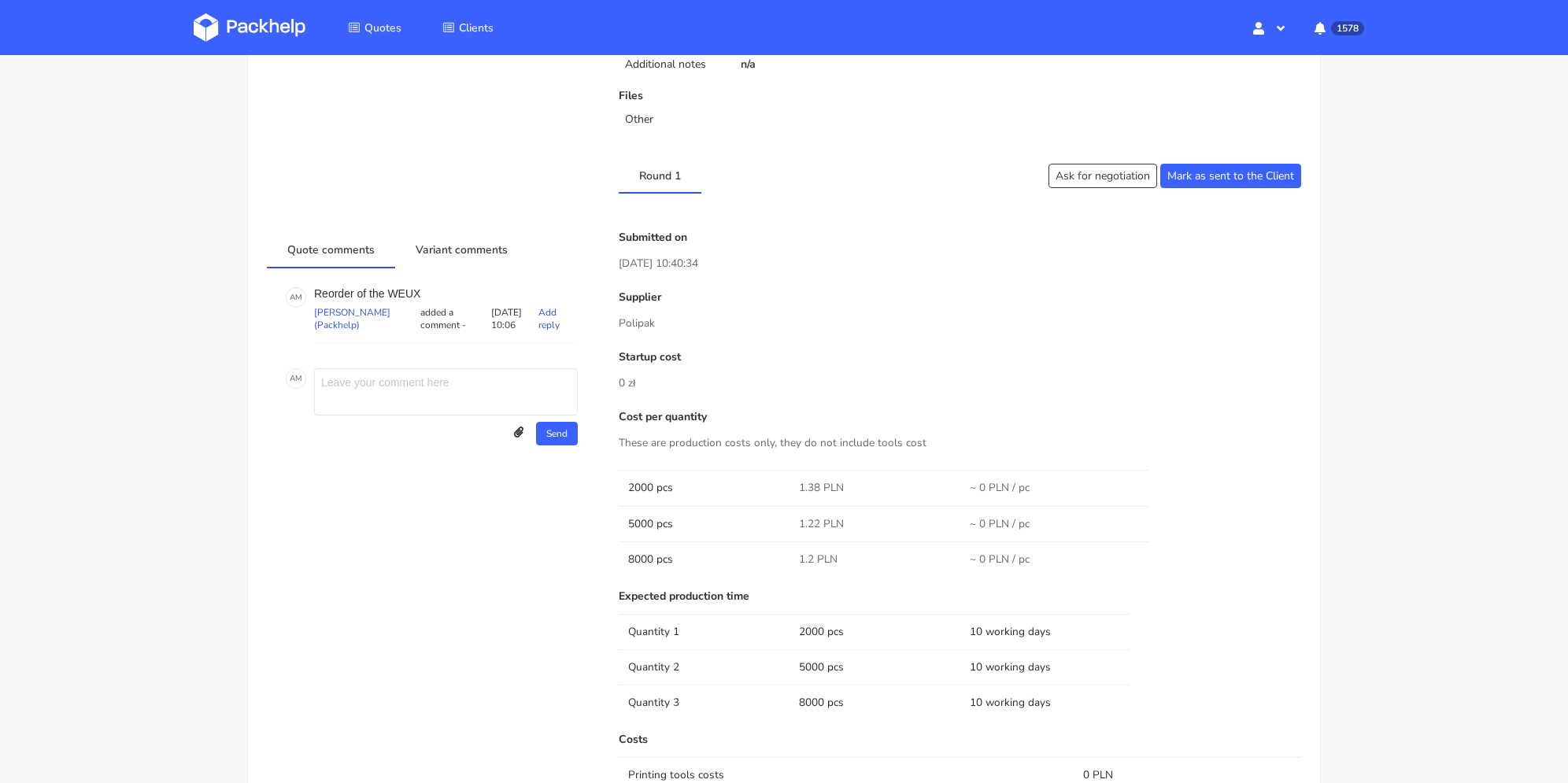
click at [411, 290] on p "Reorder of the WEUX" at bounding box center [446, 293] width 264 height 12
copy p "WEUX"
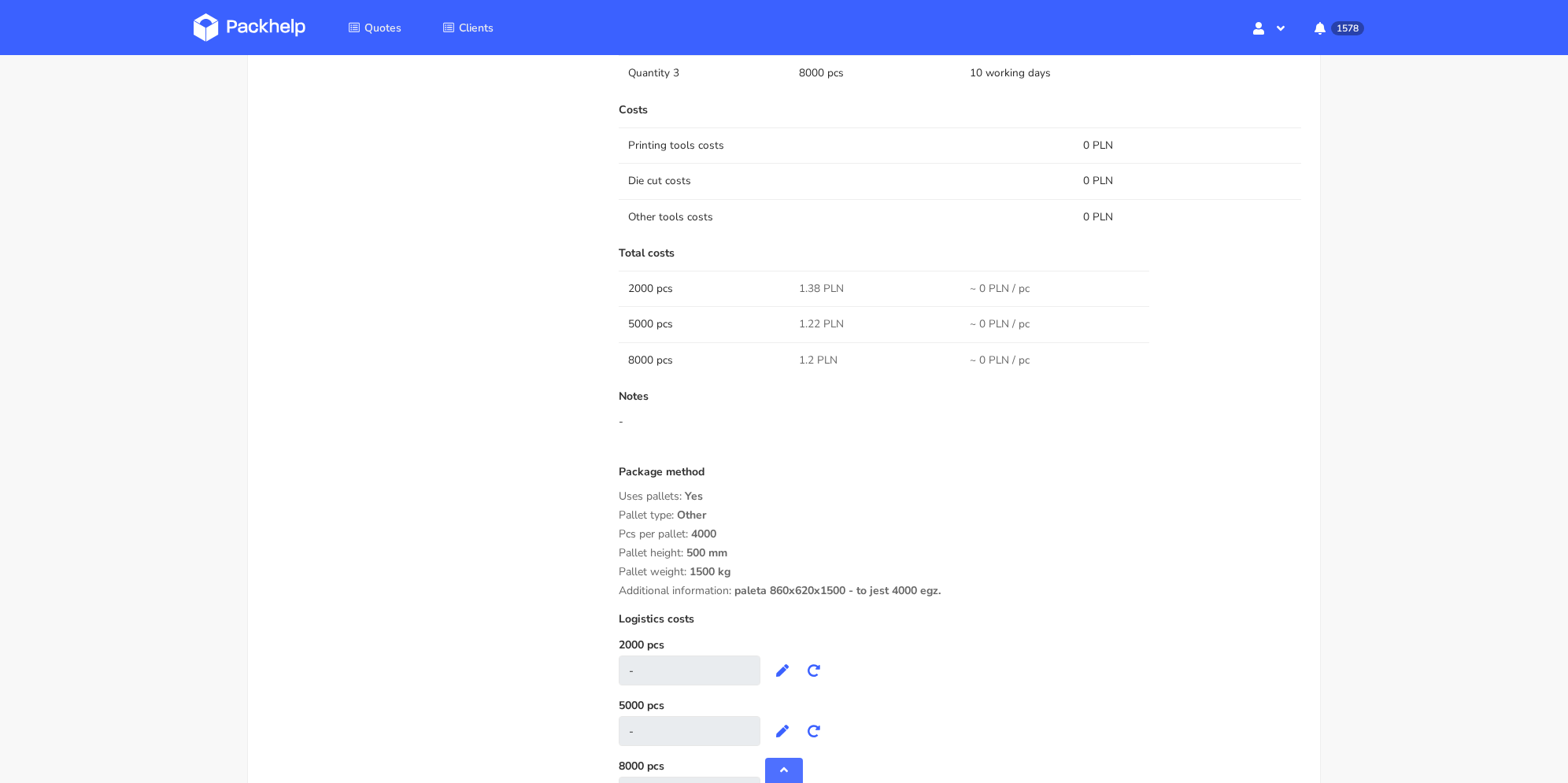
scroll to position [945, 0]
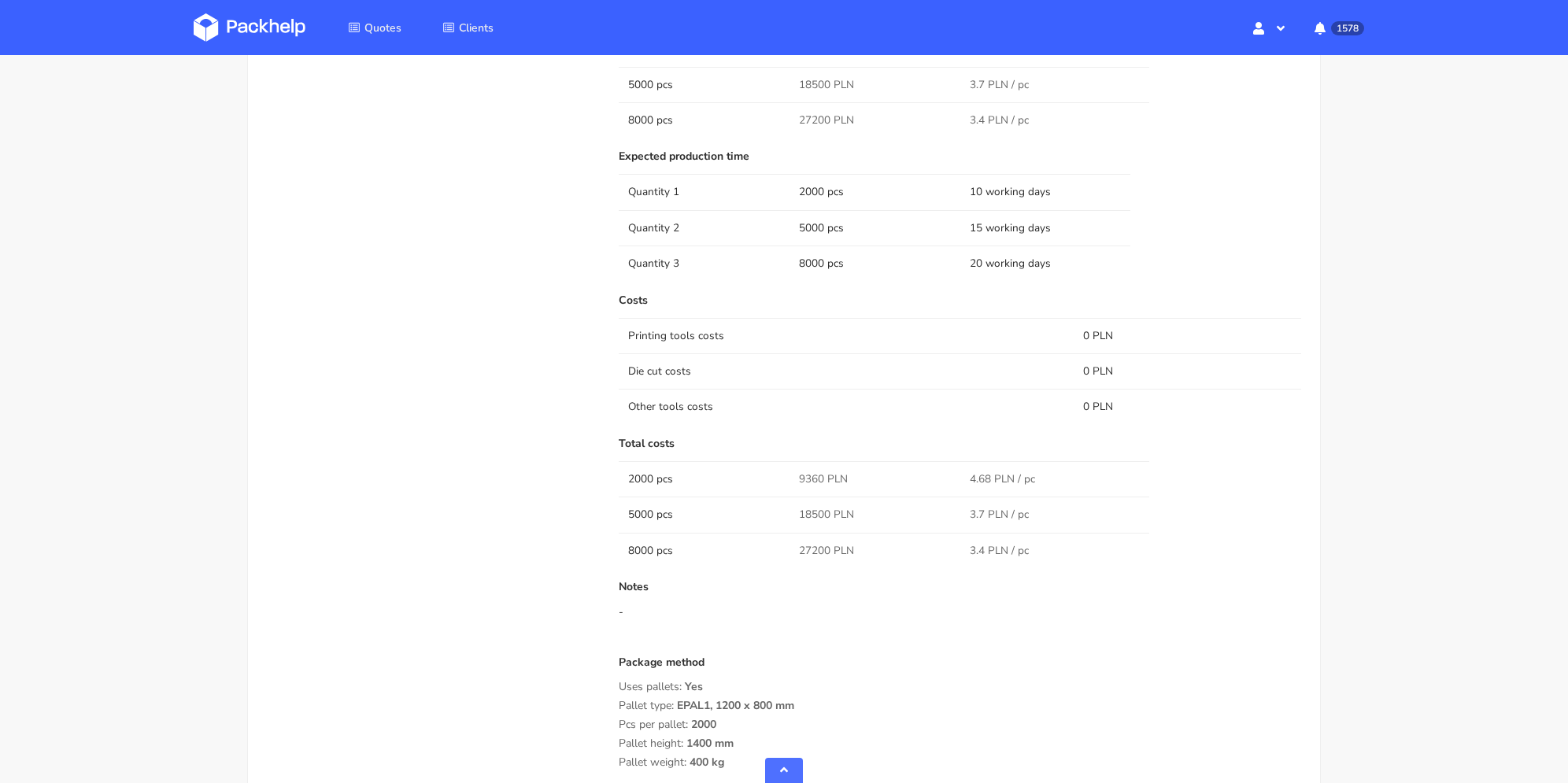
scroll to position [1023, 0]
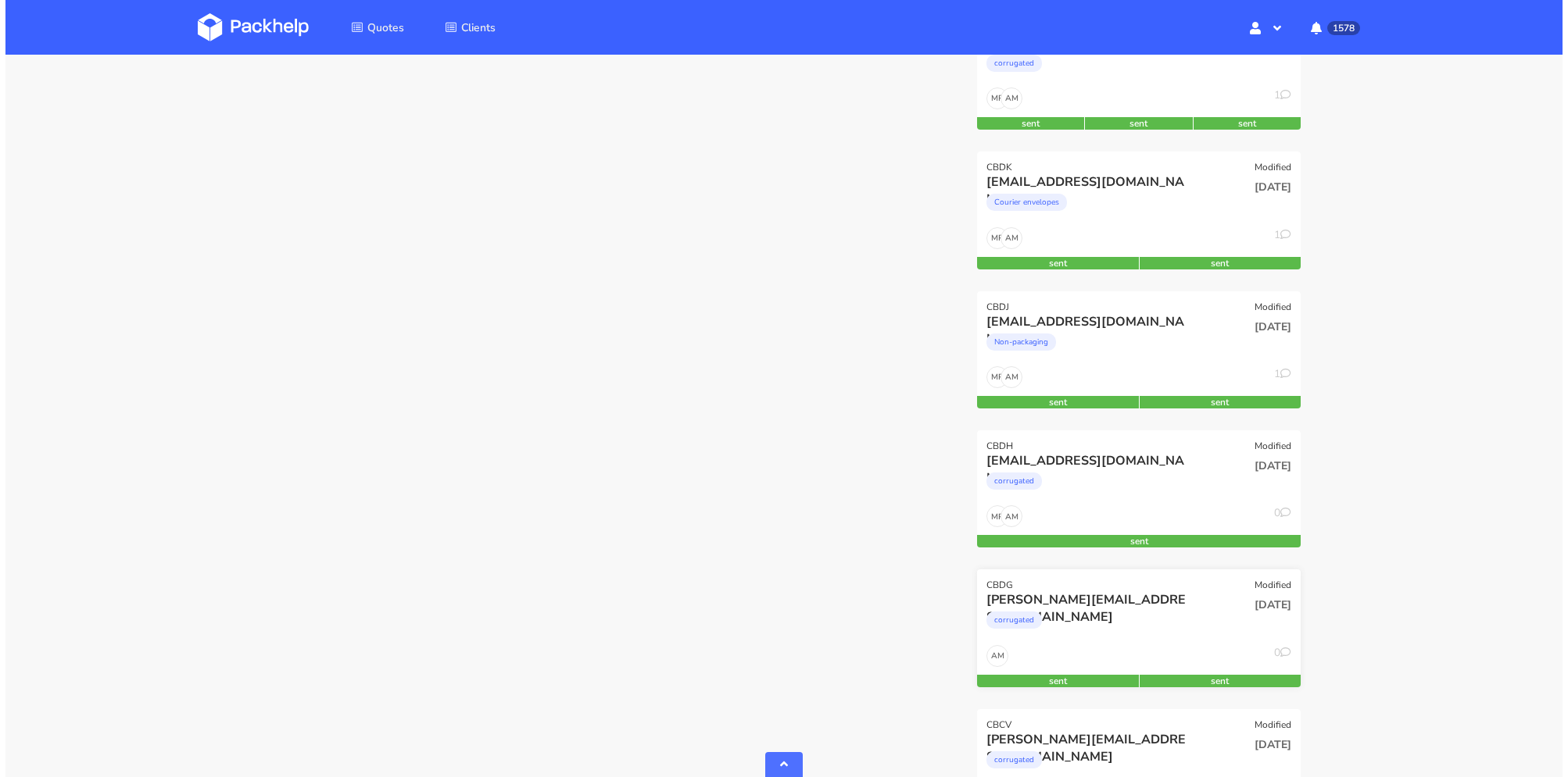
scroll to position [4614, 0]
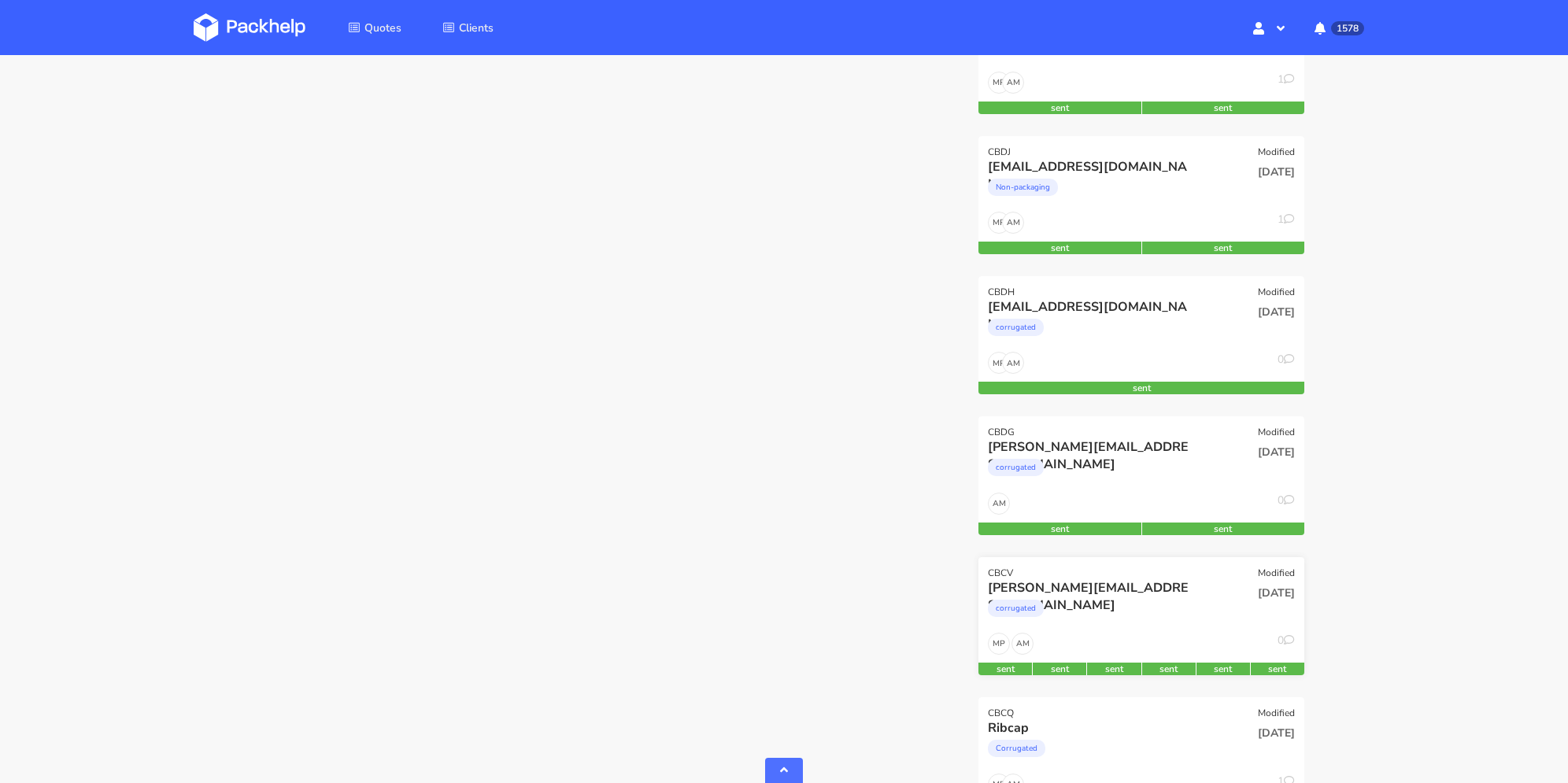
click at [1147, 603] on div "corrugated" at bounding box center [1092, 613] width 208 height 32
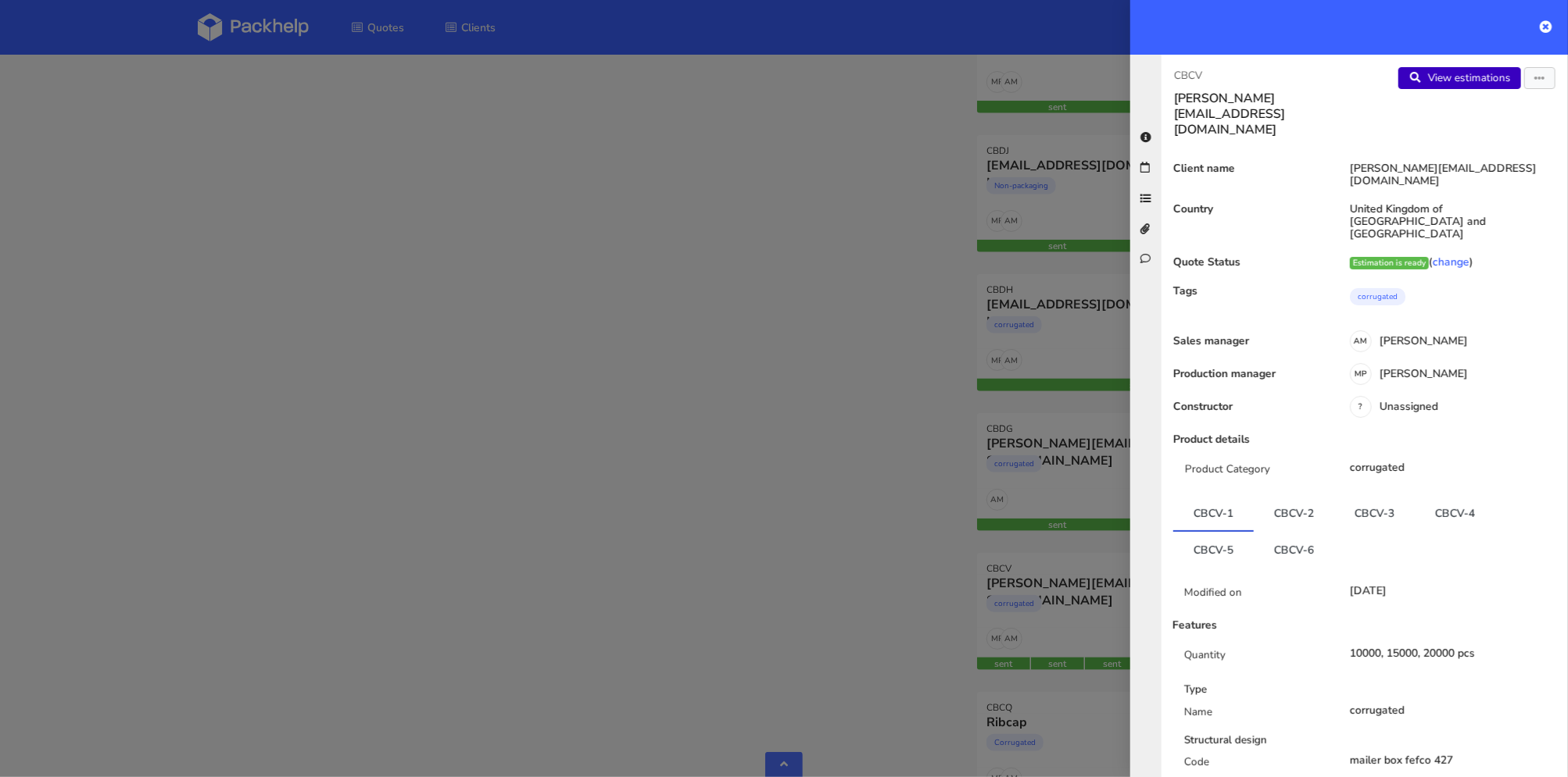
click at [1475, 81] on link "View estimations" at bounding box center [1459, 78] width 123 height 22
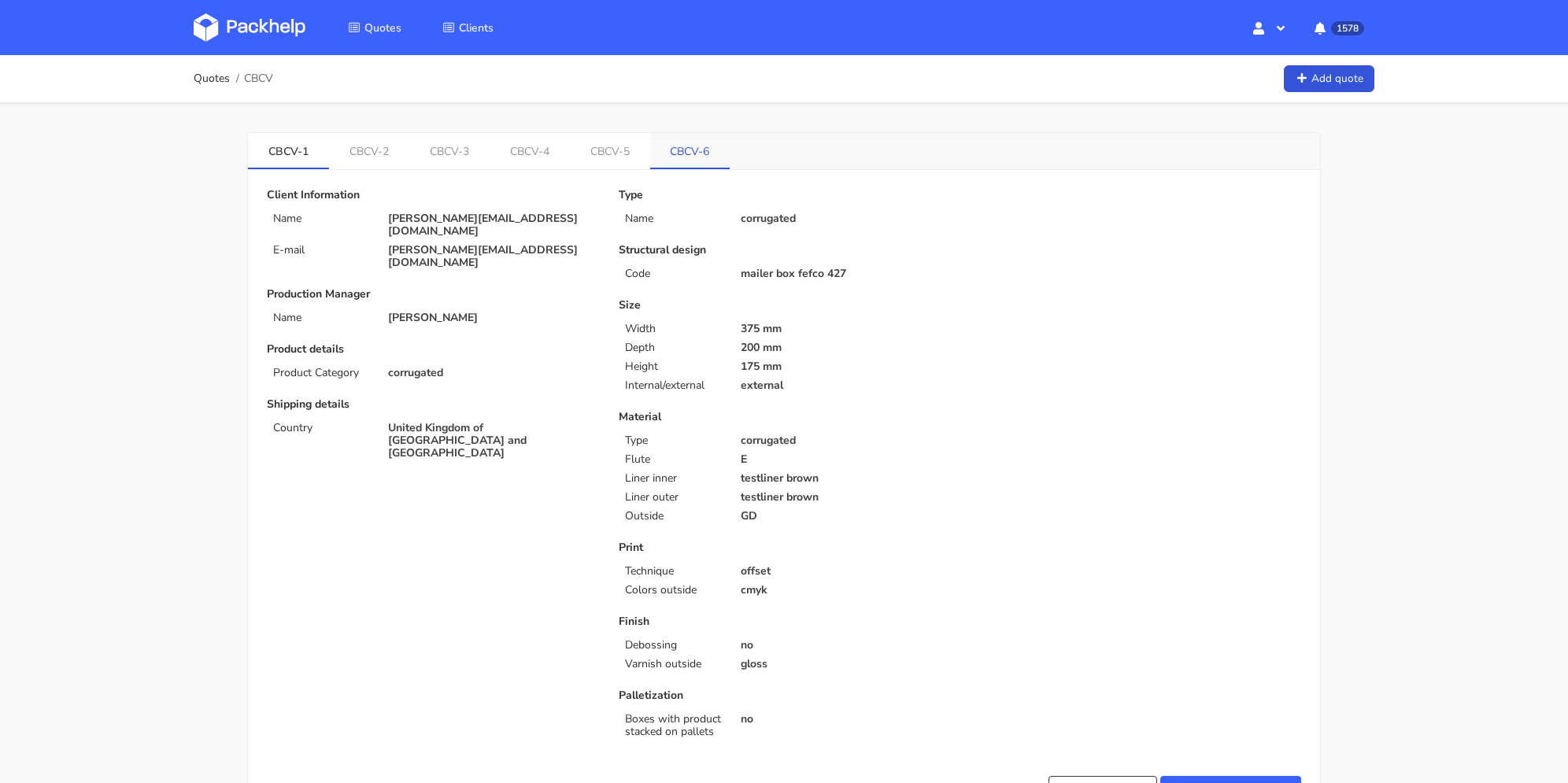
click at [679, 148] on link "CBCV-6" at bounding box center [690, 150] width 81 height 35
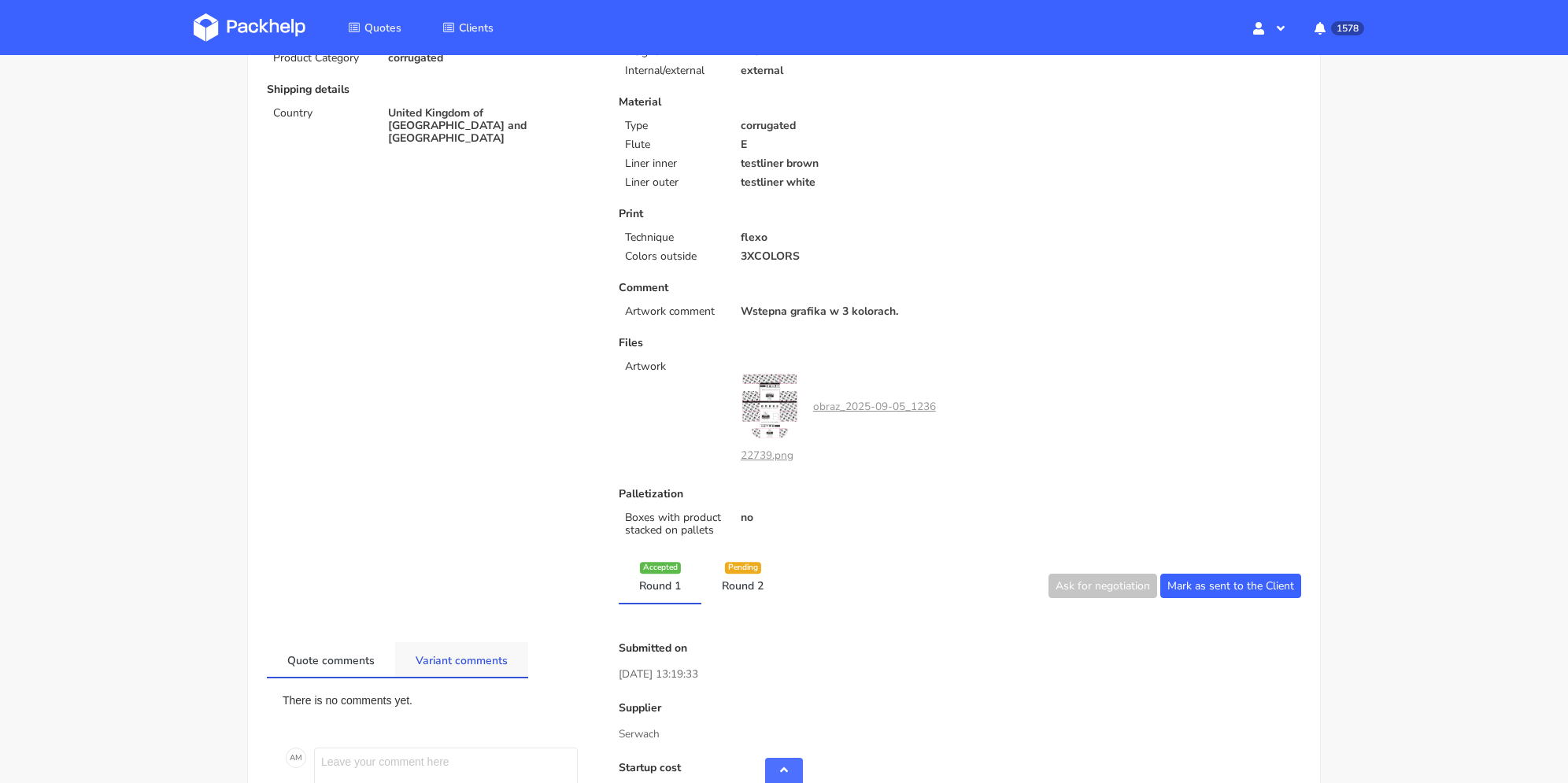
scroll to position [472, 0]
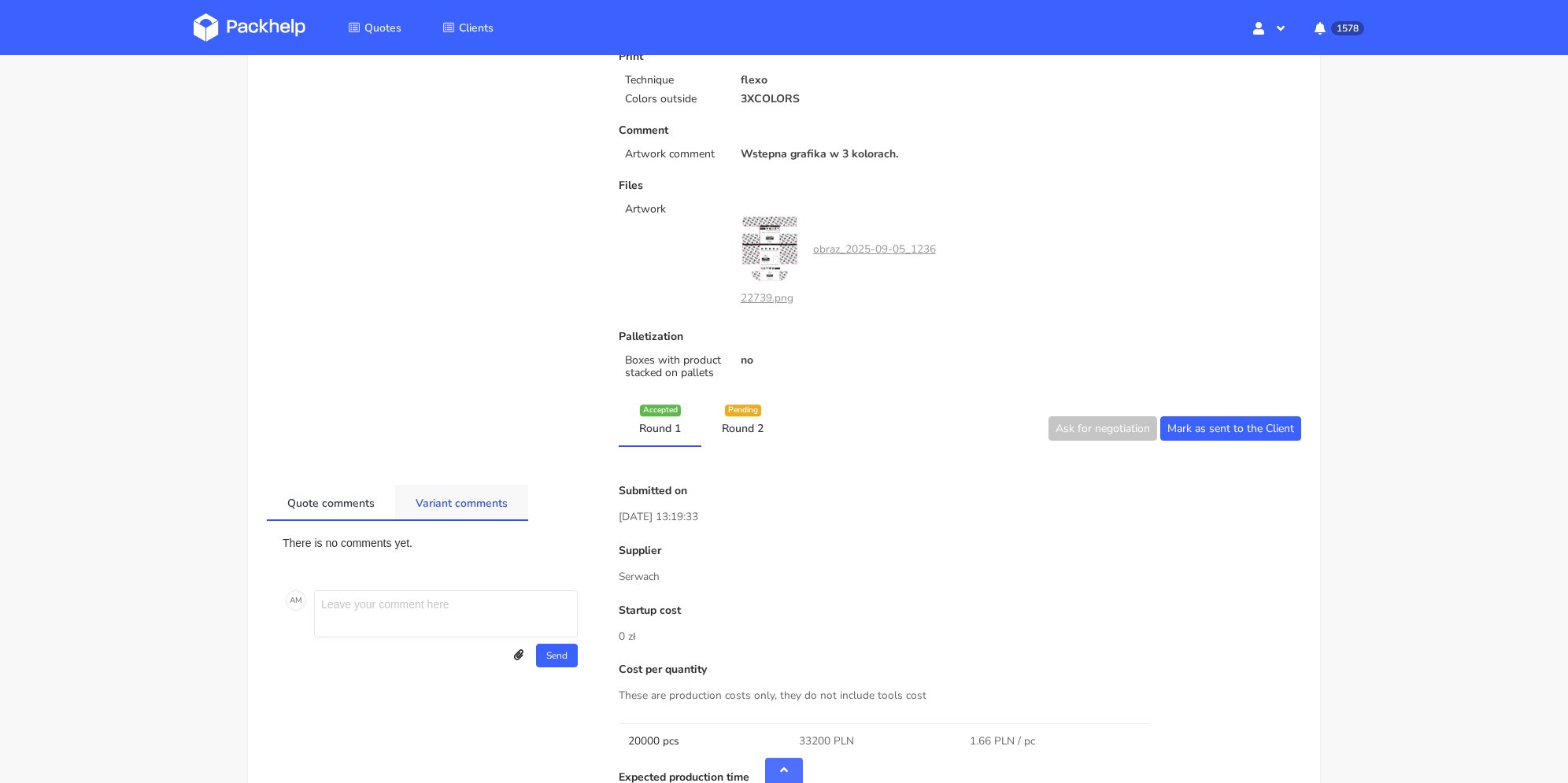
click at [471, 502] on link "Variant comments" at bounding box center [462, 502] width 133 height 35
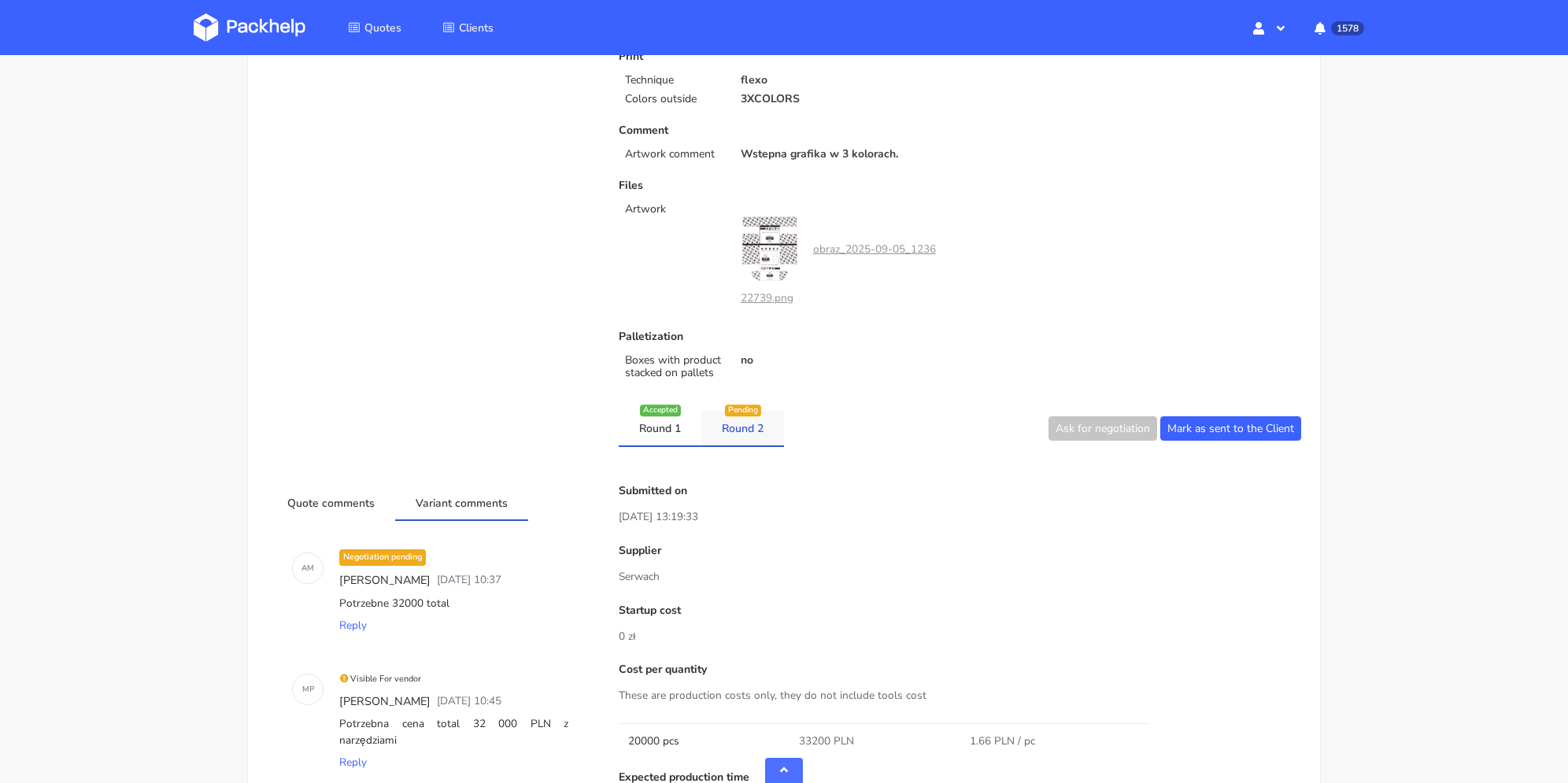
click at [756, 428] on link "Round 2" at bounding box center [743, 428] width 83 height 35
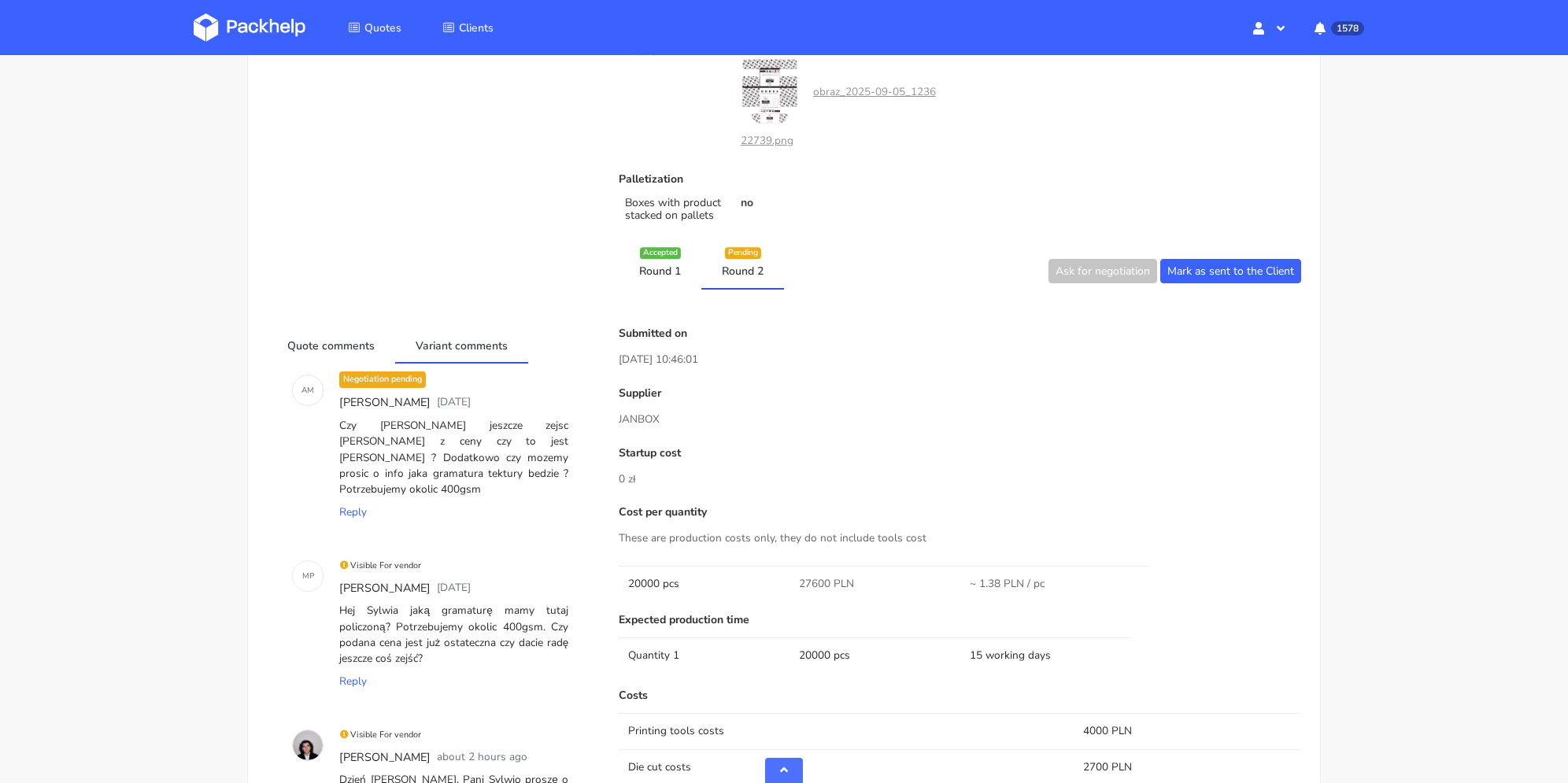
scroll to position [289, 0]
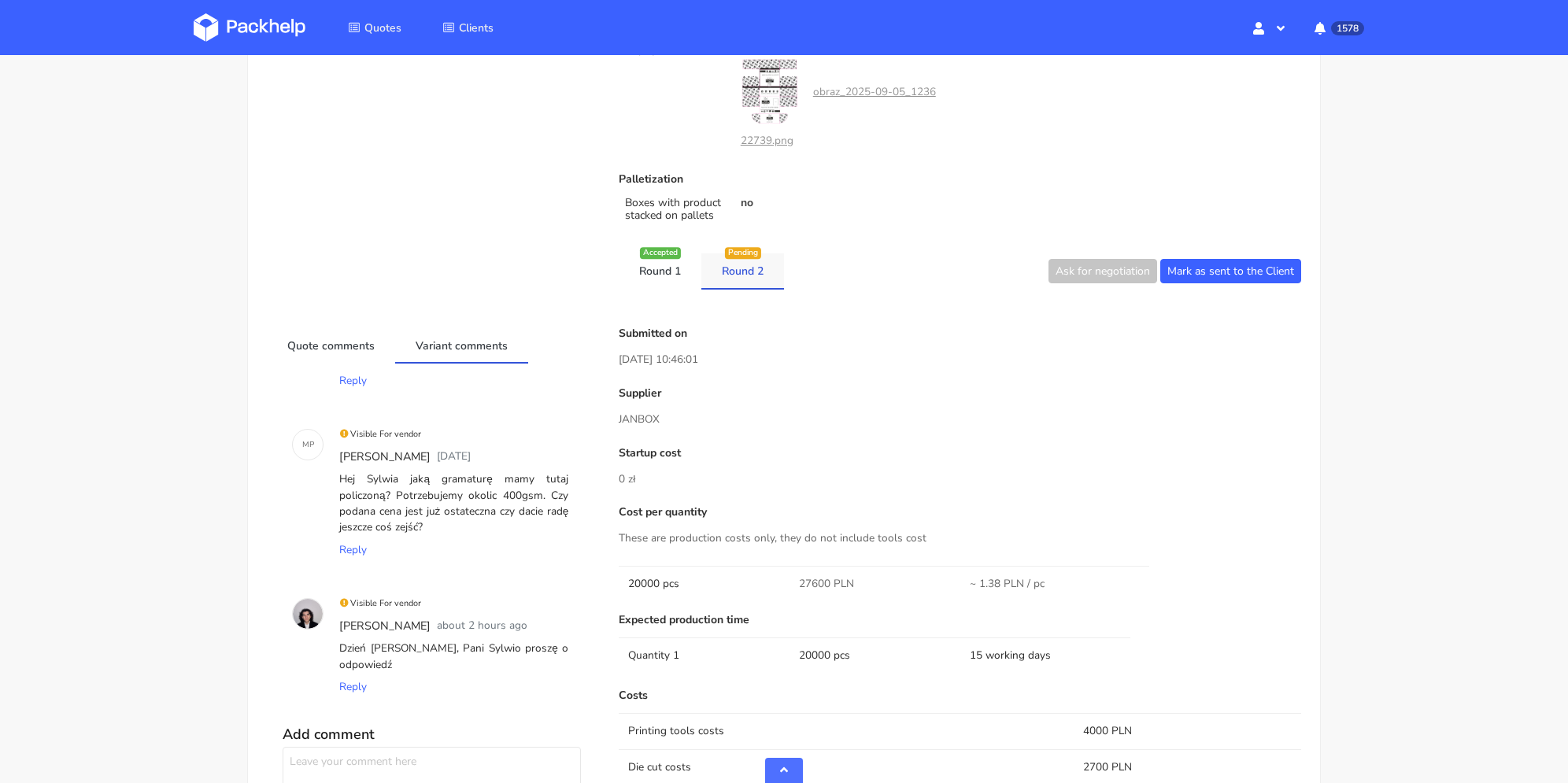
click at [767, 277] on link "Round 2" at bounding box center [743, 271] width 83 height 35
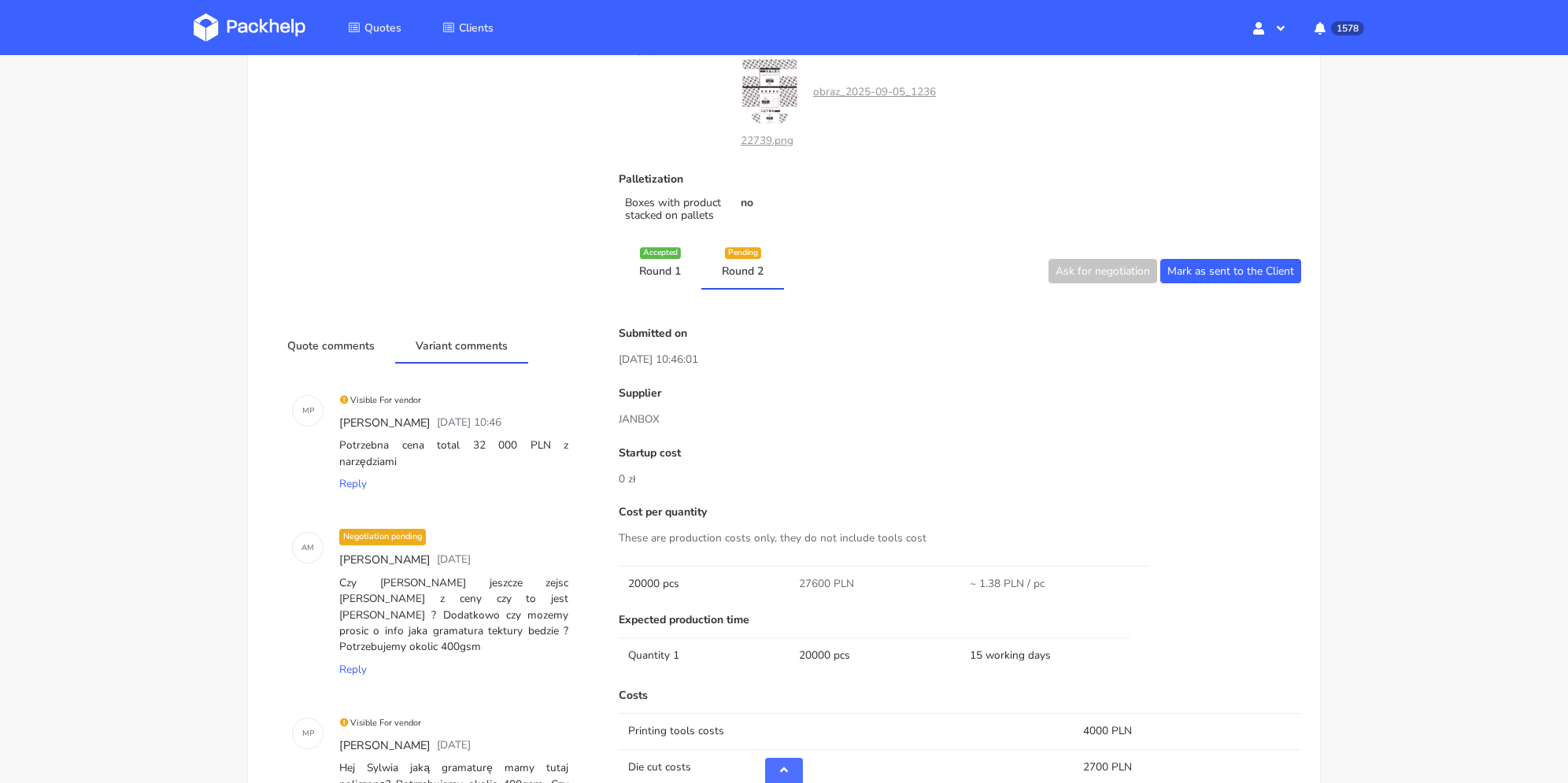
scroll to position [289, 0]
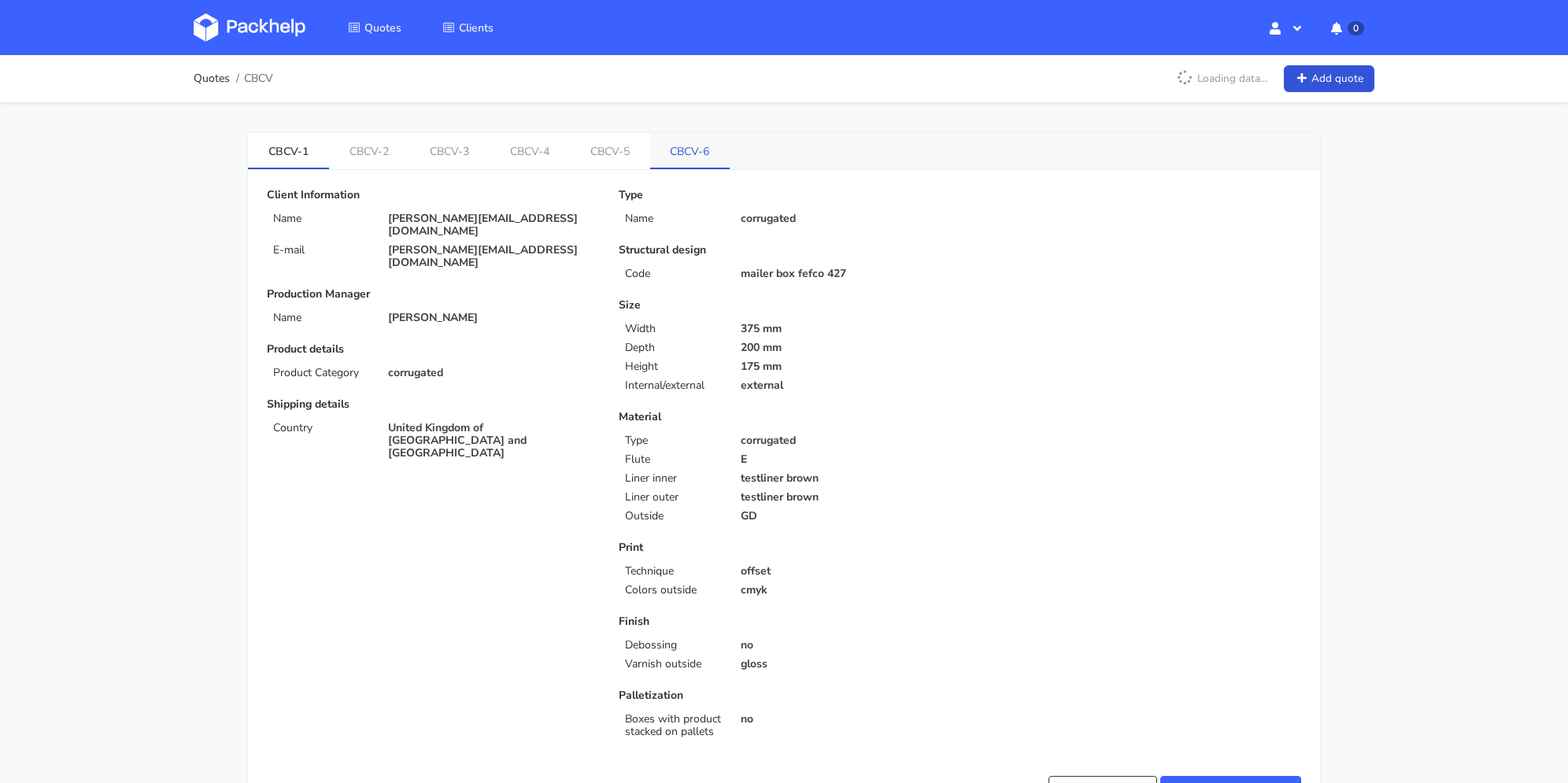
click at [701, 156] on link "CBCV-6" at bounding box center [690, 150] width 81 height 35
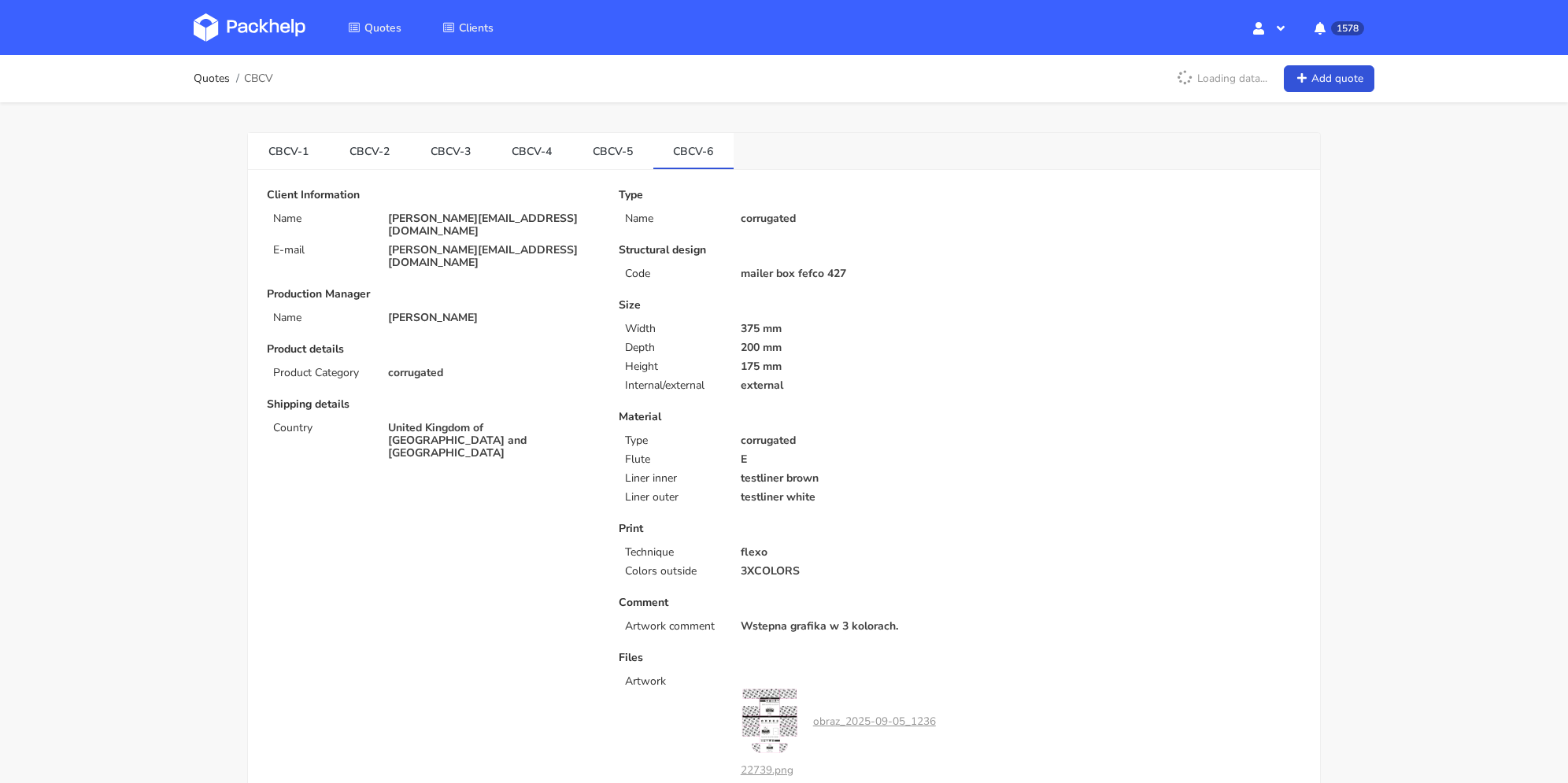
scroll to position [629, 0]
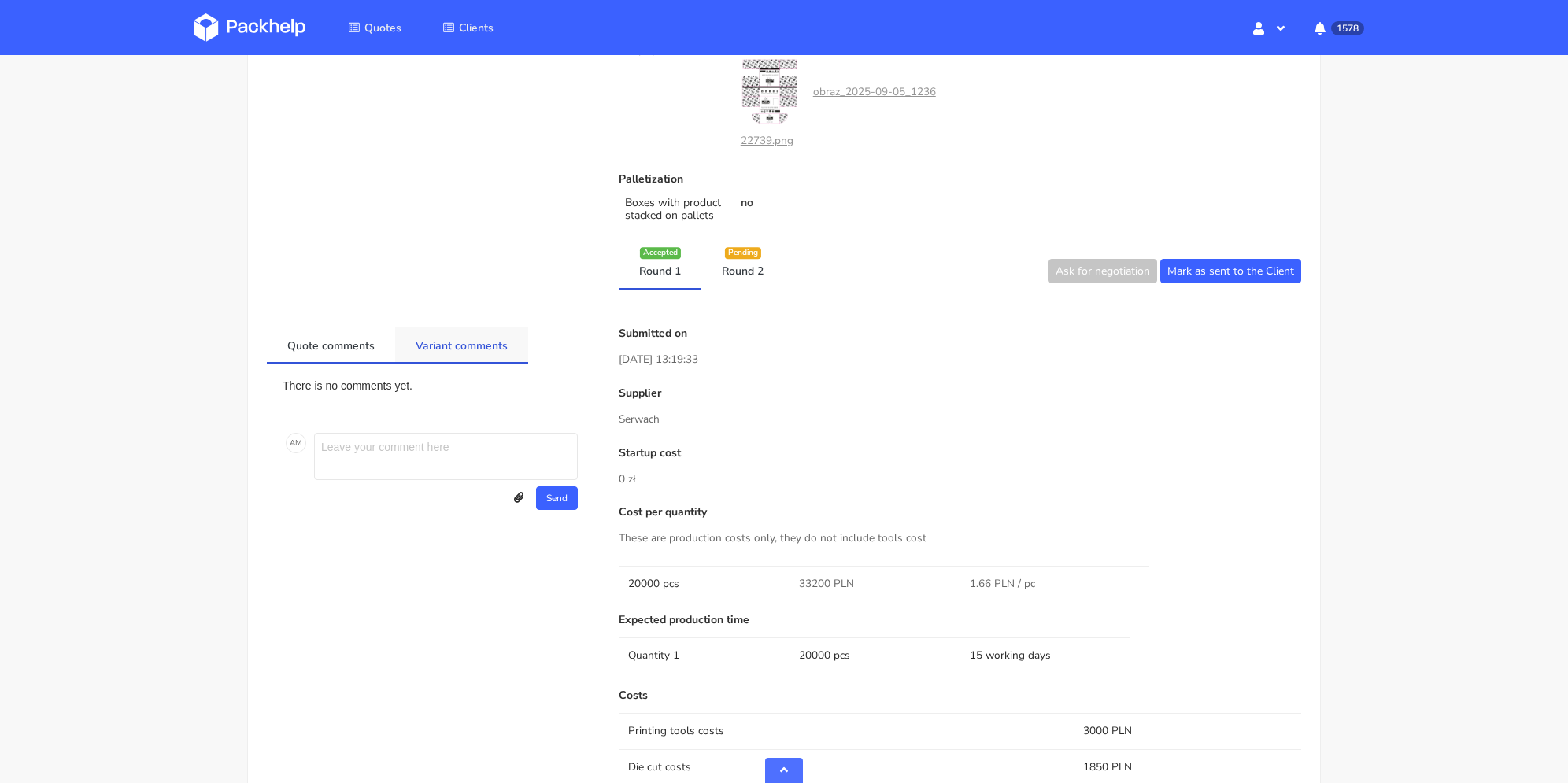
click at [498, 335] on link "Variant comments" at bounding box center [462, 345] width 133 height 35
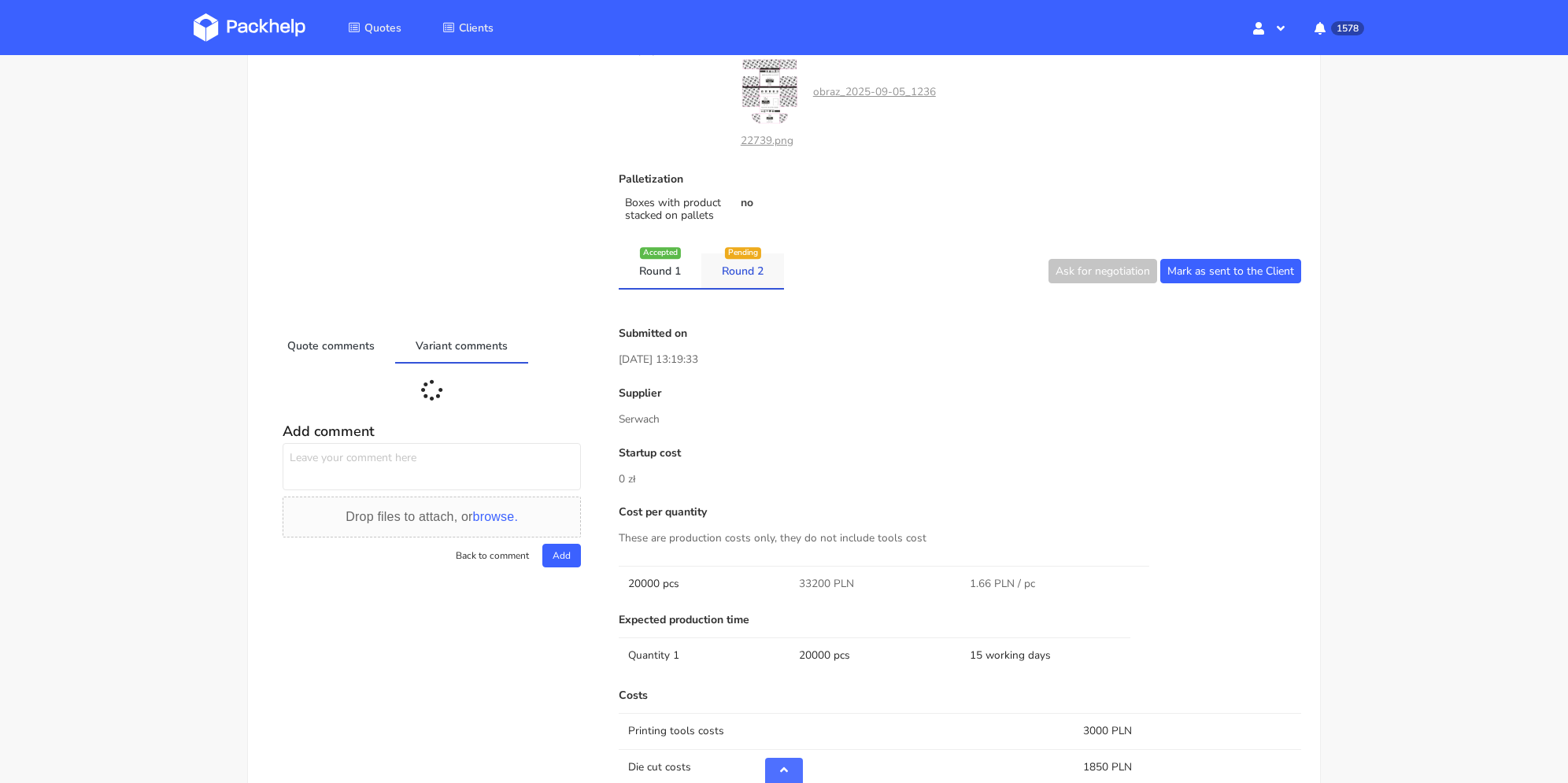
click at [725, 276] on link "Round 2" at bounding box center [743, 271] width 83 height 35
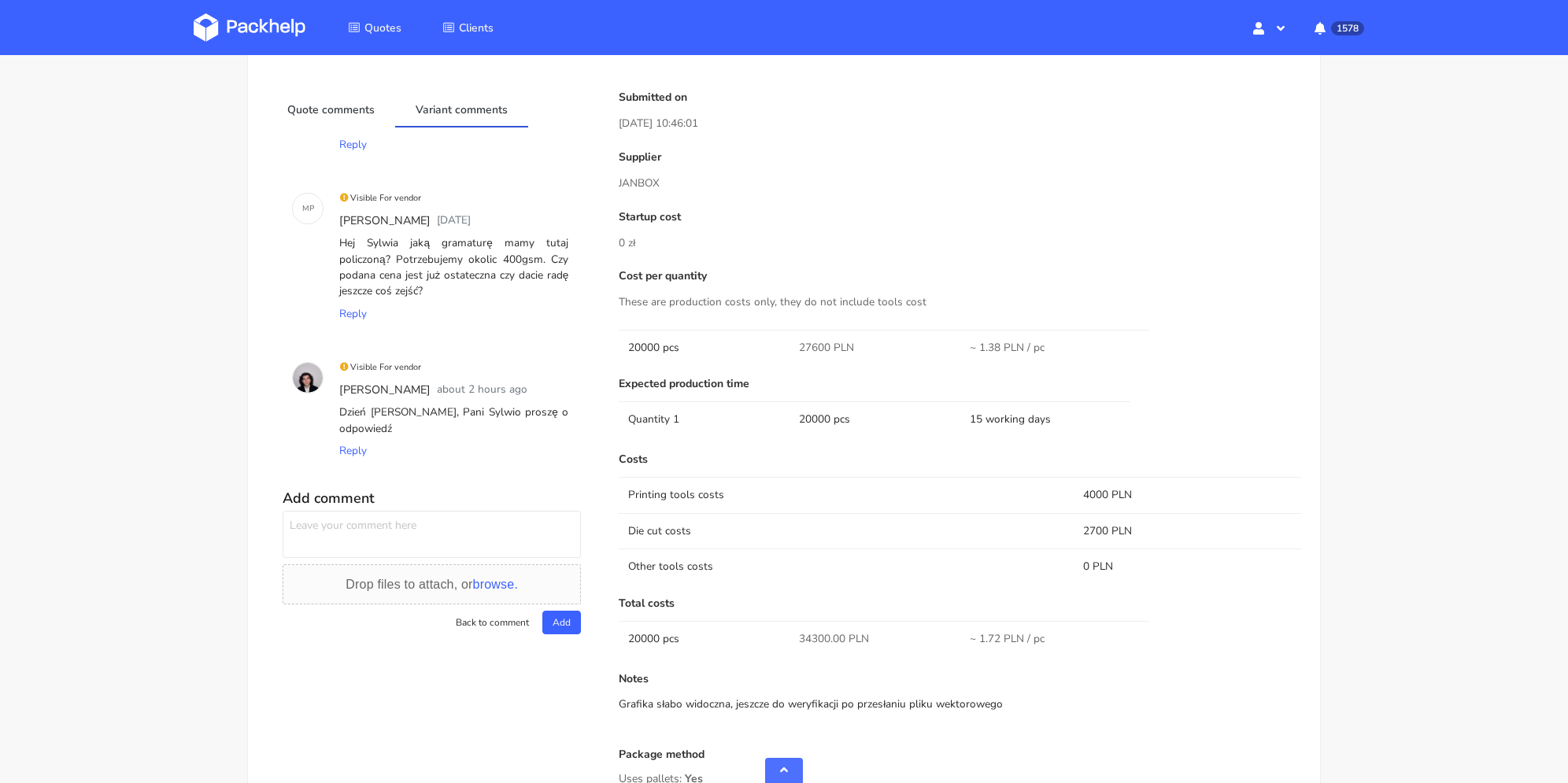
scroll to position [1023, 0]
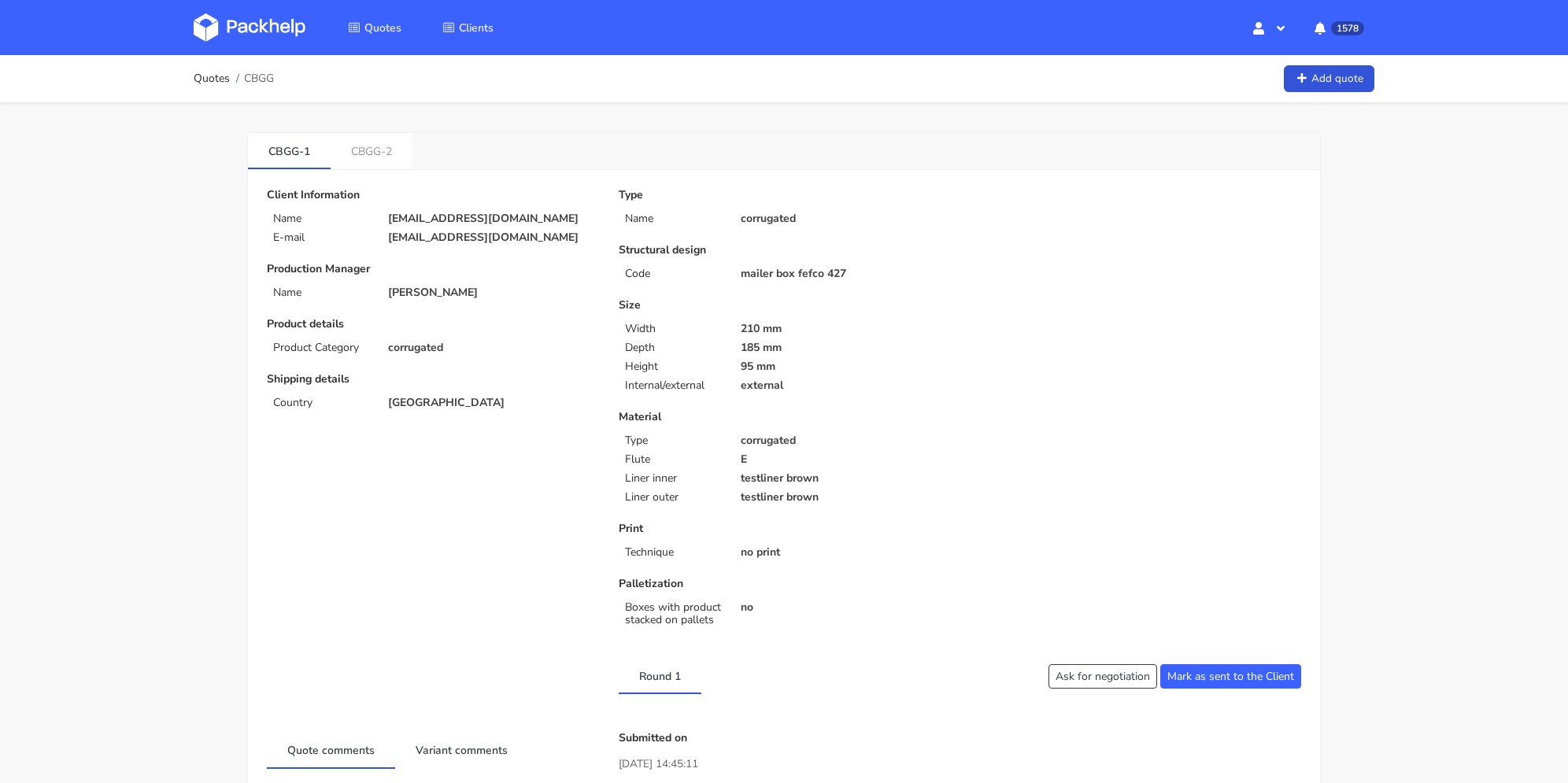
click at [356, 157] on link "CBGG-2" at bounding box center [371, 150] width 82 height 35
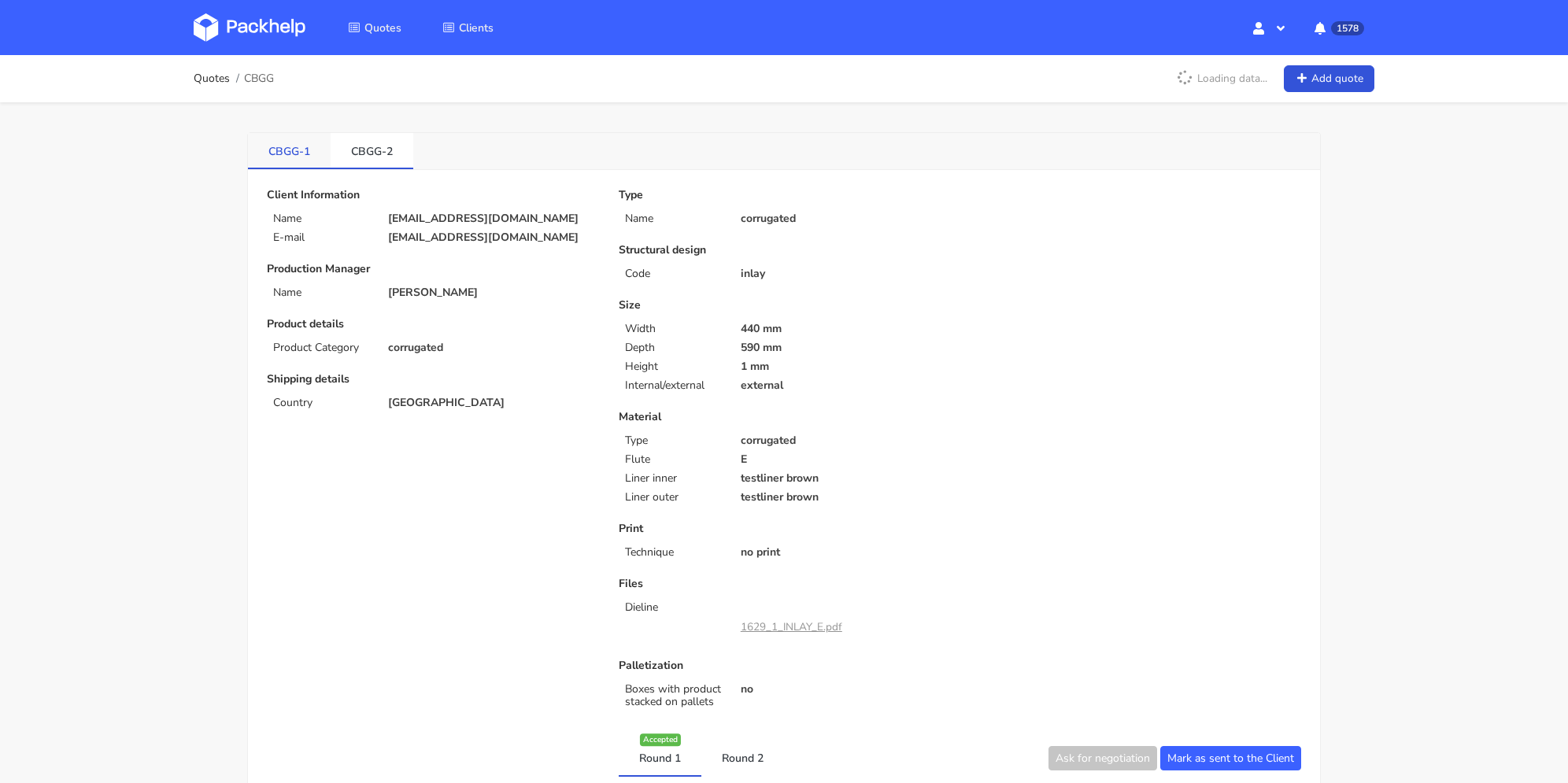
click at [278, 146] on link "CBGG-1" at bounding box center [290, 150] width 83 height 35
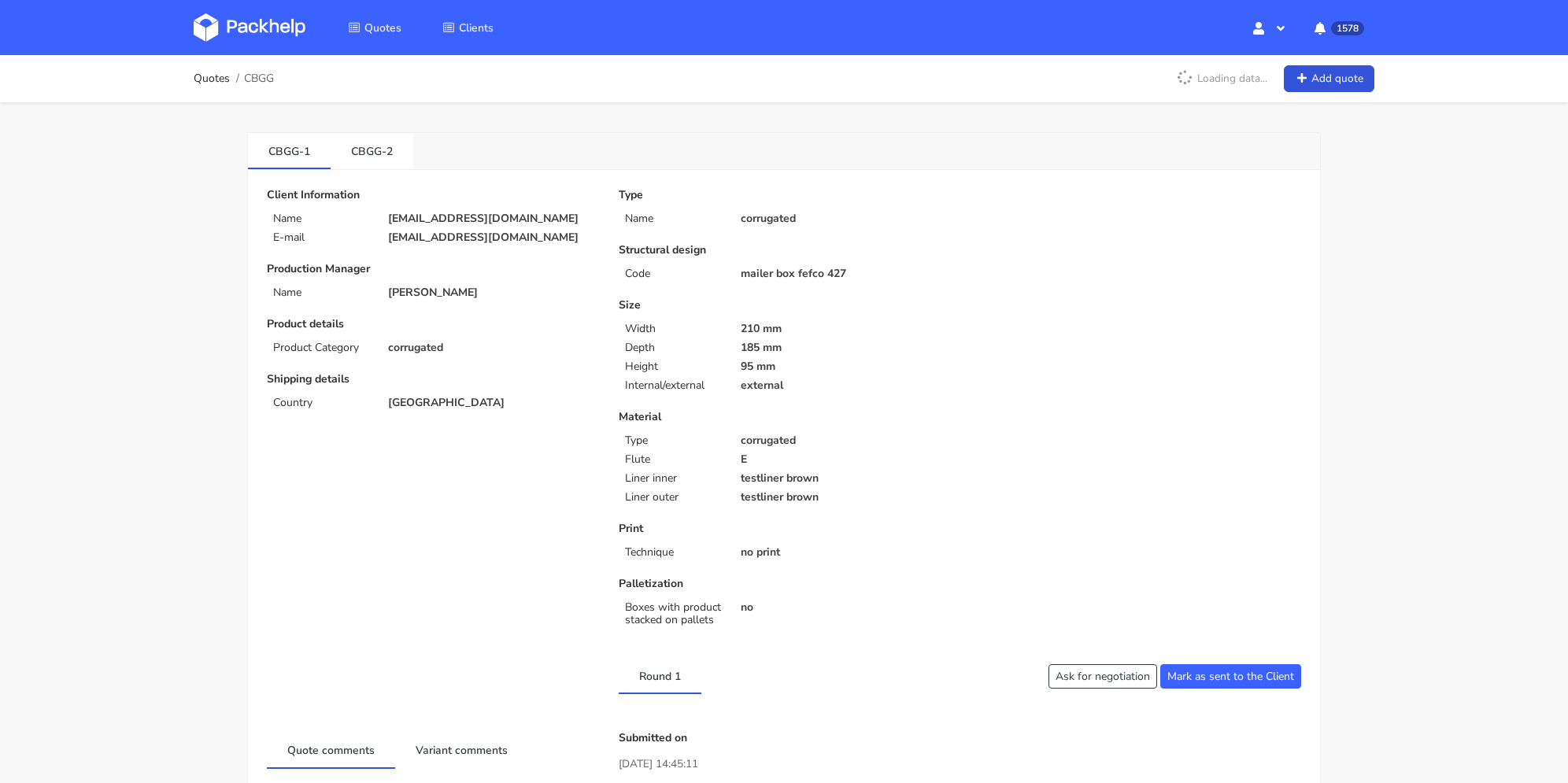
scroll to position [472, 0]
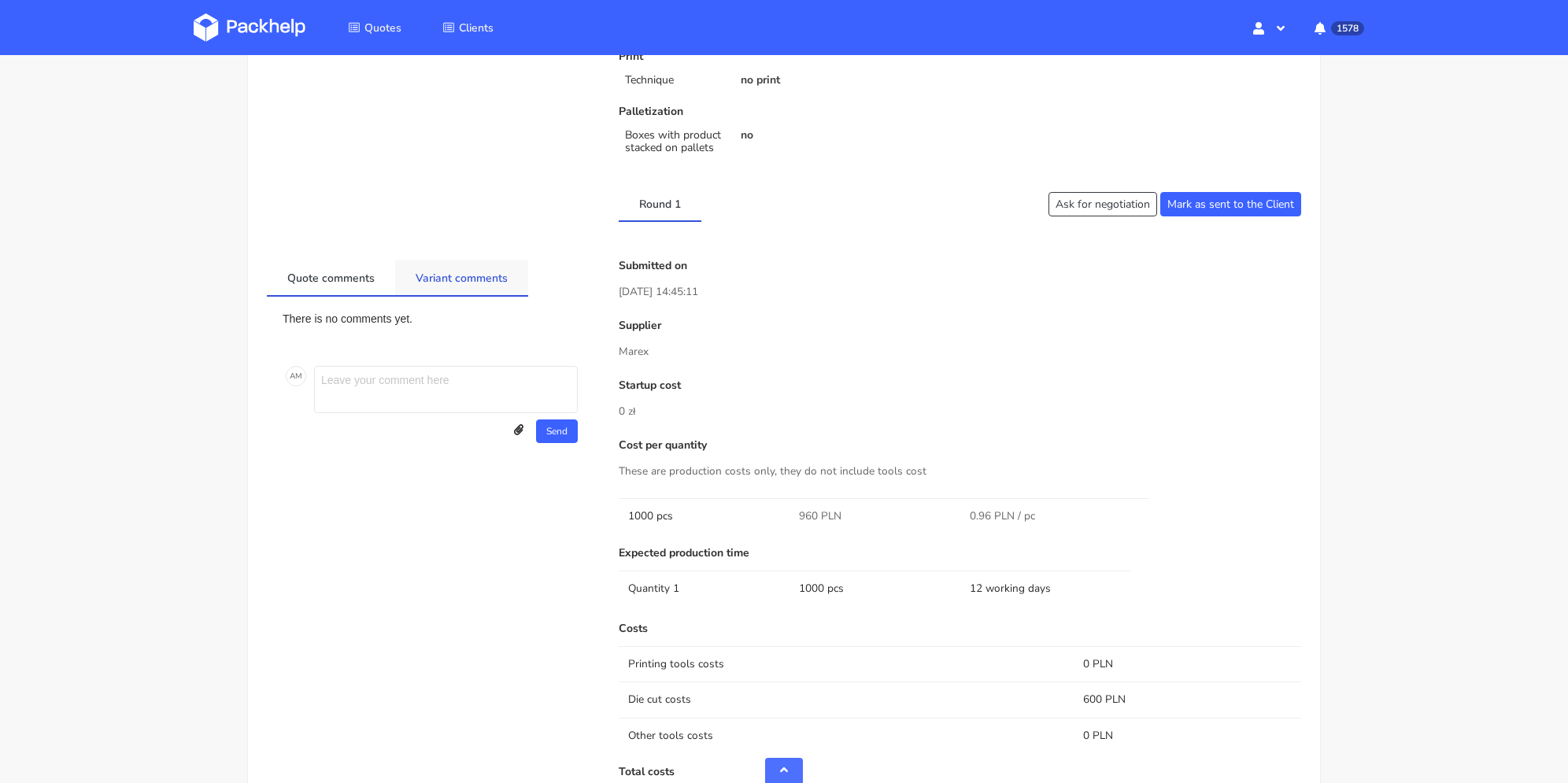
click at [439, 283] on link "Variant comments" at bounding box center [462, 277] width 133 height 35
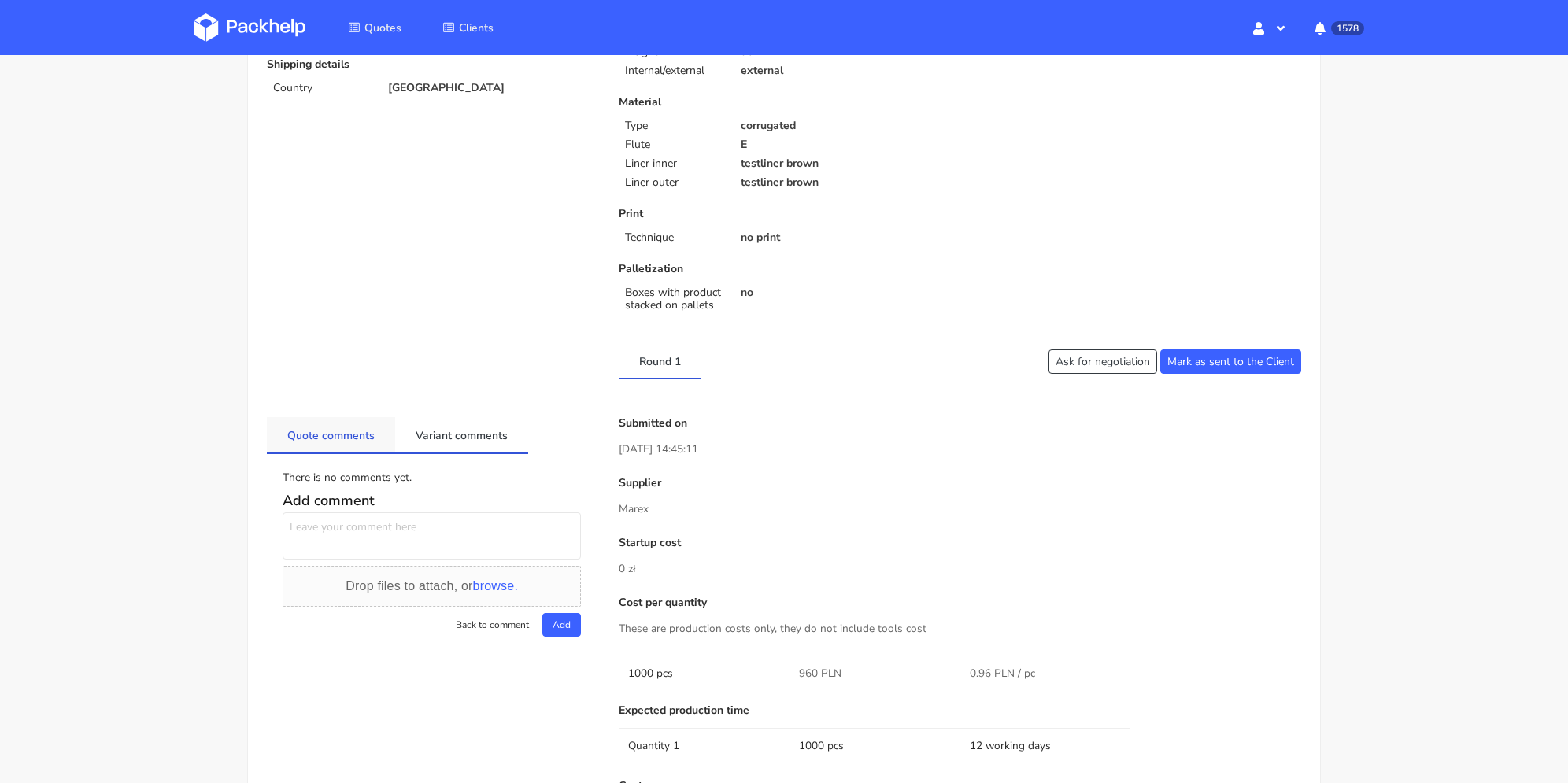
click at [323, 440] on link "Quote comments" at bounding box center [331, 434] width 129 height 35
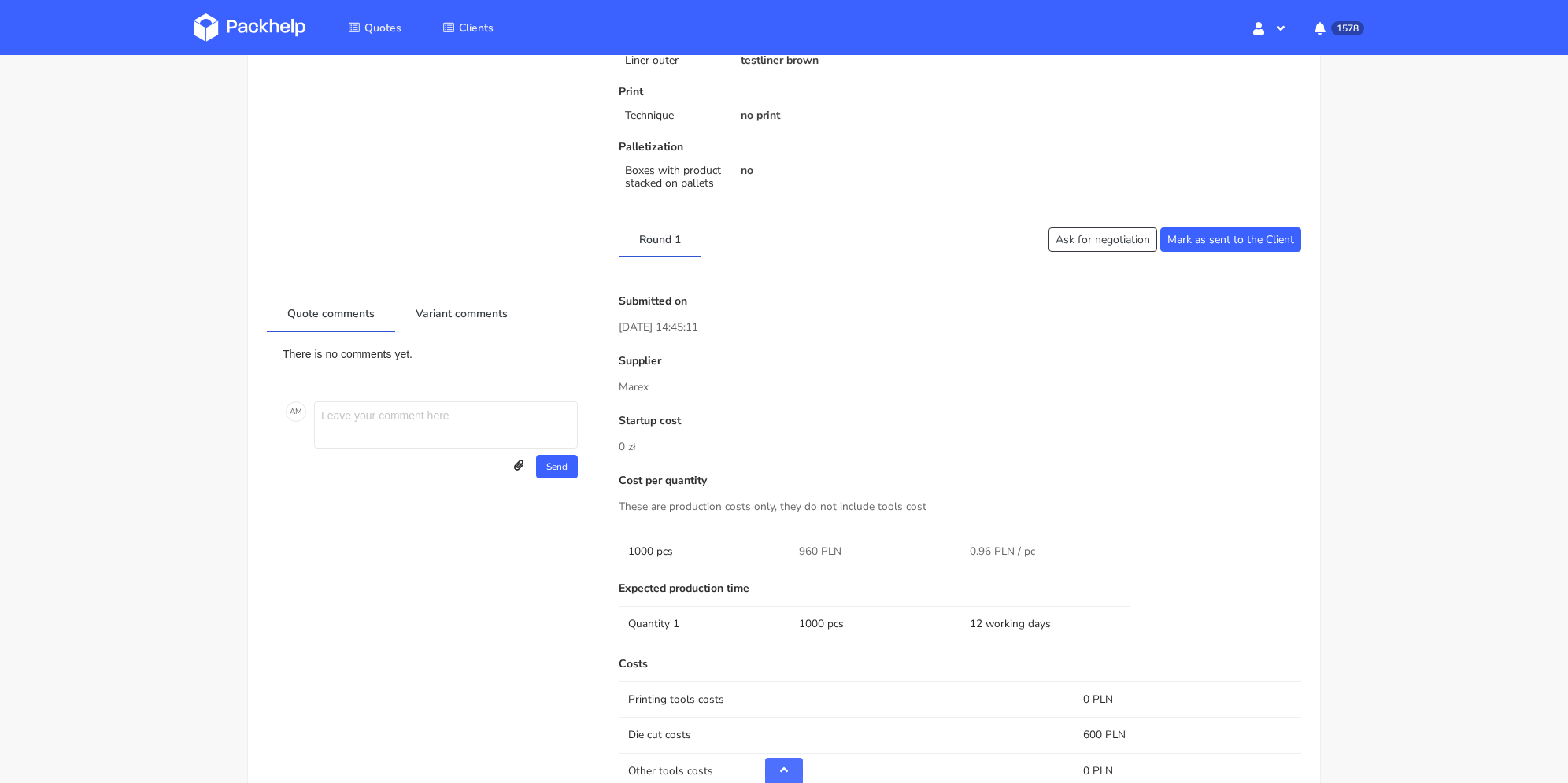
scroll to position [358, 0]
